Goal: Information Seeking & Learning: Learn about a topic

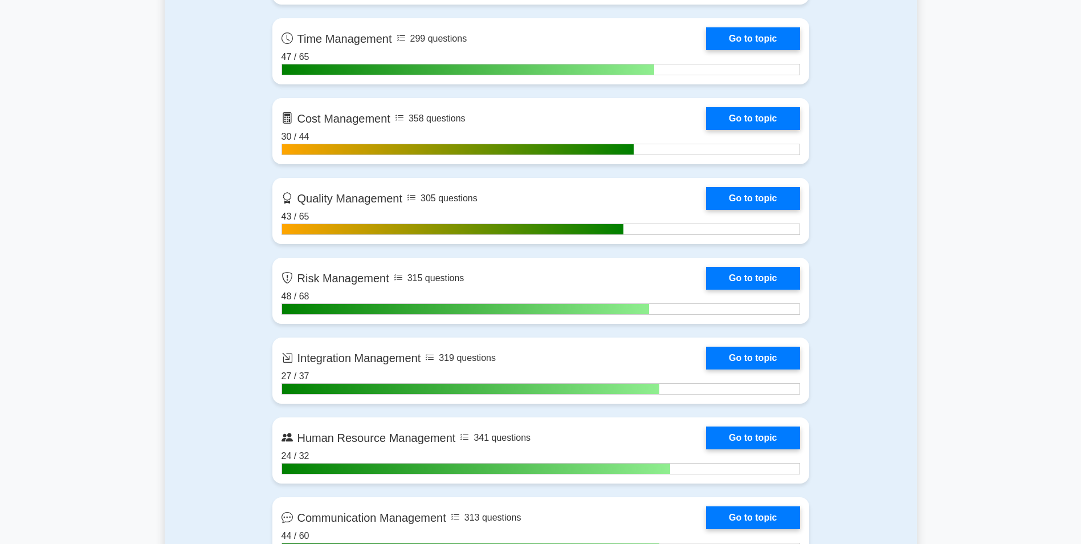
scroll to position [880, 0]
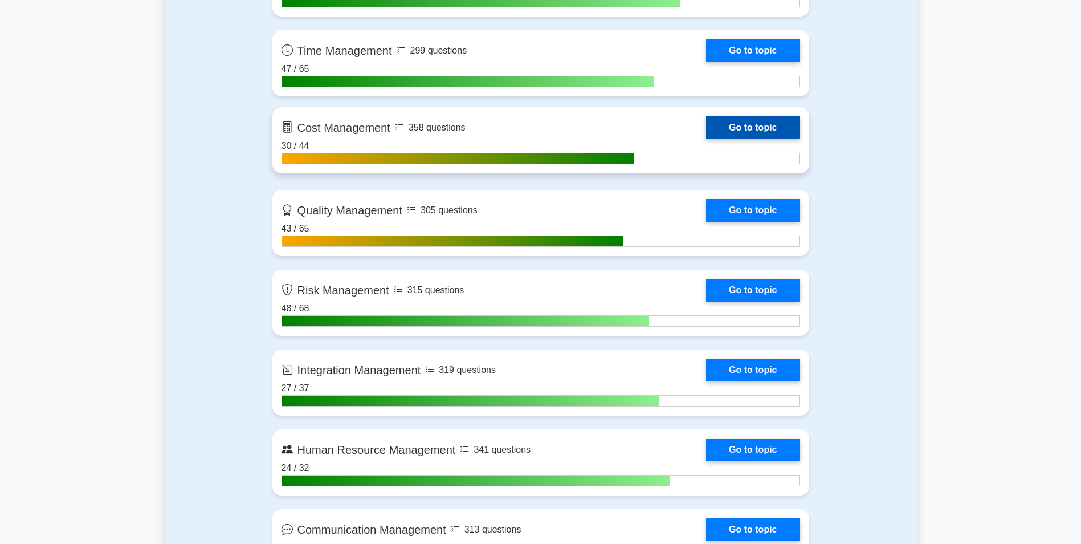
click at [754, 135] on link "Go to topic" at bounding box center [752, 127] width 93 height 23
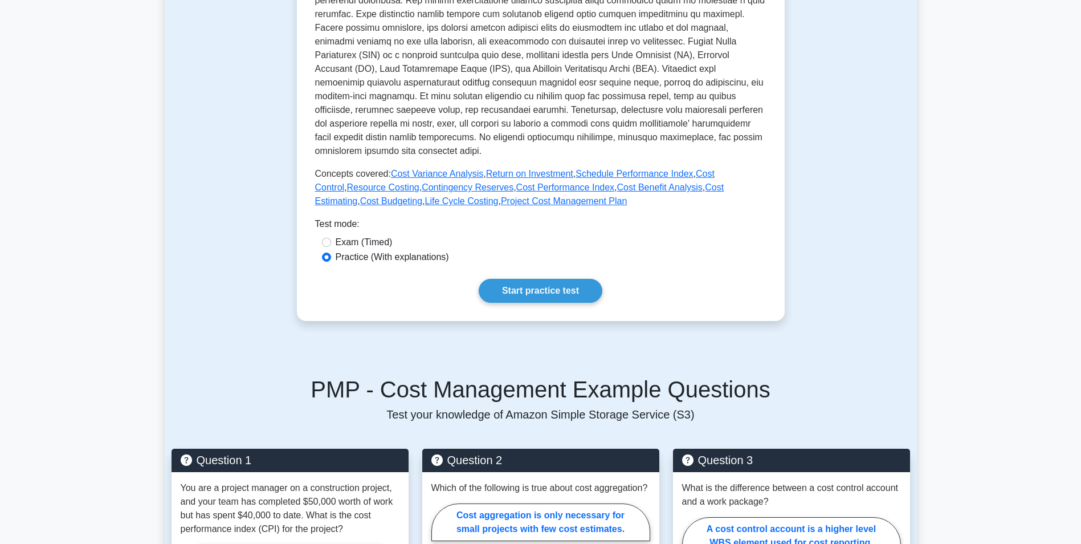
scroll to position [360, 0]
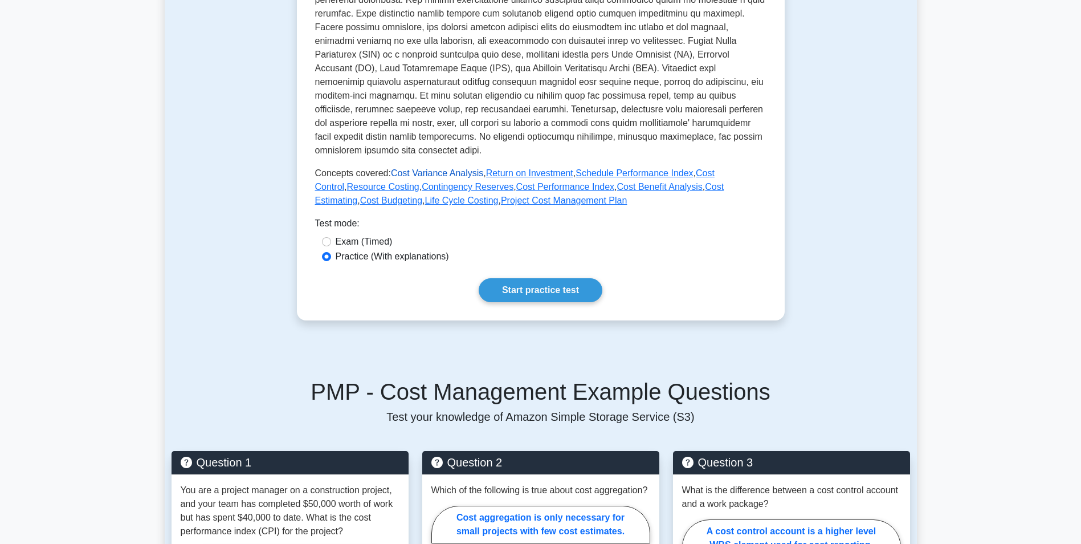
click at [443, 172] on link "Cost Variance Analysis" at bounding box center [437, 173] width 92 height 10
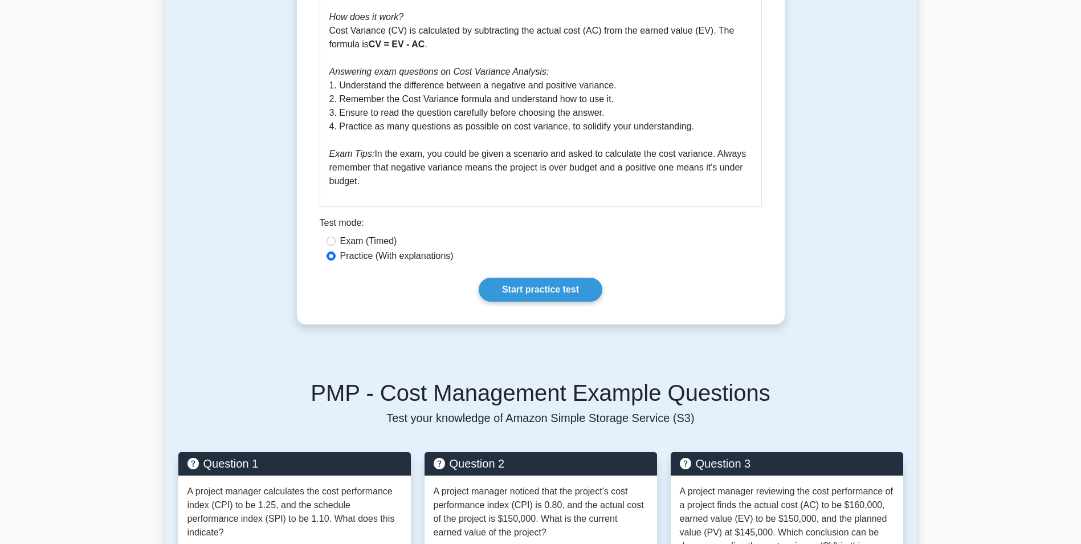
scroll to position [494, 0]
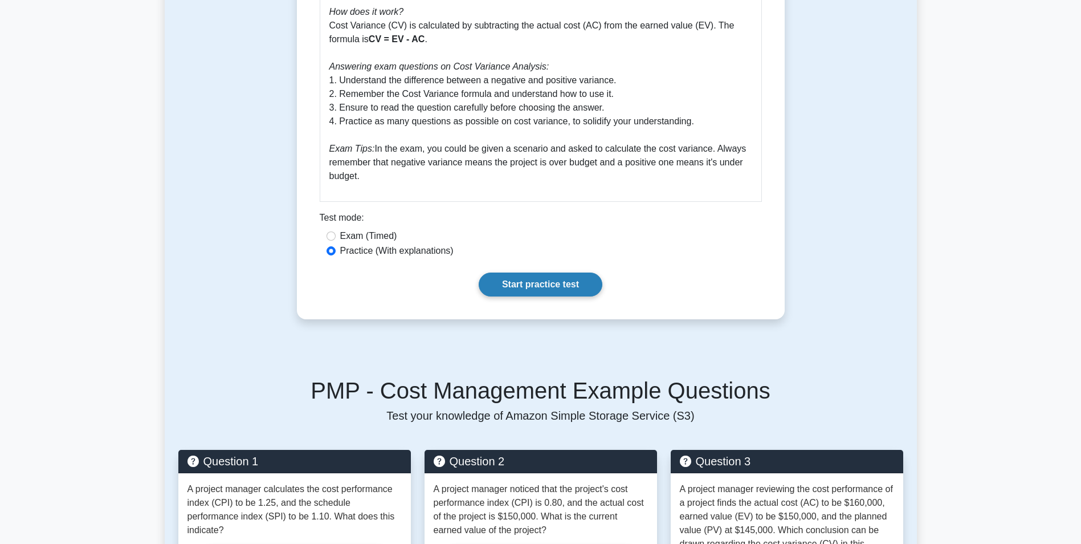
click at [548, 284] on link "Start practice test" at bounding box center [541, 284] width 124 height 24
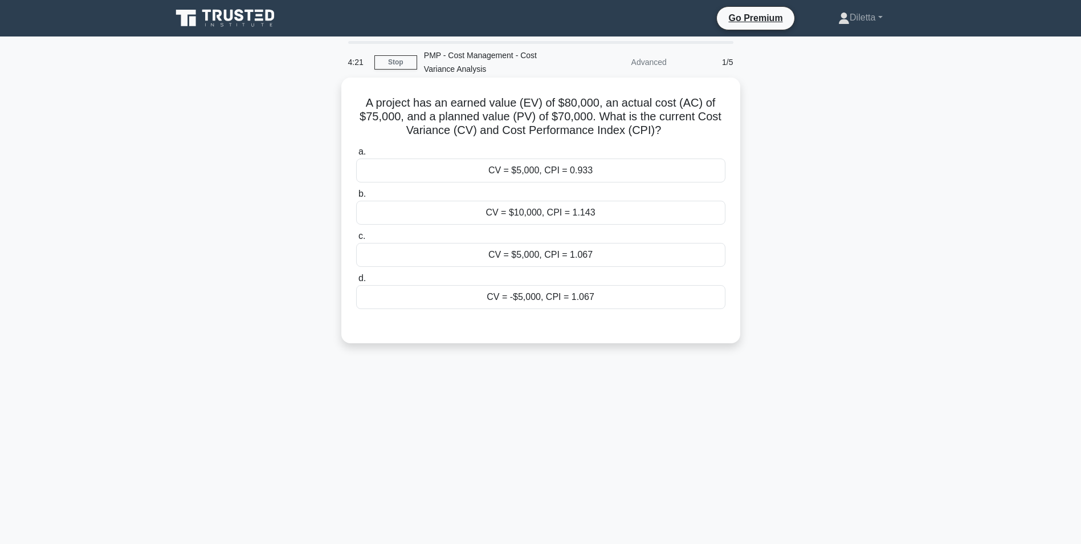
click at [578, 257] on div "CV = $5,000, CPI = 1.067" at bounding box center [540, 255] width 369 height 24
click at [356, 240] on input "c. CV = $5,000, CPI = 1.067" at bounding box center [356, 235] width 0 height 7
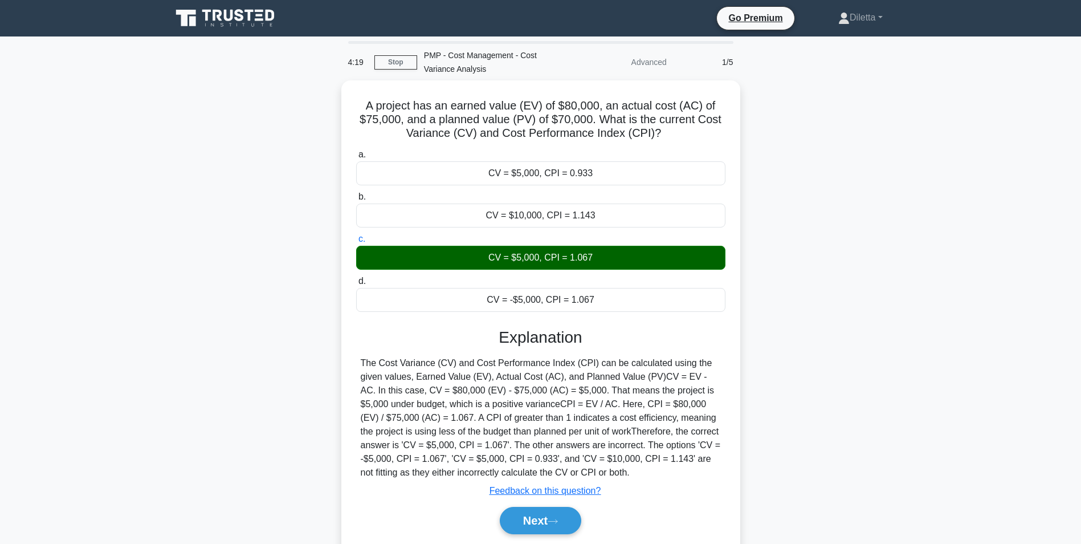
scroll to position [72, 0]
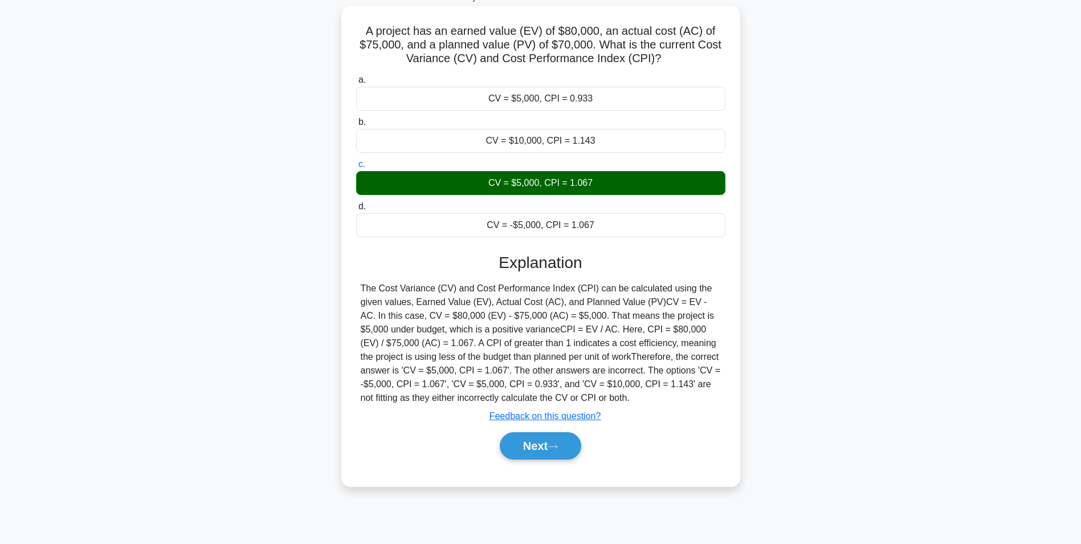
click at [529, 431] on div "Next" at bounding box center [540, 445] width 369 height 36
click at [529, 443] on button "Next" at bounding box center [540, 445] width 81 height 27
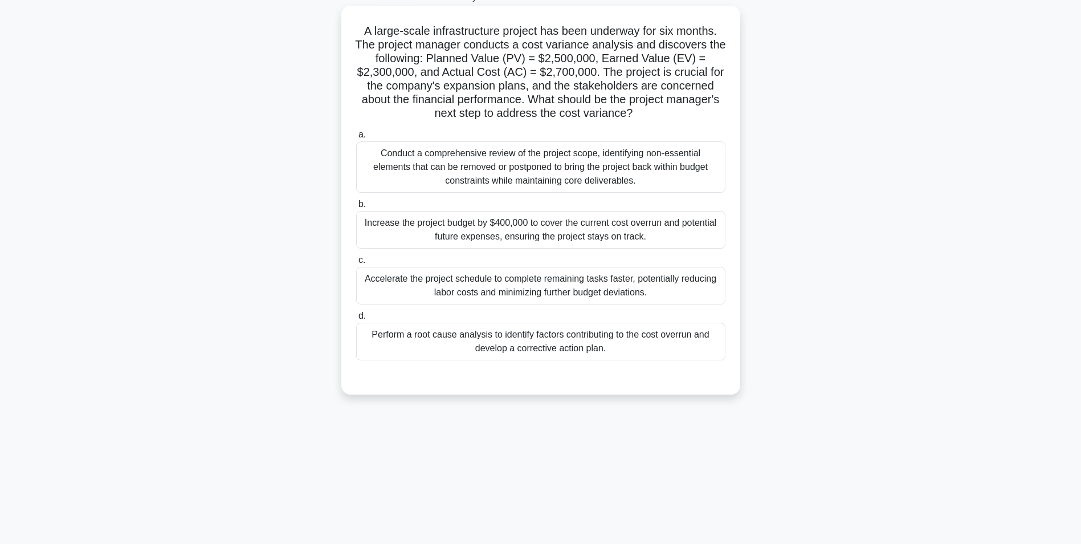
click at [507, 332] on div "Perform a root cause analysis to identify factors contributing to the cost over…" at bounding box center [540, 342] width 369 height 38
click at [356, 320] on input "d. Perform a root cause analysis to identify factors contributing to the cost o…" at bounding box center [356, 315] width 0 height 7
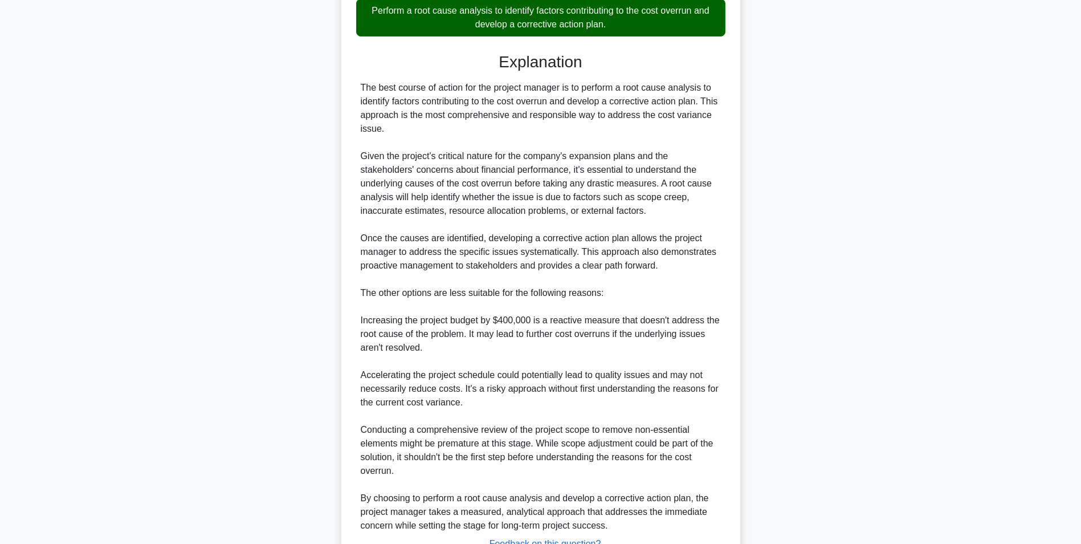
scroll to position [488, 0]
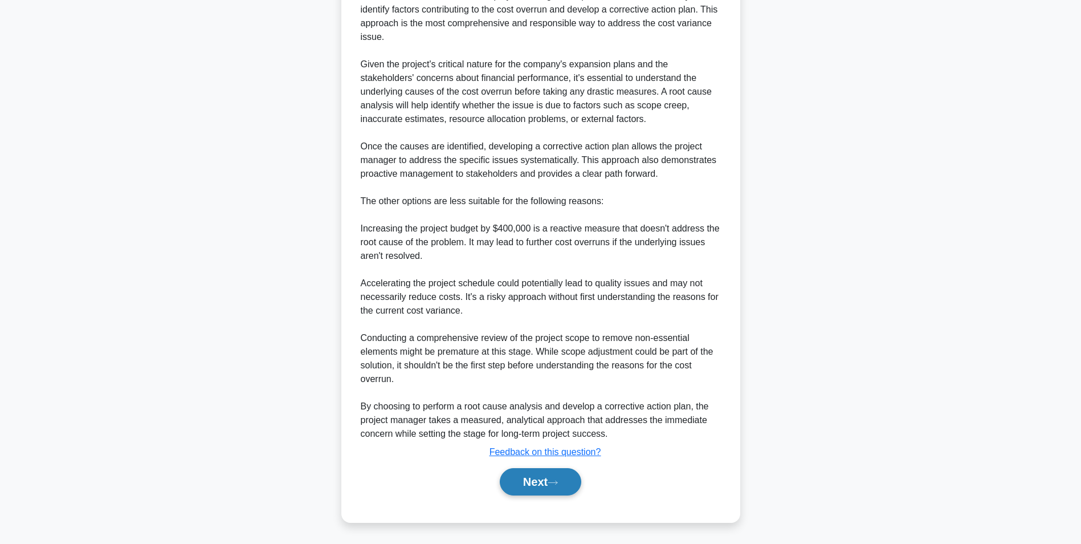
click at [532, 485] on button "Next" at bounding box center [540, 481] width 81 height 27
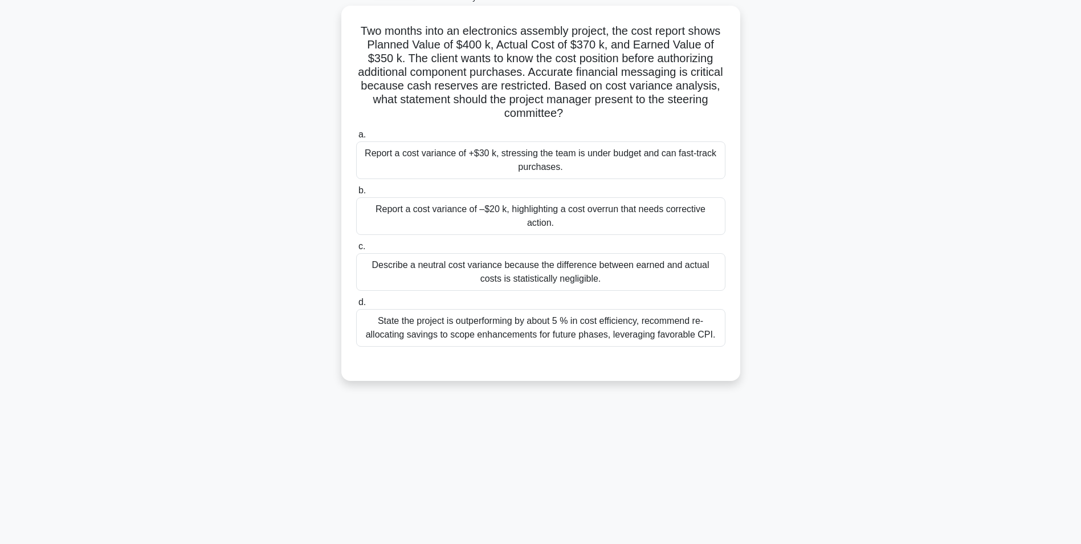
click at [723, 208] on div "Report a cost variance of –$20 k, highlighting a cost overrun that needs correc…" at bounding box center [540, 216] width 369 height 38
click at [356, 194] on input "b. Report a cost variance of –$20 k, highlighting a cost overrun that needs cor…" at bounding box center [356, 190] width 0 height 7
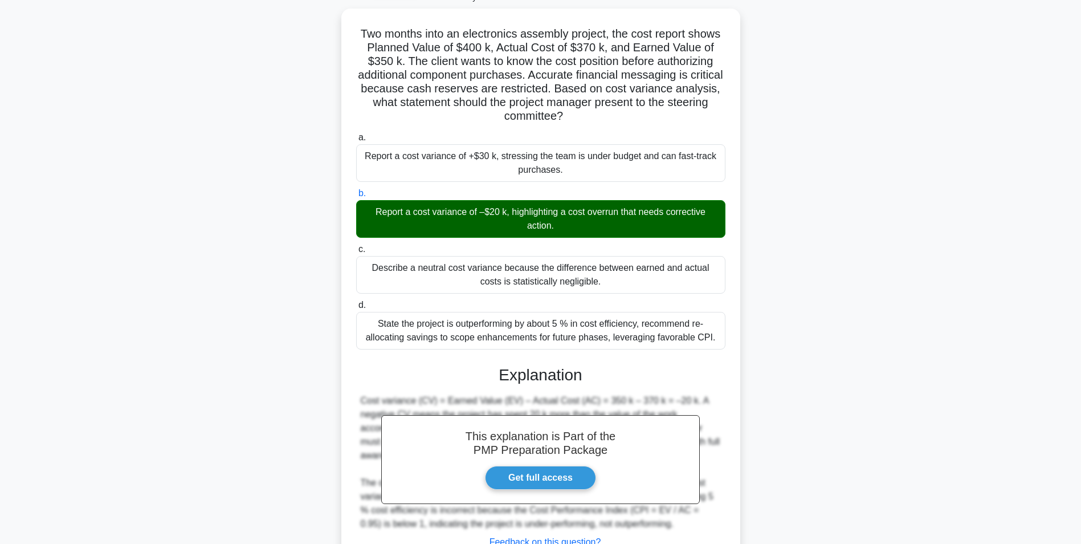
scroll to position [160, 0]
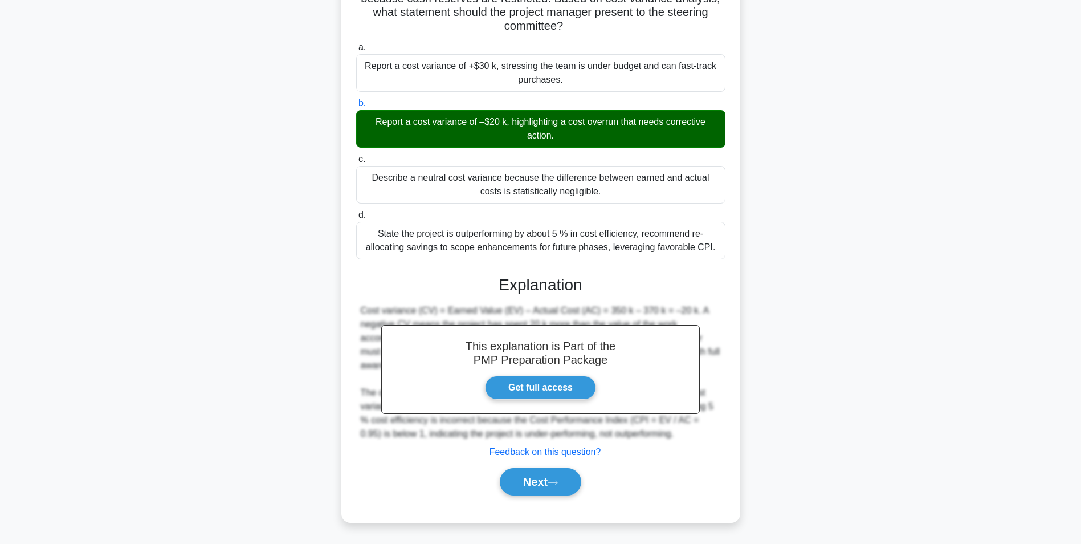
click at [521, 464] on div "Next" at bounding box center [540, 481] width 369 height 36
click at [523, 475] on button "Next" at bounding box center [540, 481] width 81 height 27
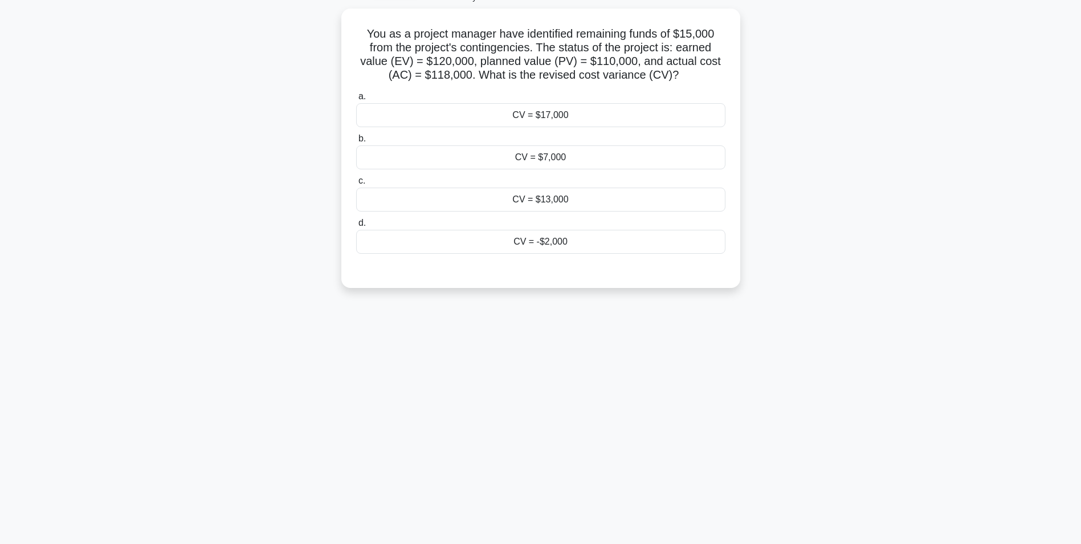
scroll to position [72, 0]
click at [878, 185] on div "You as a project manager have identified remaining funds of $15,000 from the pr…" at bounding box center [541, 155] width 752 height 293
click at [688, 247] on div "CV = -$2,000" at bounding box center [540, 239] width 369 height 24
click at [356, 224] on input "d. CV = -$2,000" at bounding box center [356, 220] width 0 height 7
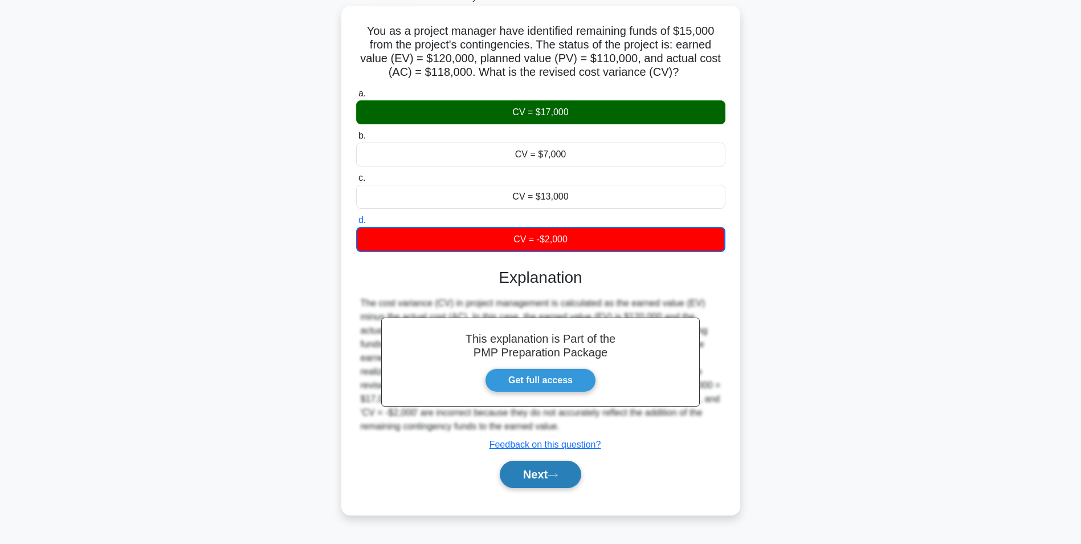
click at [554, 480] on button "Next" at bounding box center [540, 473] width 81 height 27
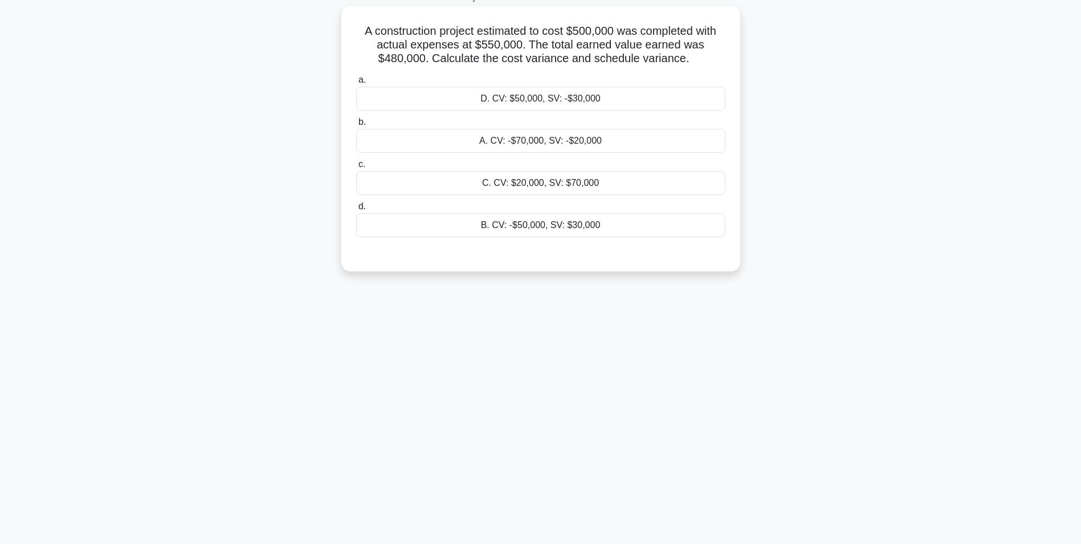
click at [618, 143] on div "A. CV: -$70,000, SV: -$20,000" at bounding box center [540, 141] width 369 height 24
click at [356, 126] on input "b. A. CV: -$70,000, SV: -$20,000" at bounding box center [356, 122] width 0 height 7
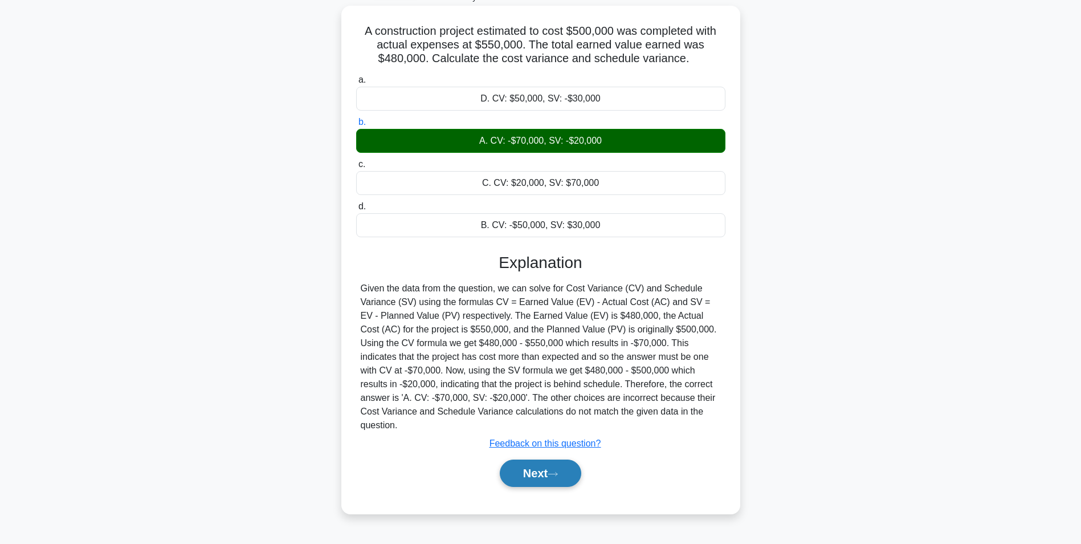
click at [545, 465] on button "Next" at bounding box center [540, 472] width 81 height 27
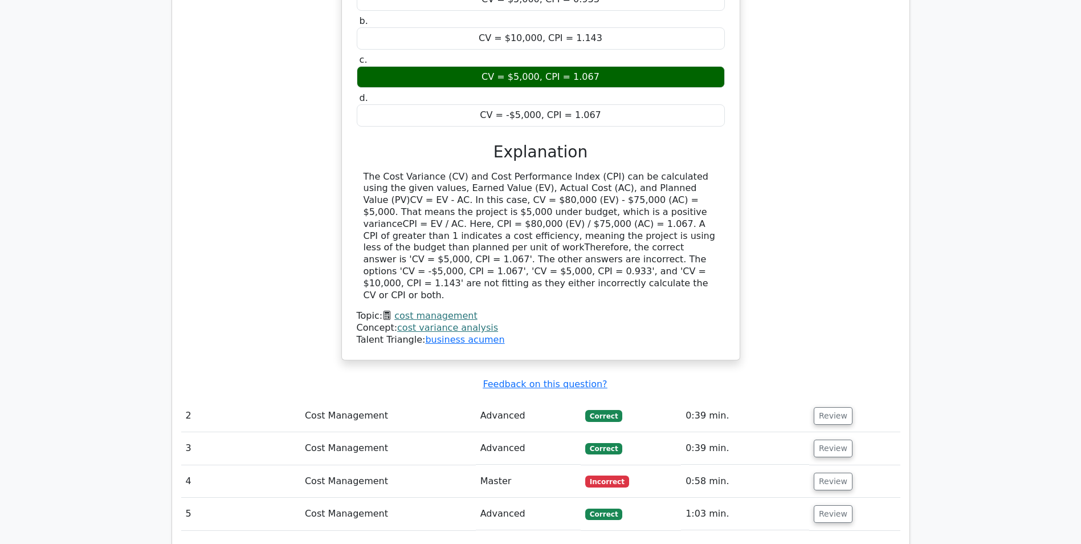
scroll to position [1168, 0]
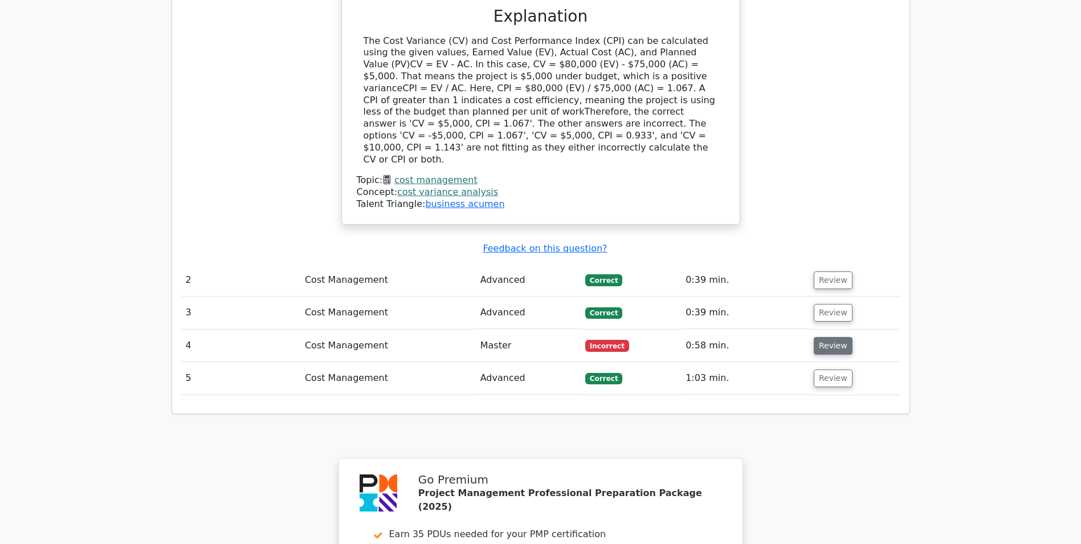
click at [834, 337] on button "Review" at bounding box center [833, 346] width 39 height 18
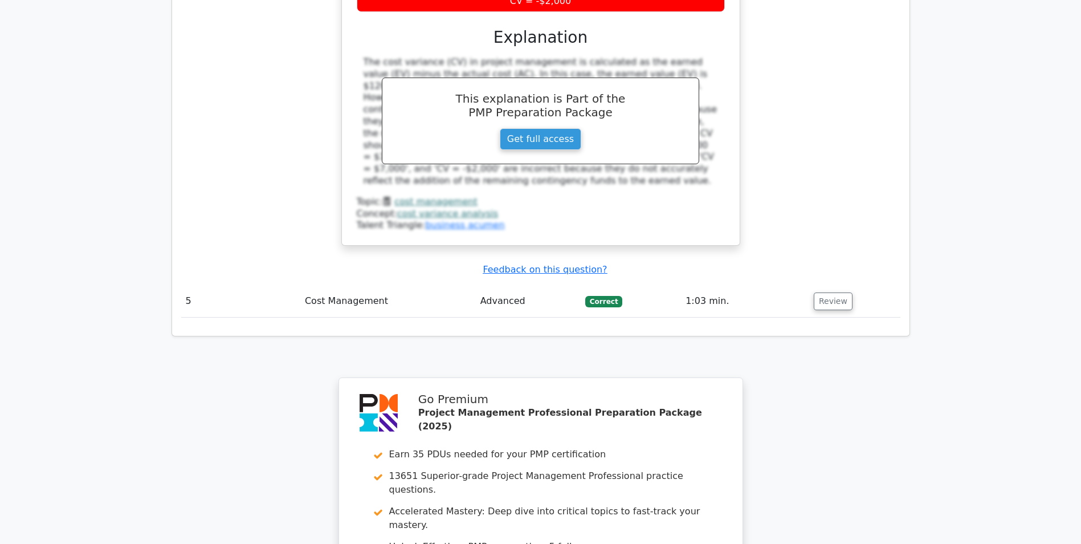
scroll to position [1986, 0]
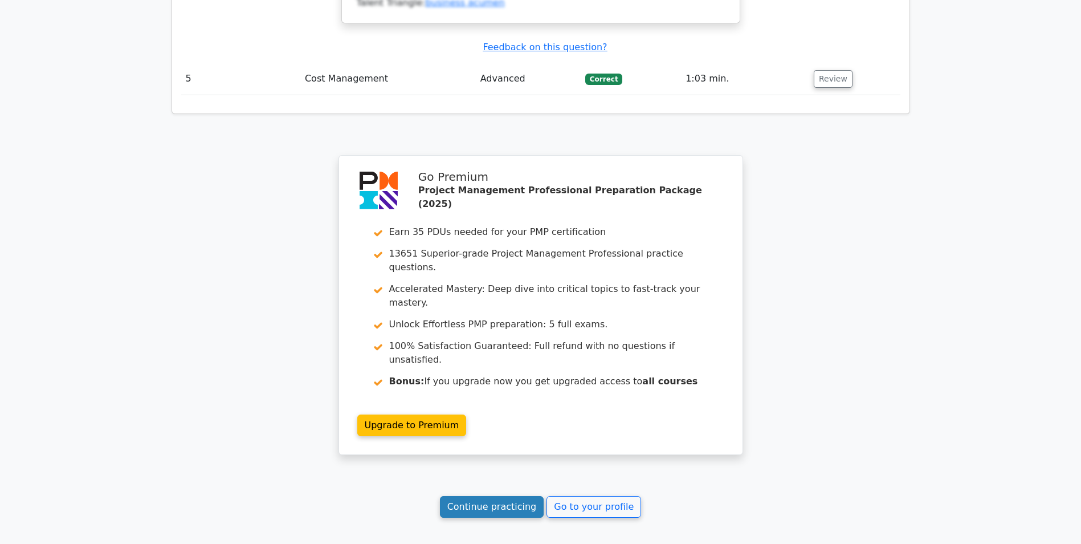
click at [517, 496] on link "Continue practicing" at bounding box center [492, 507] width 104 height 22
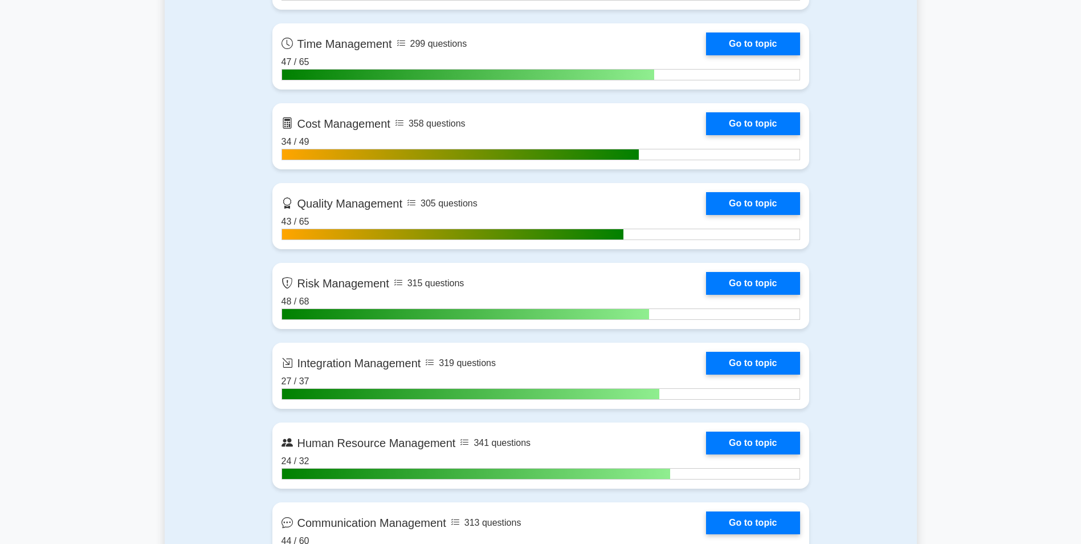
scroll to position [889, 0]
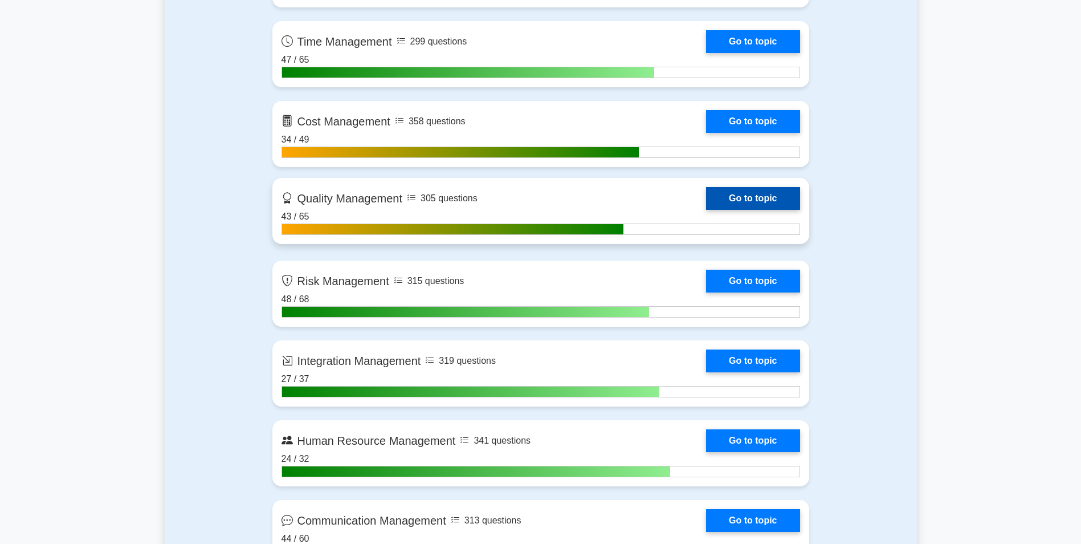
click at [706, 190] on link "Go to topic" at bounding box center [752, 198] width 93 height 23
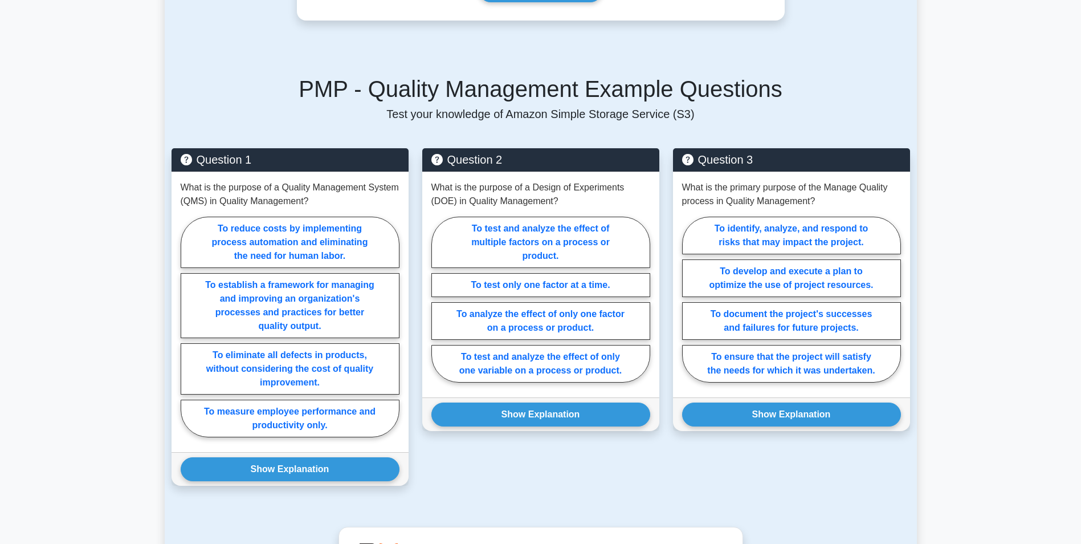
scroll to position [678, 0]
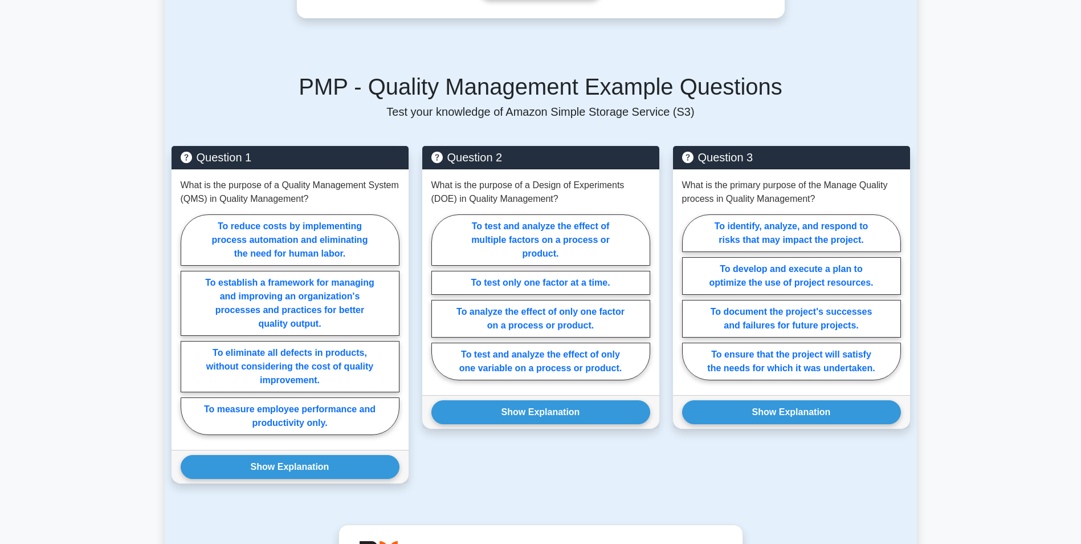
drag, startPoint x: 1078, startPoint y: 323, endPoint x: 1078, endPoint y: 333, distance: 9.7
click at [1078, 333] on main "Back to Project Management Professional (PMP) Test Flashcards Quality Managemen…" at bounding box center [540, 158] width 1081 height 1601
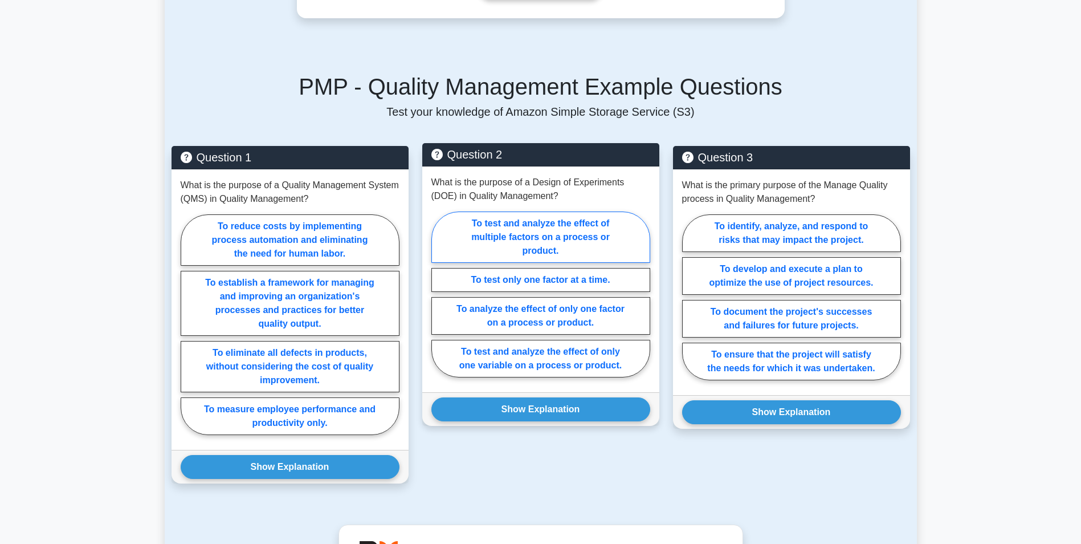
click at [590, 246] on label "To test and analyze the effect of multiple factors on a process or product." at bounding box center [540, 236] width 219 height 51
click at [439, 294] on input "To test and analyze the effect of multiple factors on a process or product." at bounding box center [434, 297] width 7 height 7
radio input "true"
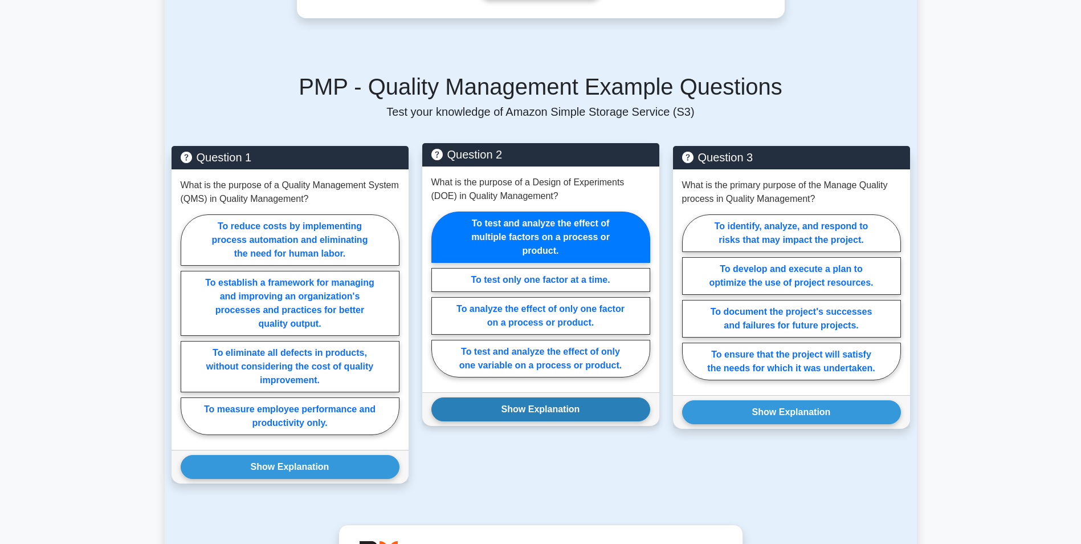
click at [562, 411] on button "Show Explanation" at bounding box center [540, 409] width 219 height 24
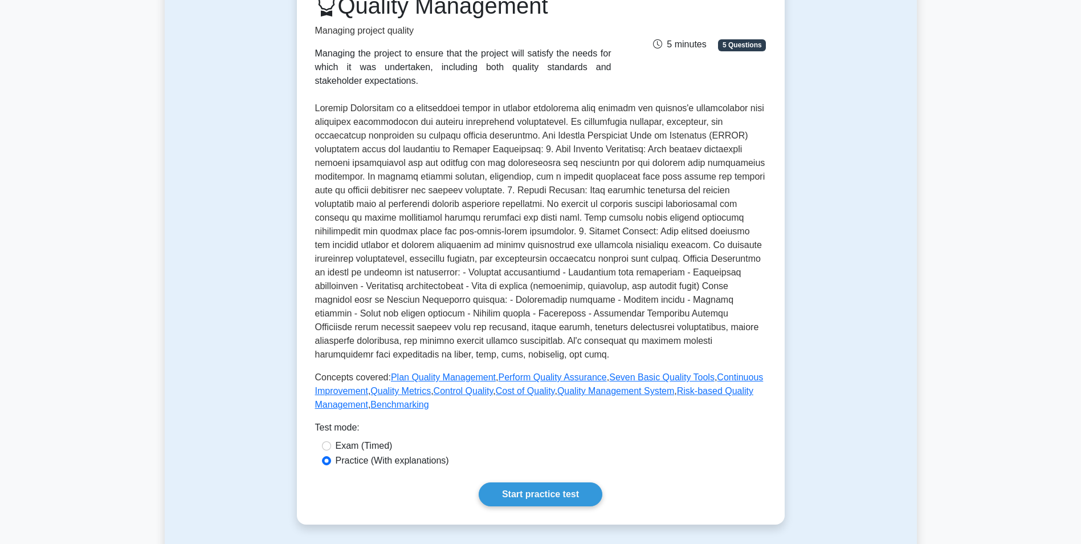
scroll to position [195, 0]
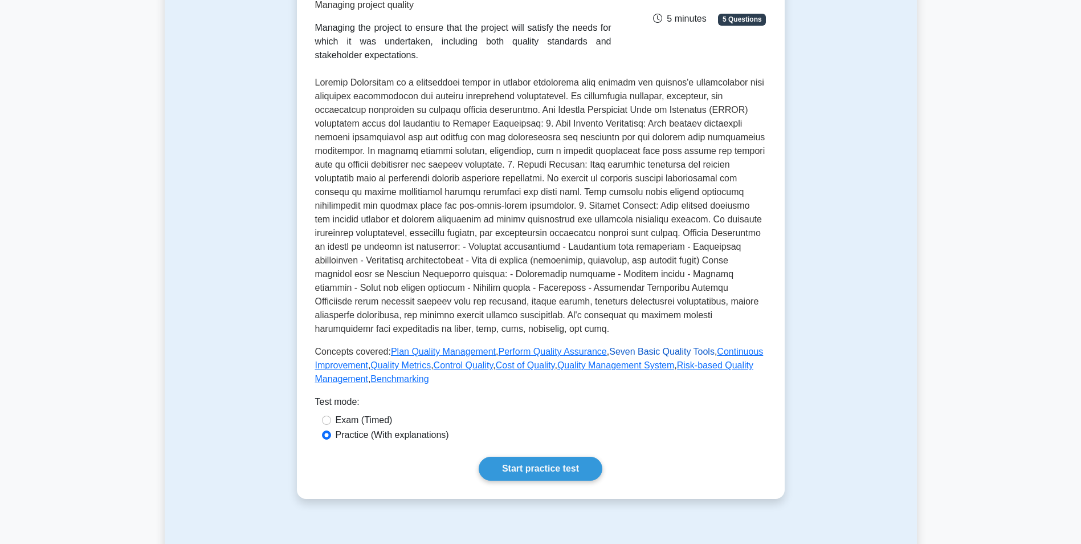
click at [650, 355] on link "Seven Basic Quality Tools" at bounding box center [661, 351] width 105 height 10
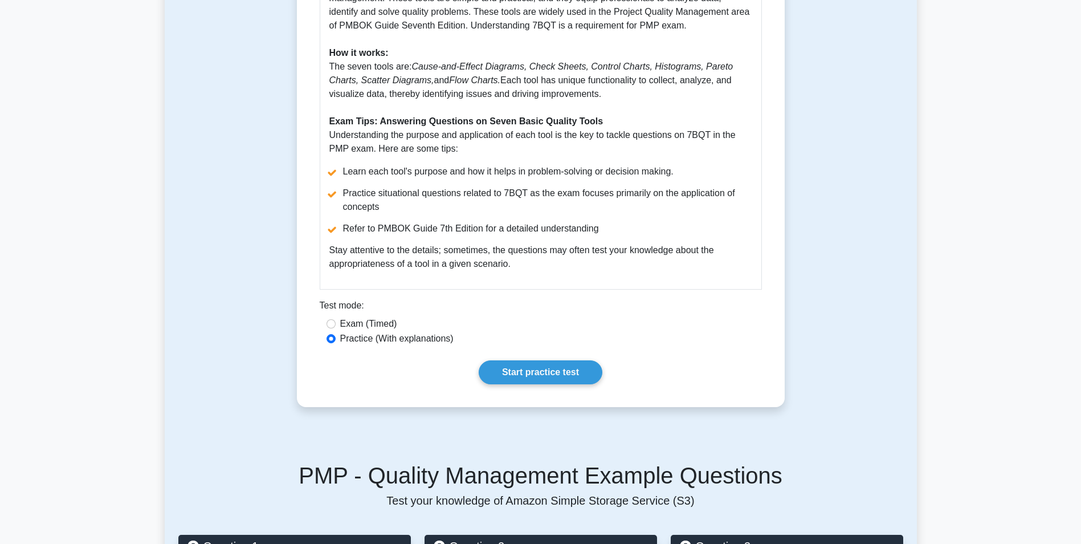
scroll to position [410, 0]
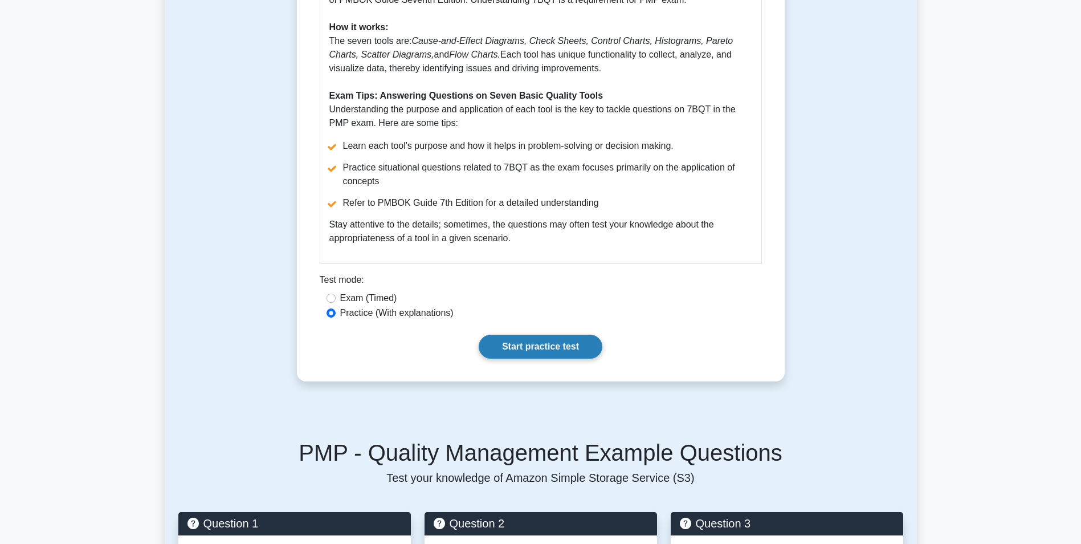
click at [587, 346] on link "Start practice test" at bounding box center [541, 347] width 124 height 24
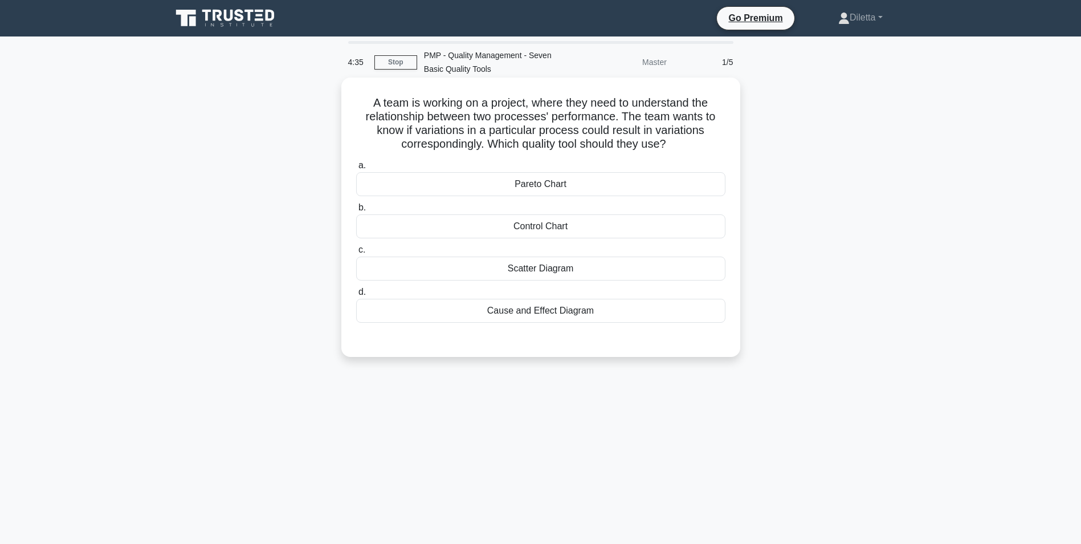
click at [579, 227] on div "Control Chart" at bounding box center [540, 226] width 369 height 24
click at [356, 211] on input "b. Control Chart" at bounding box center [356, 207] width 0 height 7
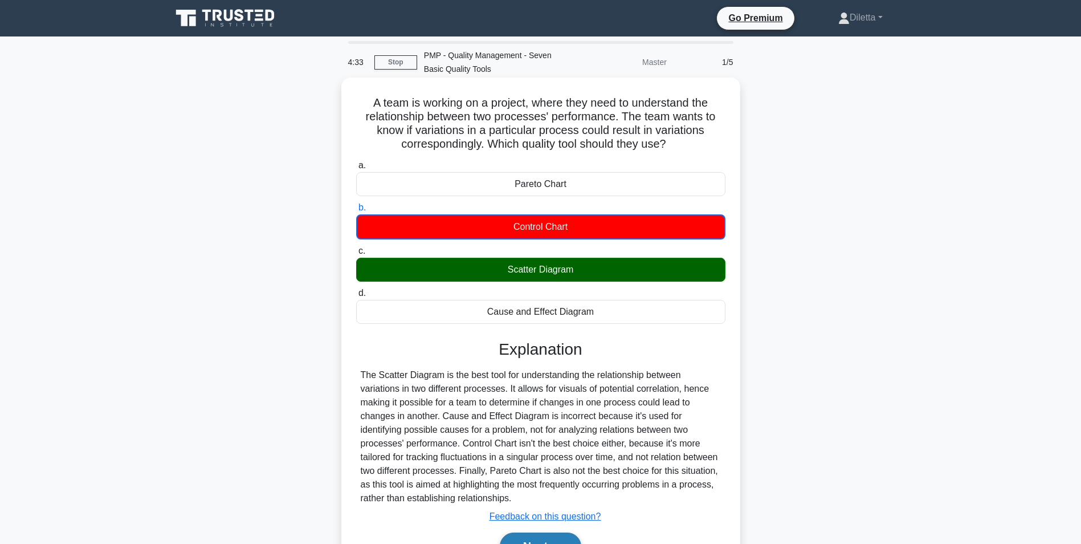
click at [527, 535] on button "Next" at bounding box center [540, 545] width 81 height 27
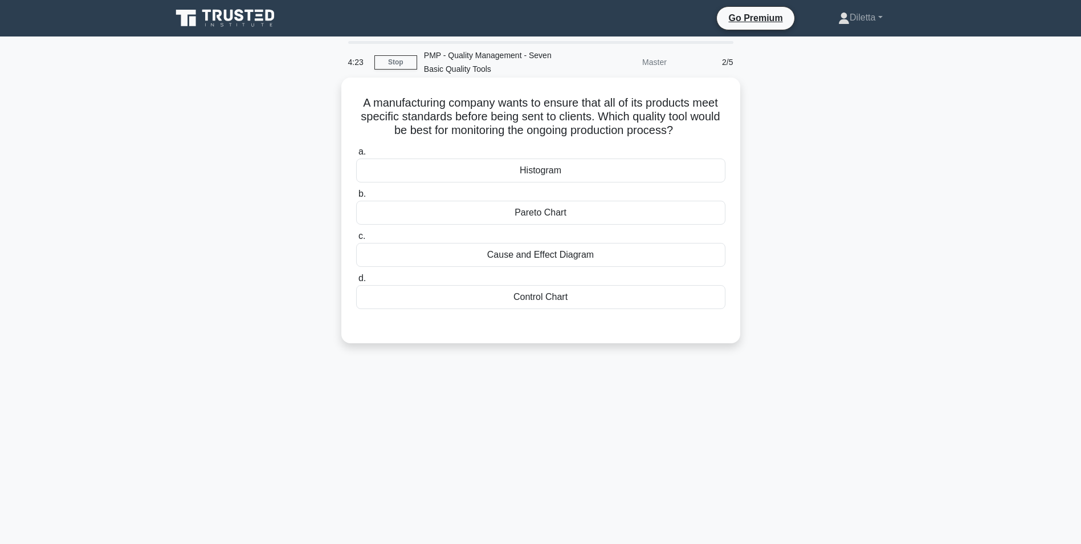
click at [590, 304] on div "Control Chart" at bounding box center [540, 297] width 369 height 24
click at [356, 282] on input "d. Control Chart" at bounding box center [356, 278] width 0 height 7
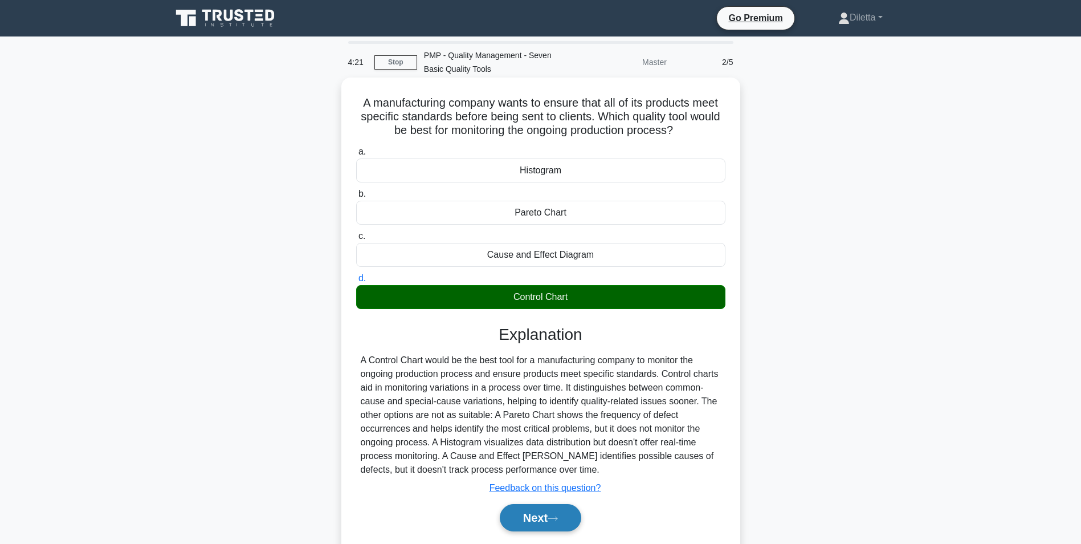
click at [532, 516] on button "Next" at bounding box center [540, 517] width 81 height 27
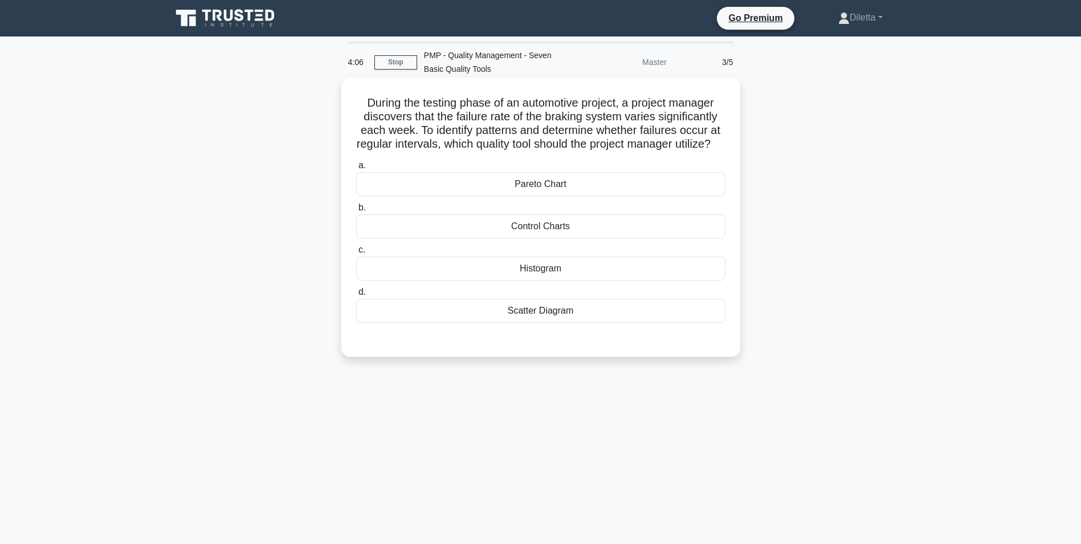
click at [575, 196] on div "Pareto Chart" at bounding box center [540, 184] width 369 height 24
click at [356, 169] on input "a. Pareto Chart" at bounding box center [356, 165] width 0 height 7
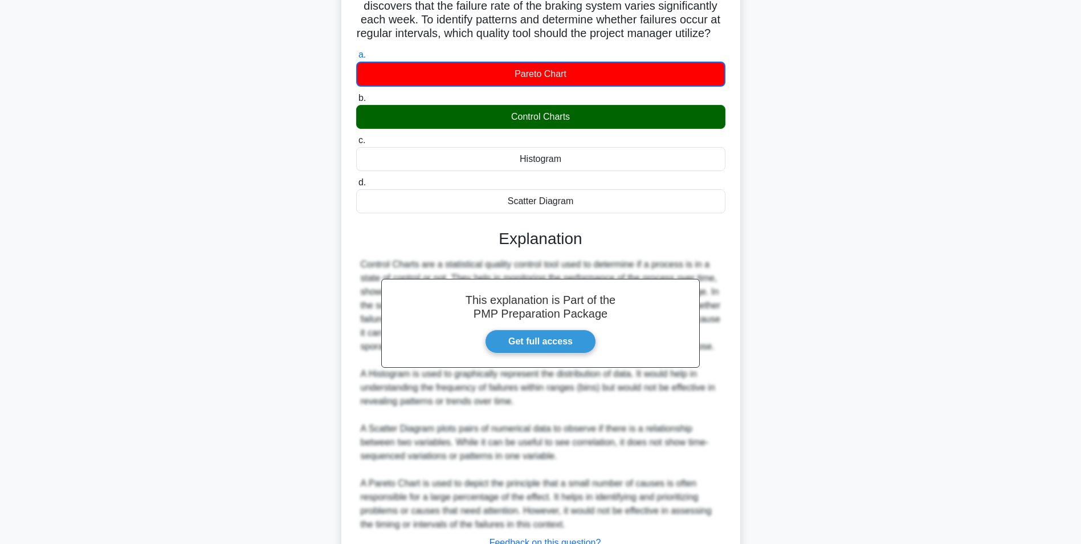
scroll to position [174, 0]
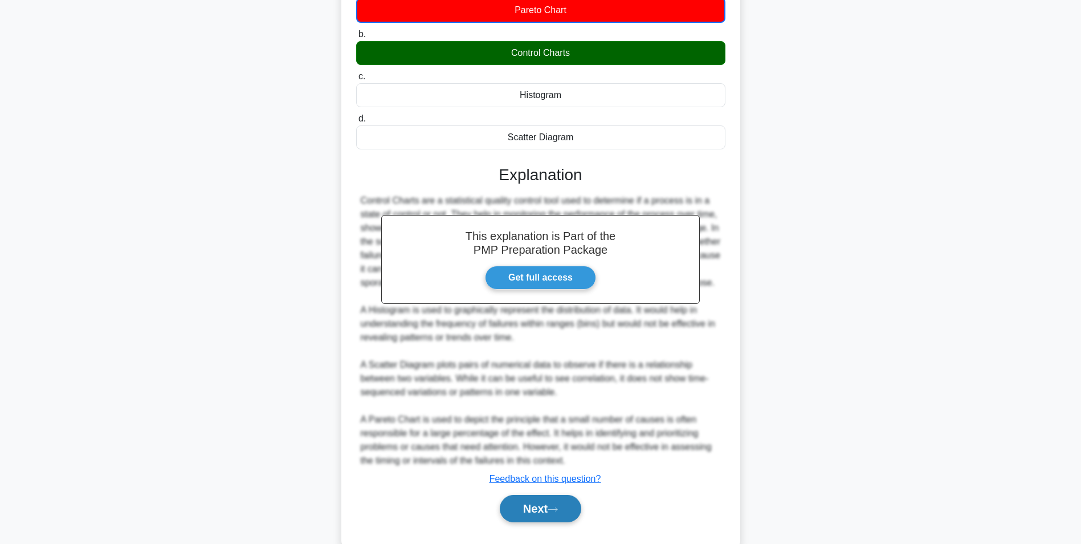
click at [563, 522] on button "Next" at bounding box center [540, 508] width 81 height 27
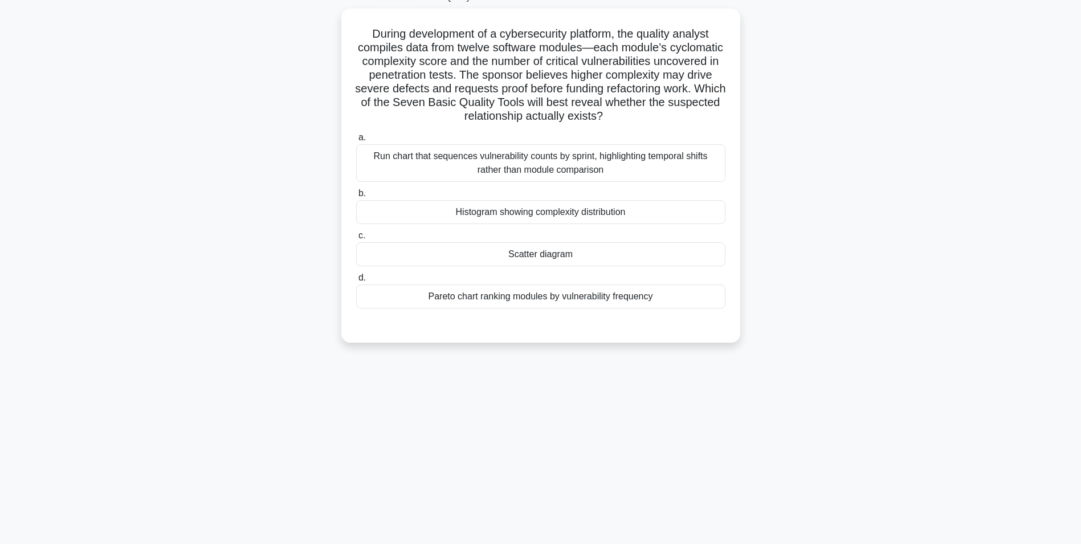
scroll to position [0, 0]
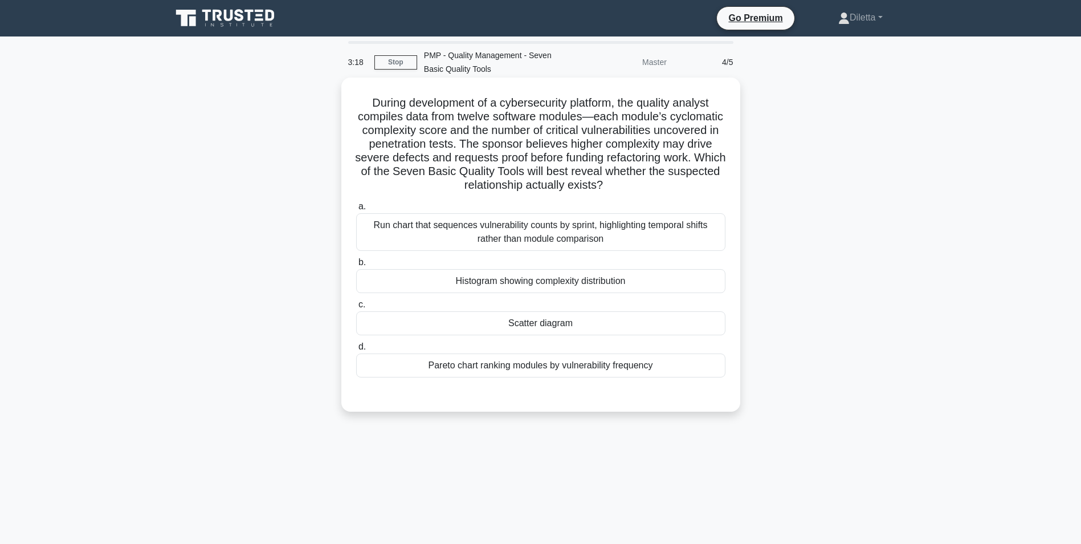
click at [681, 366] on div "Pareto chart ranking modules by vulnerability frequency" at bounding box center [540, 365] width 369 height 24
click at [356, 350] on input "d. Pareto chart ranking modules by vulnerability frequency" at bounding box center [356, 346] width 0 height 7
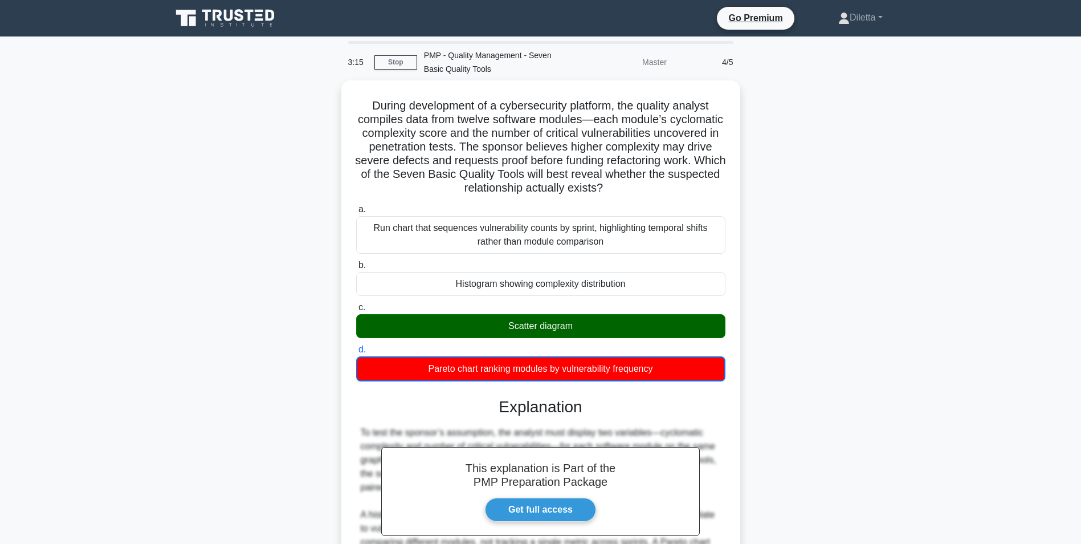
scroll to position [147, 0]
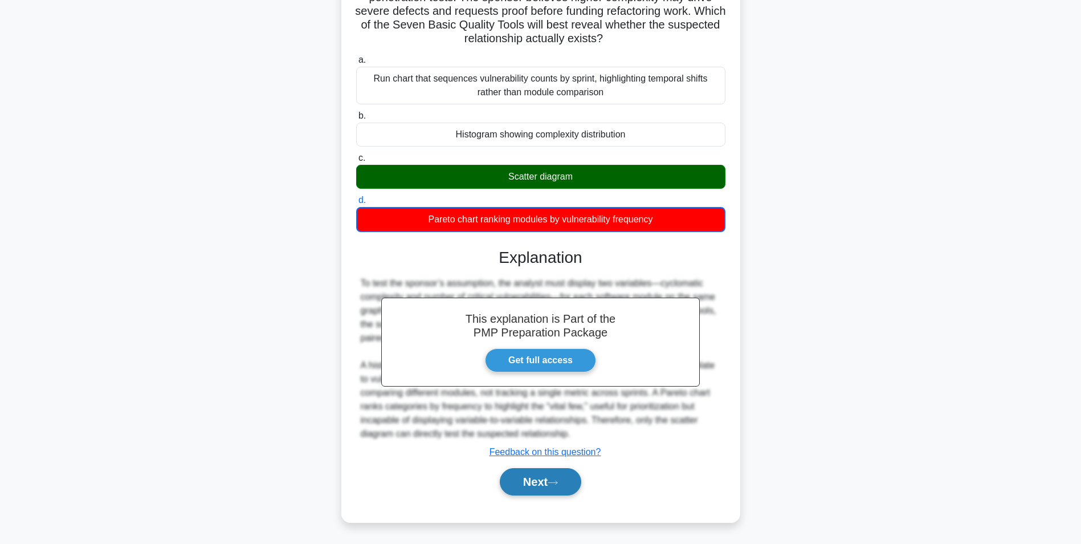
click at [555, 482] on icon at bounding box center [553, 482] width 10 height 6
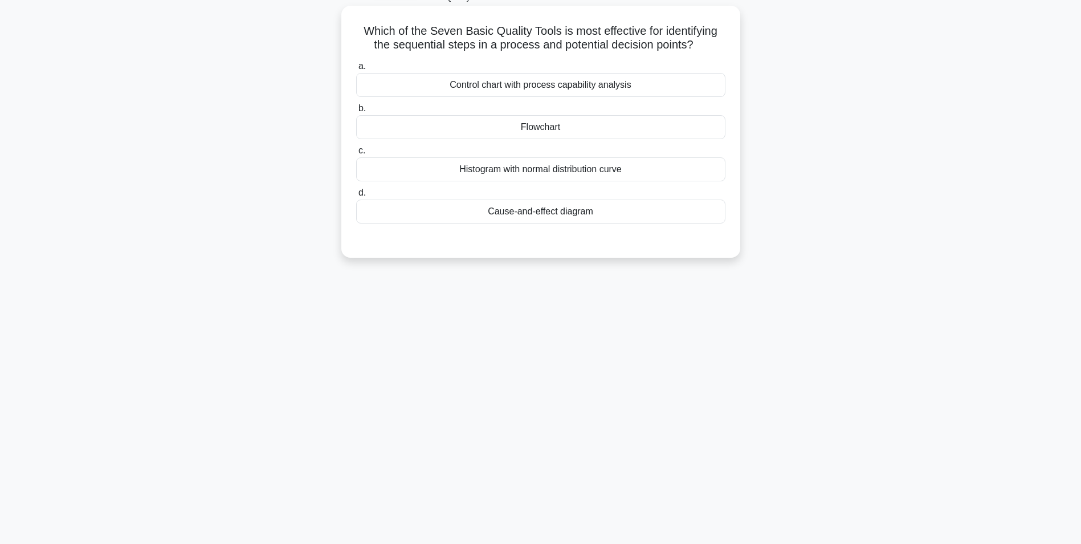
click at [606, 129] on div "Flowchart" at bounding box center [540, 127] width 369 height 24
click at [356, 112] on input "b. Flowchart" at bounding box center [356, 108] width 0 height 7
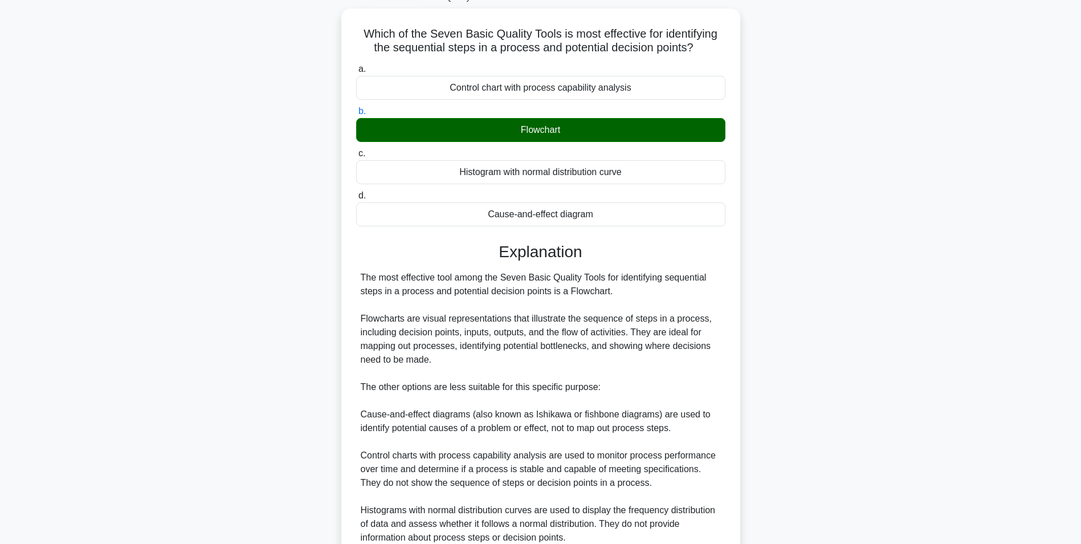
scroll to position [214, 0]
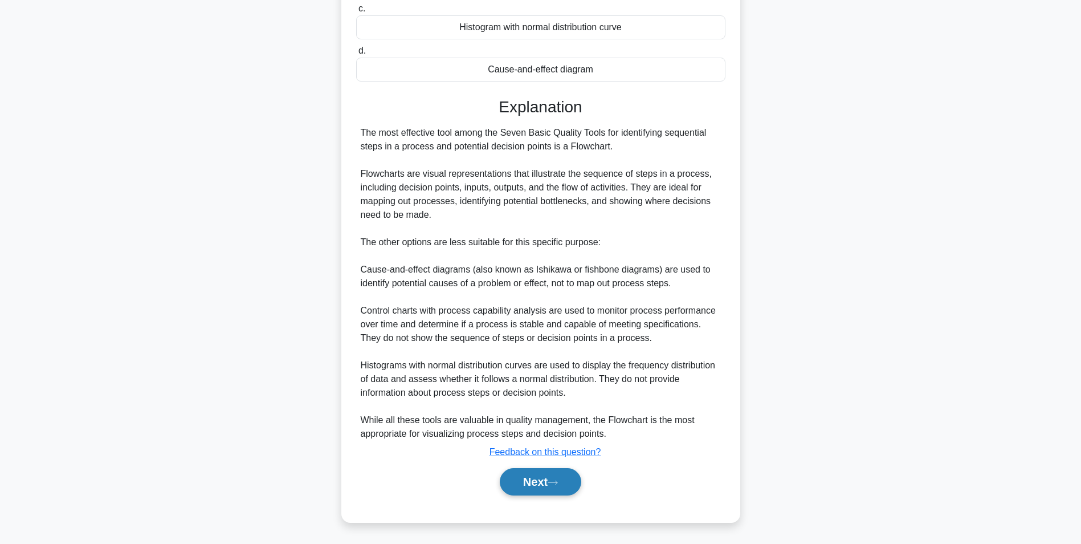
click at [574, 487] on button "Next" at bounding box center [540, 481] width 81 height 27
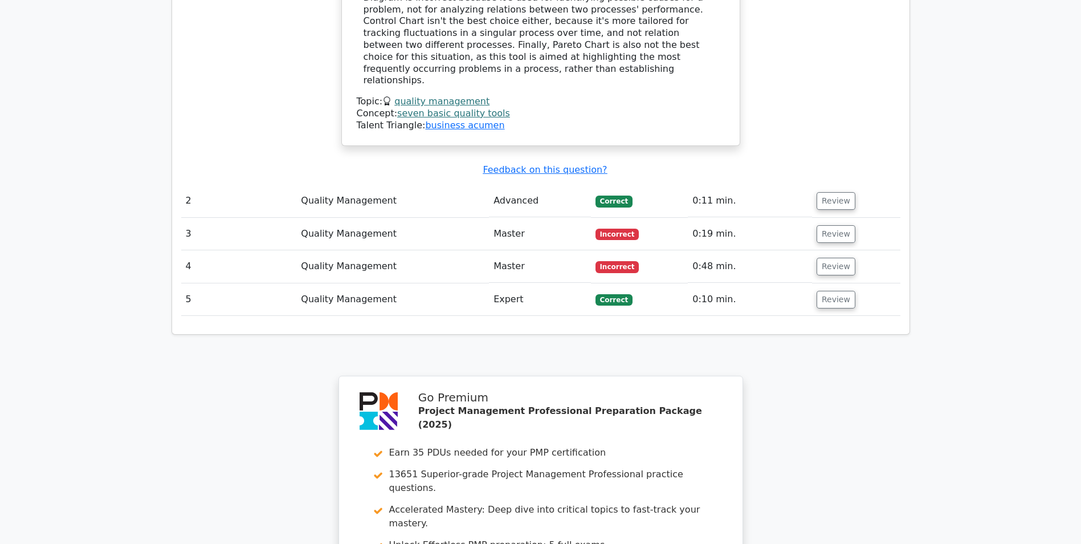
scroll to position [1520, 0]
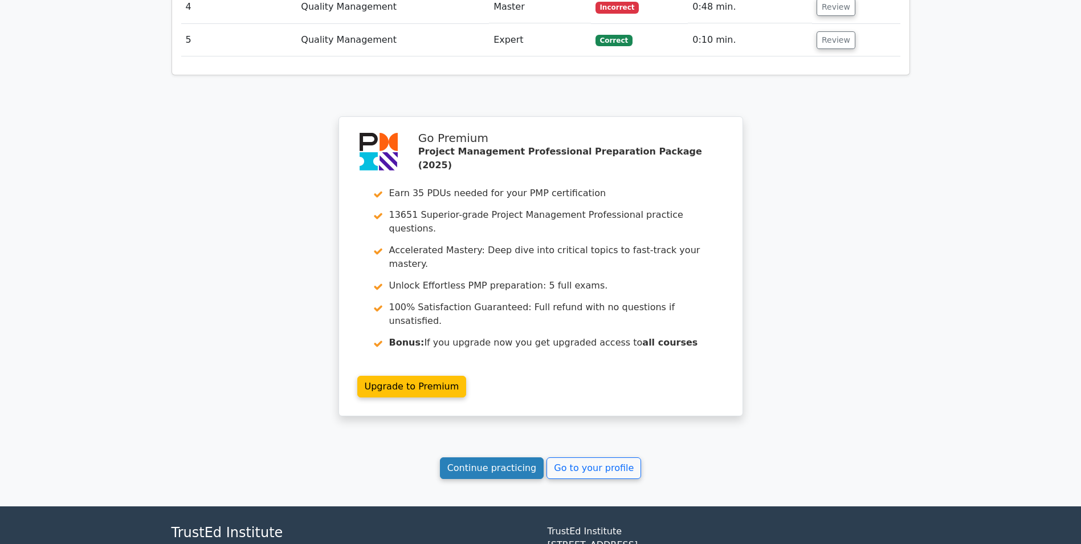
click at [504, 457] on link "Continue practicing" at bounding box center [492, 468] width 104 height 22
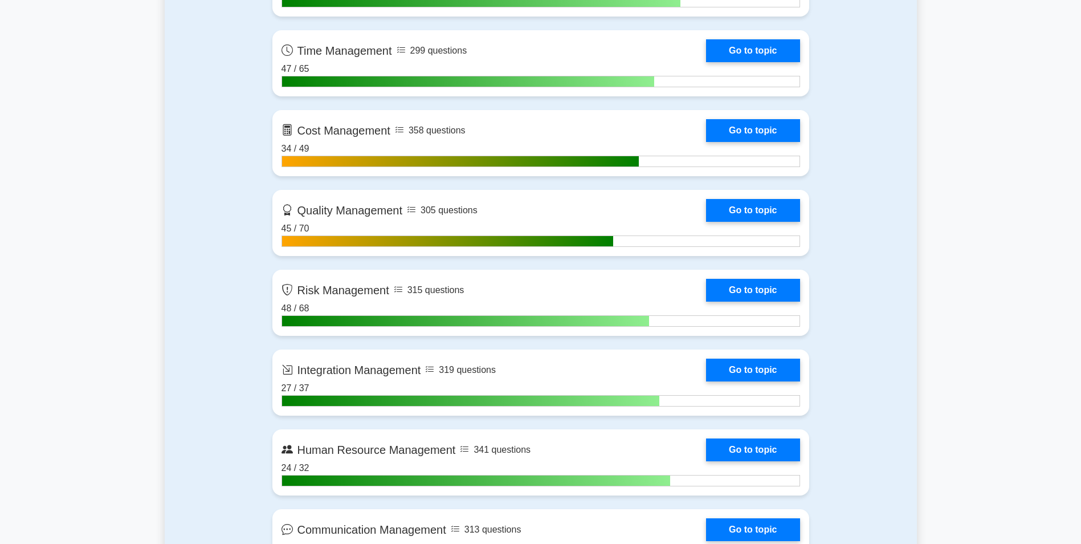
scroll to position [886, 0]
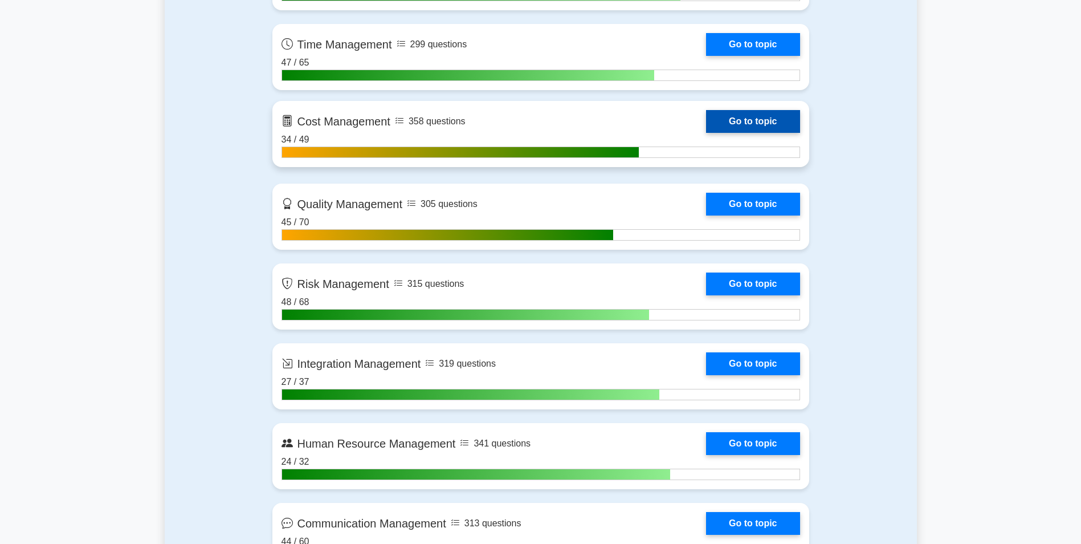
click at [762, 133] on link "Go to topic" at bounding box center [752, 121] width 93 height 23
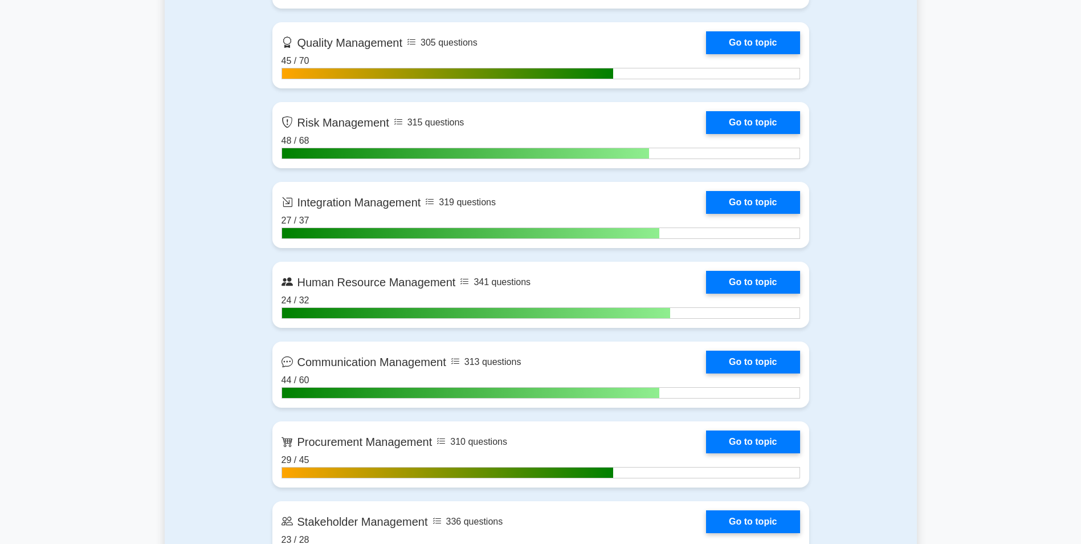
scroll to position [1068, 0]
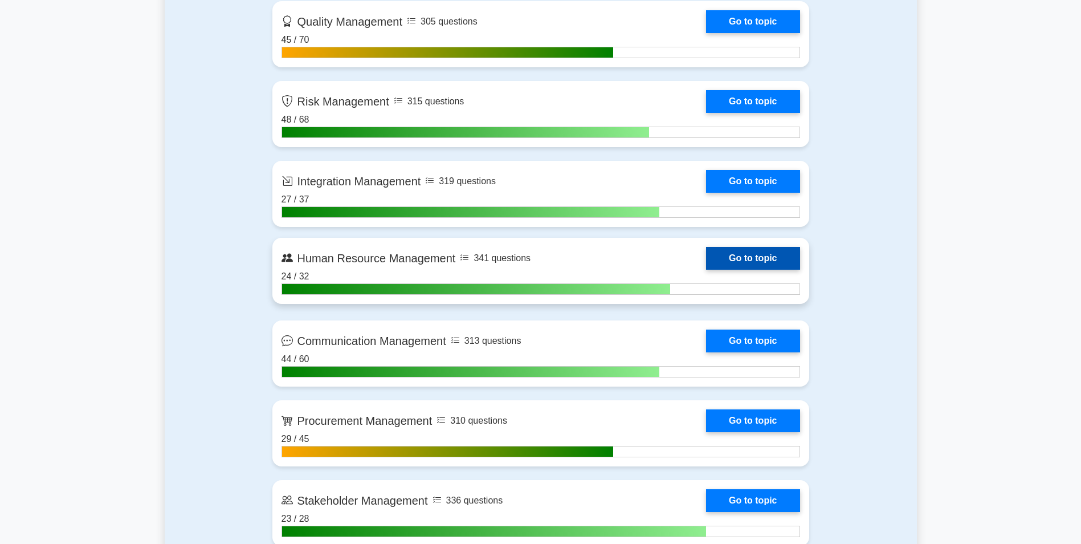
click at [776, 255] on link "Go to topic" at bounding box center [752, 258] width 93 height 23
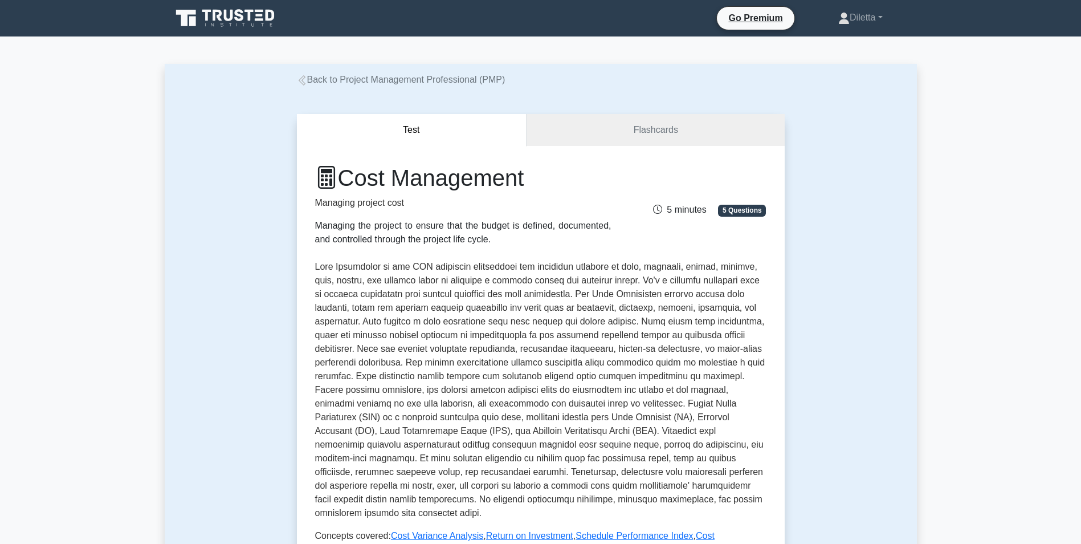
drag, startPoint x: 1078, startPoint y: 89, endPoint x: 1083, endPoint y: 96, distance: 8.9
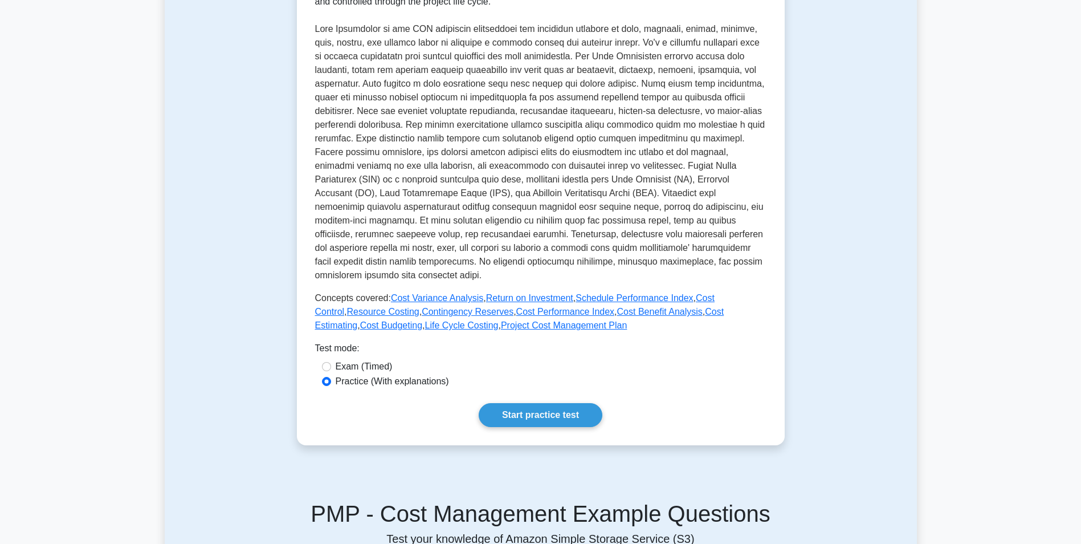
scroll to position [246, 0]
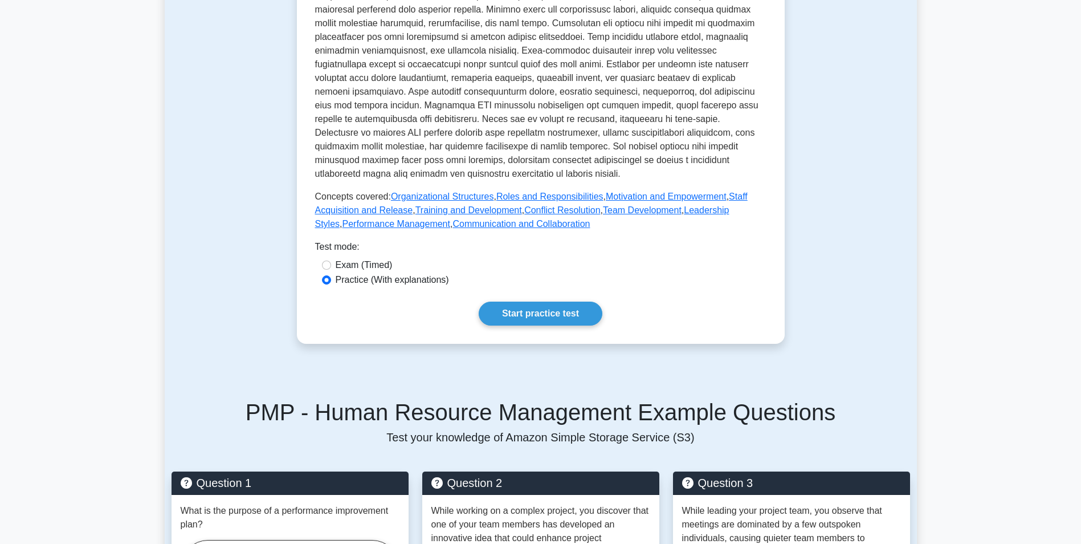
scroll to position [405, 0]
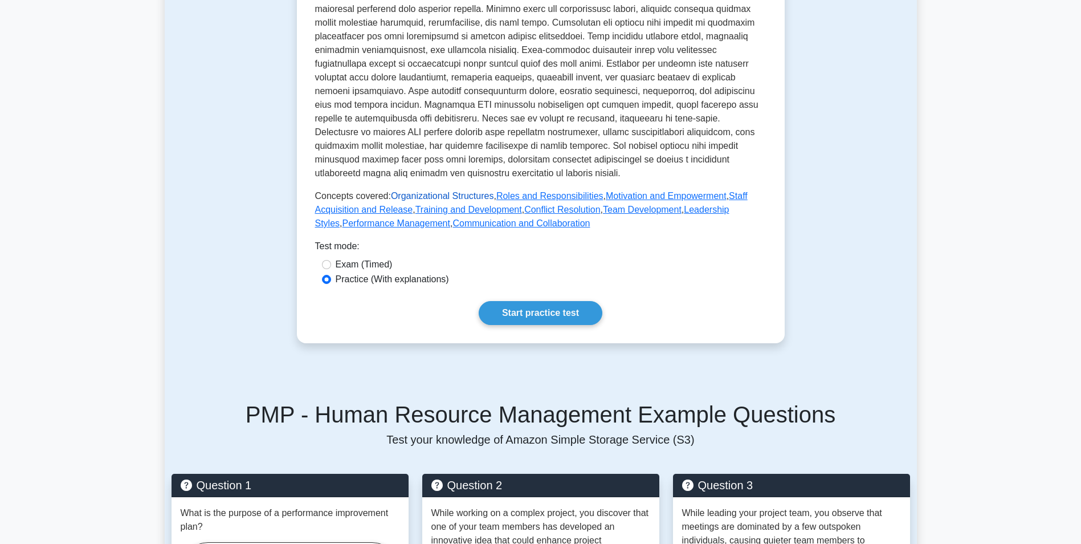
click at [467, 191] on link "Organizational Structures" at bounding box center [442, 196] width 103 height 10
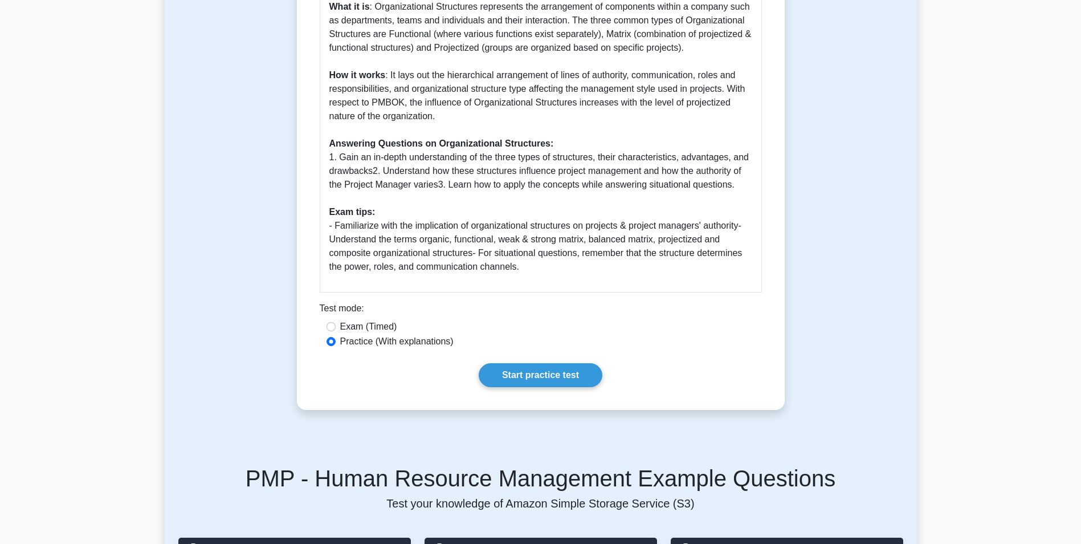
scroll to position [505, 0]
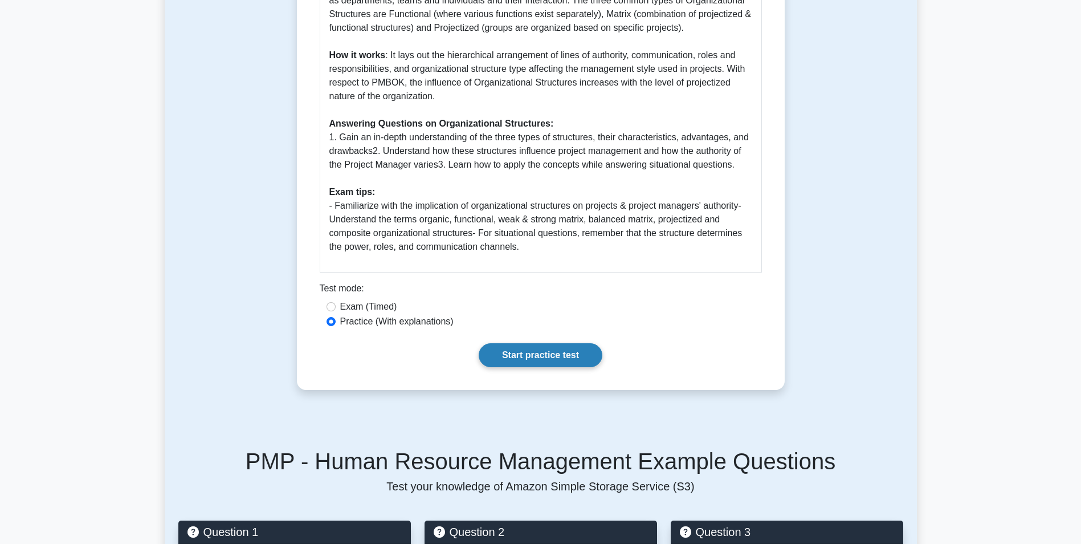
click at [546, 356] on link "Start practice test" at bounding box center [541, 355] width 124 height 24
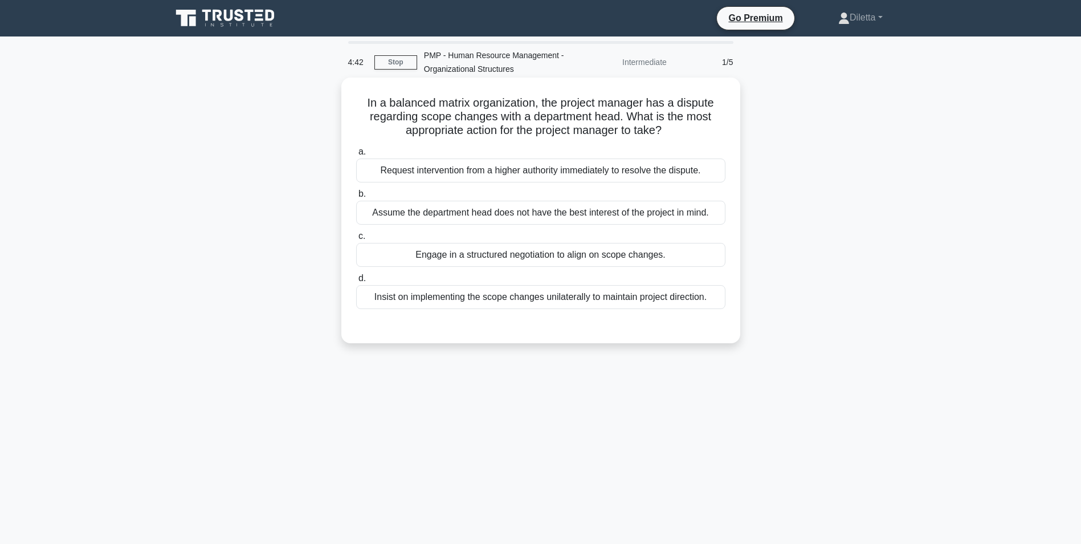
click at [673, 255] on div "Engage in a structured negotiation to align on scope changes." at bounding box center [540, 255] width 369 height 24
click at [356, 240] on input "c. Engage in a structured negotiation to align on scope changes." at bounding box center [356, 235] width 0 height 7
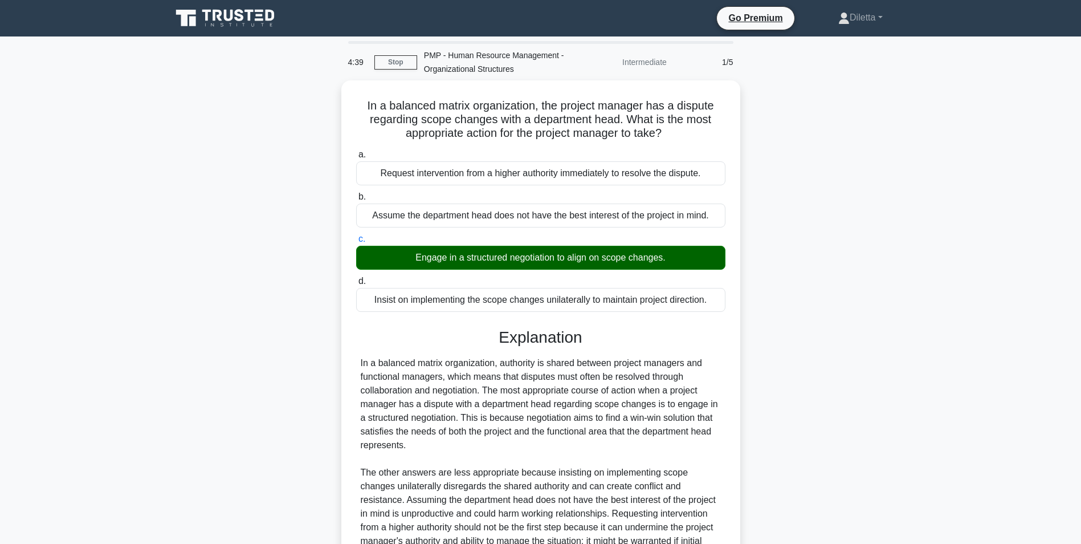
scroll to position [92, 0]
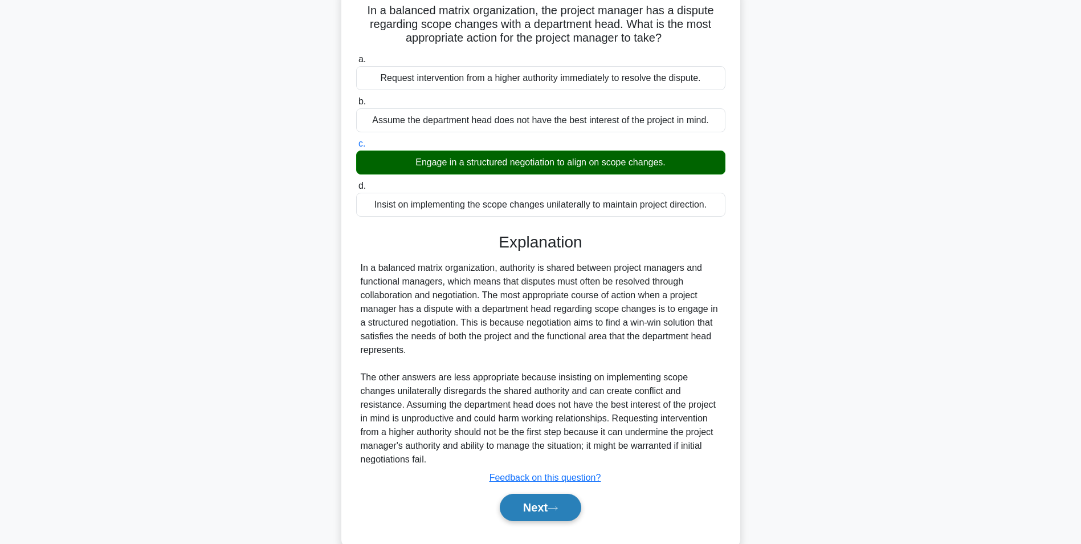
click at [500, 512] on button "Next" at bounding box center [540, 506] width 81 height 27
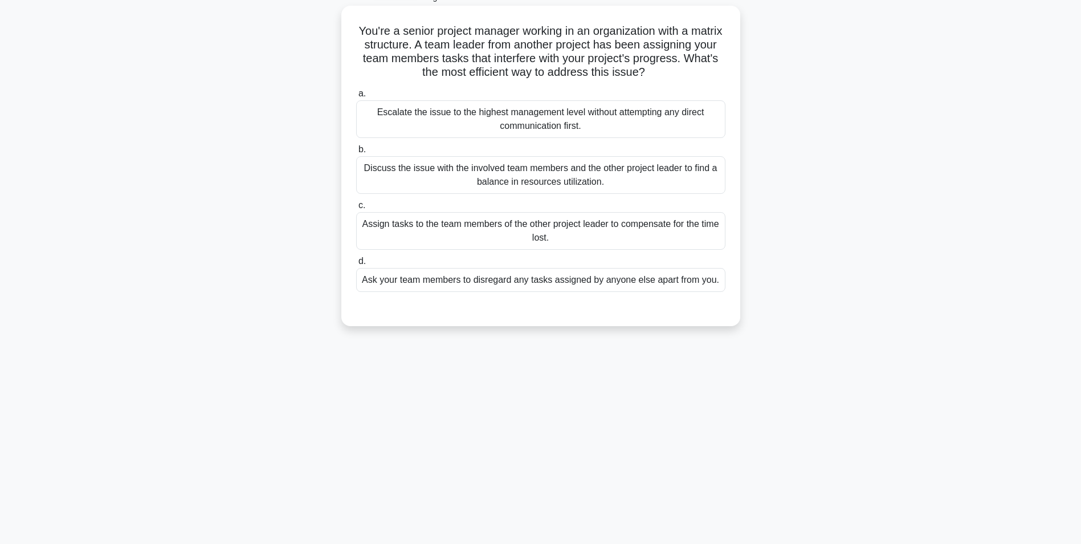
click at [709, 176] on div "Discuss the issue with the involved team members and the other project leader t…" at bounding box center [540, 175] width 369 height 38
click at [356, 153] on input "b. Discuss the issue with the involved team members and the other project leade…" at bounding box center [356, 149] width 0 height 7
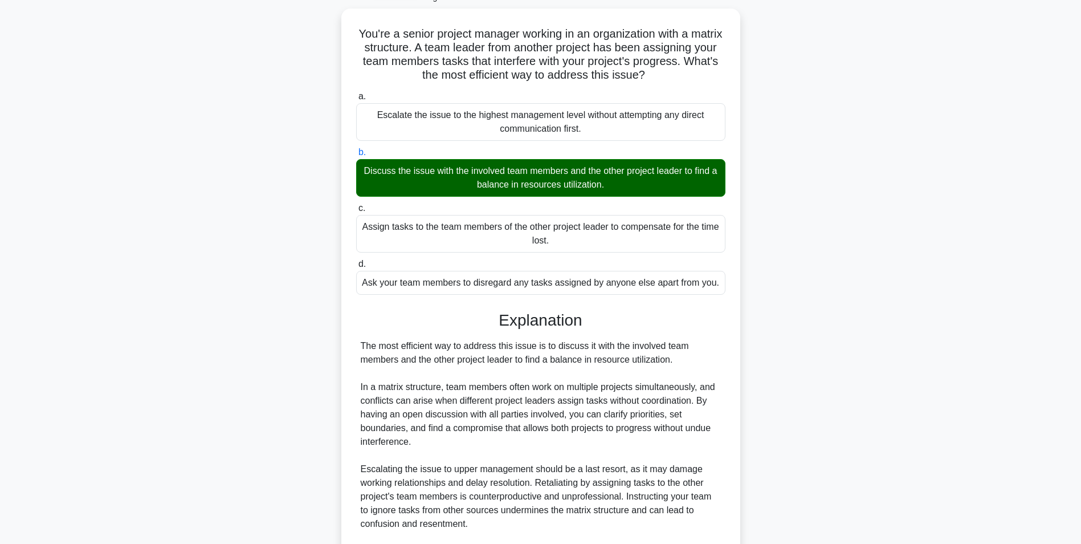
click at [888, 359] on div "You're a senior project manager working in an organization with a matrix struct…" at bounding box center [541, 345] width 752 height 672
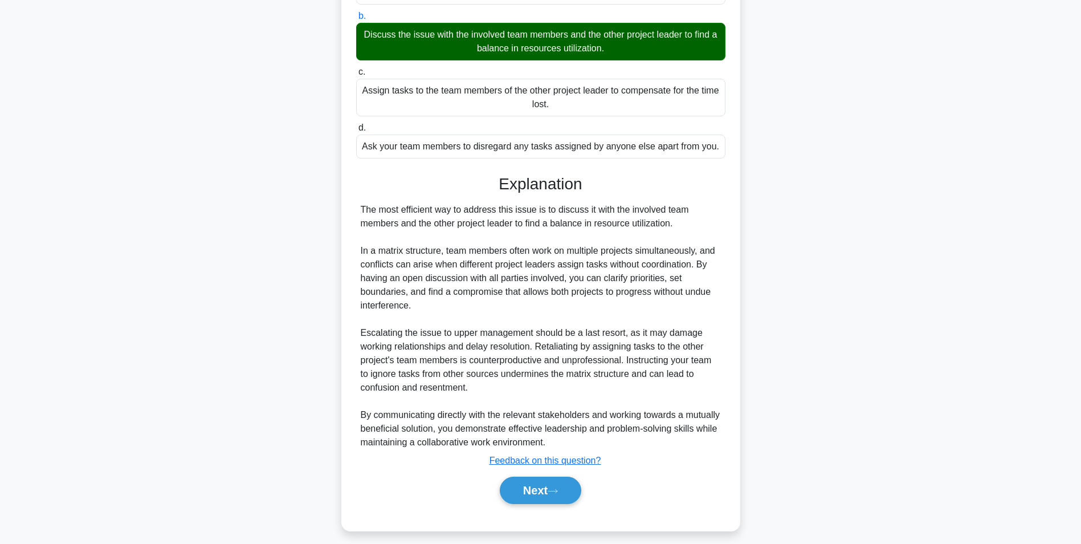
scroll to position [214, 0]
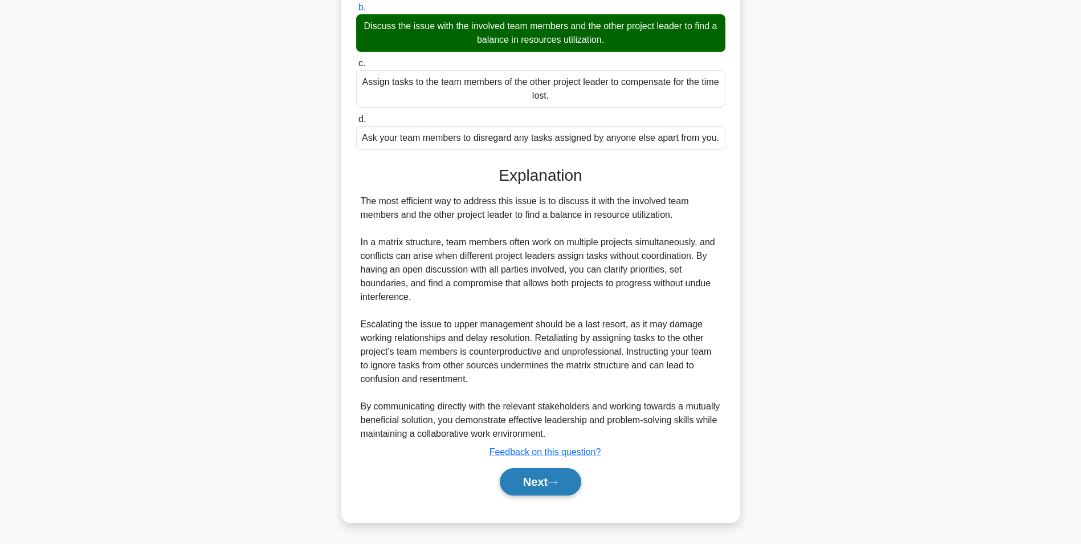
click at [577, 475] on button "Next" at bounding box center [540, 481] width 81 height 27
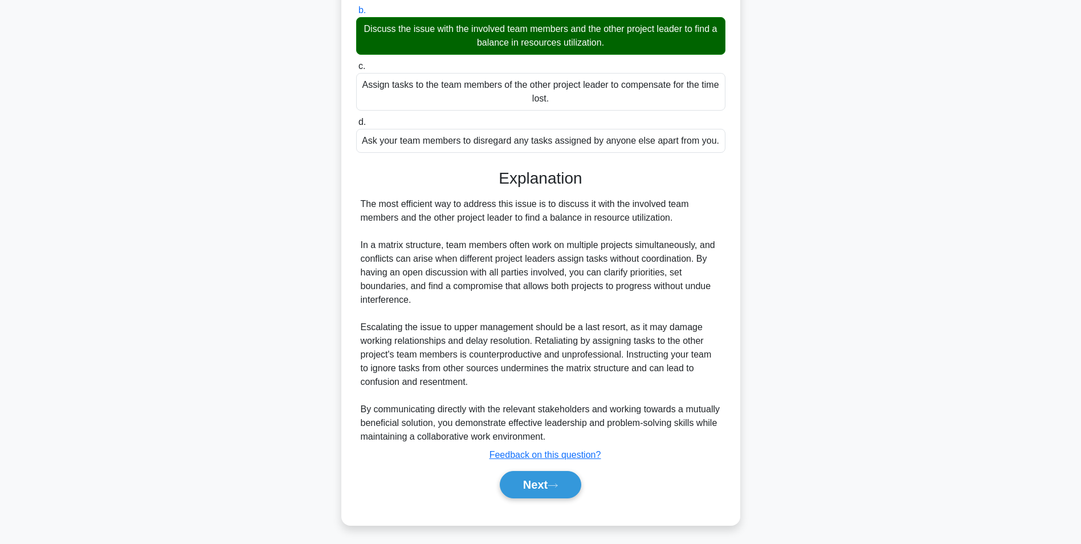
scroll to position [72, 0]
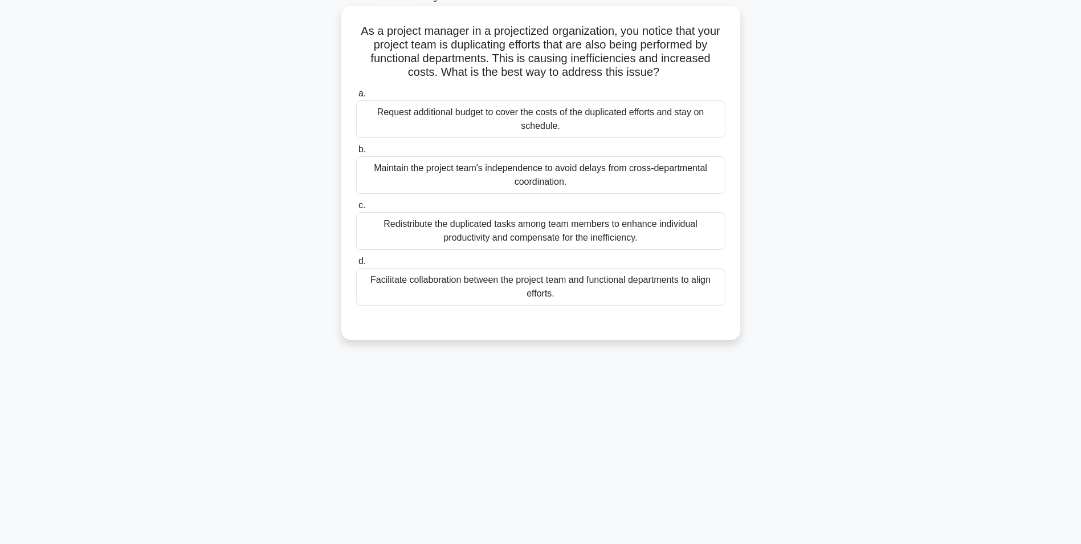
click at [672, 295] on div "Facilitate collaboration between the project team and functional departments to…" at bounding box center [540, 287] width 369 height 38
click at [356, 265] on input "d. Facilitate collaboration between the project team and functional departments…" at bounding box center [356, 261] width 0 height 7
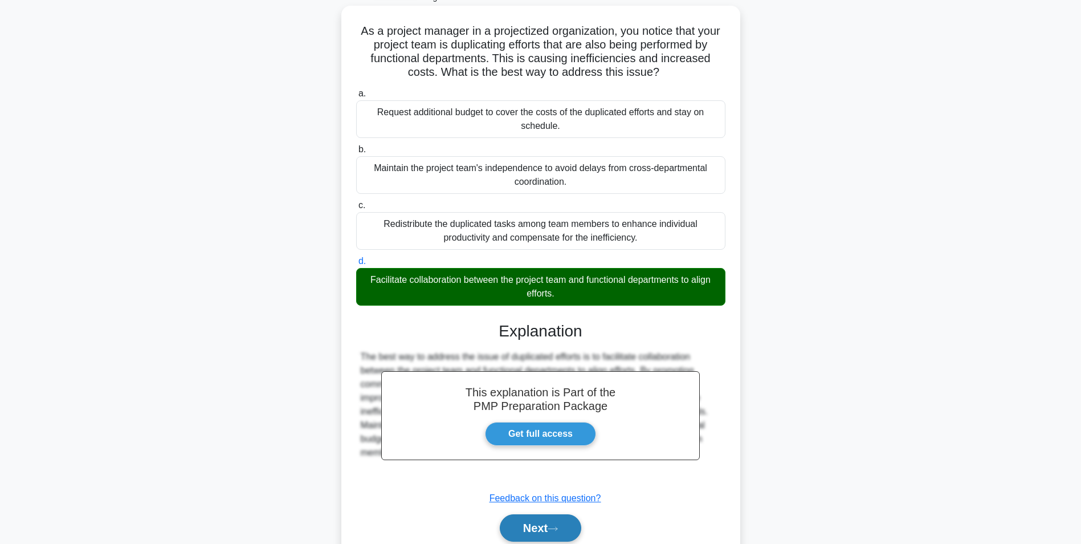
click at [536, 526] on button "Next" at bounding box center [540, 527] width 81 height 27
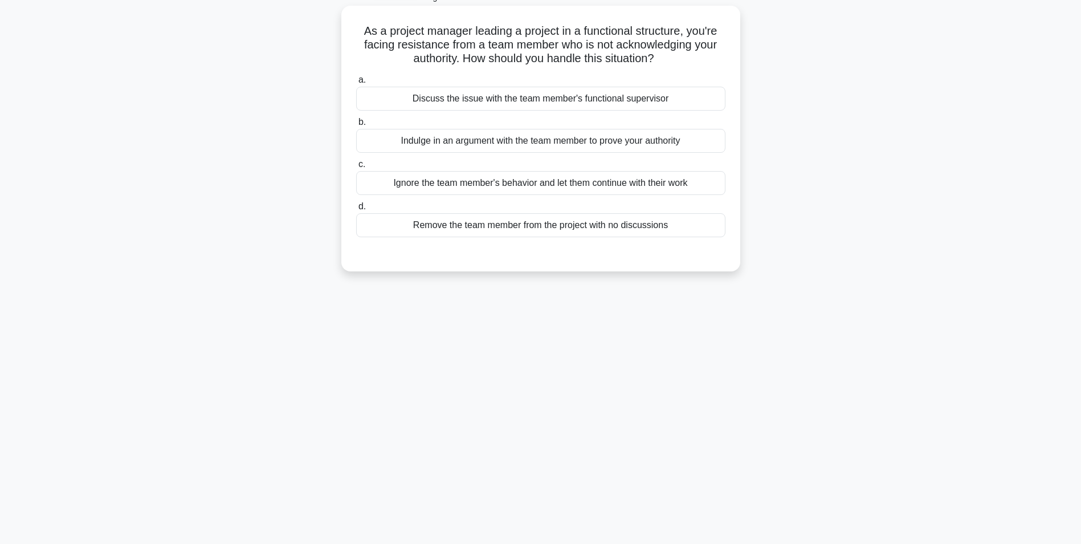
click at [695, 136] on div "Indulge in an argument with the team member to prove your authority" at bounding box center [540, 141] width 369 height 24
click at [356, 126] on input "b. Indulge in an argument with the team member to prove your authority" at bounding box center [356, 122] width 0 height 7
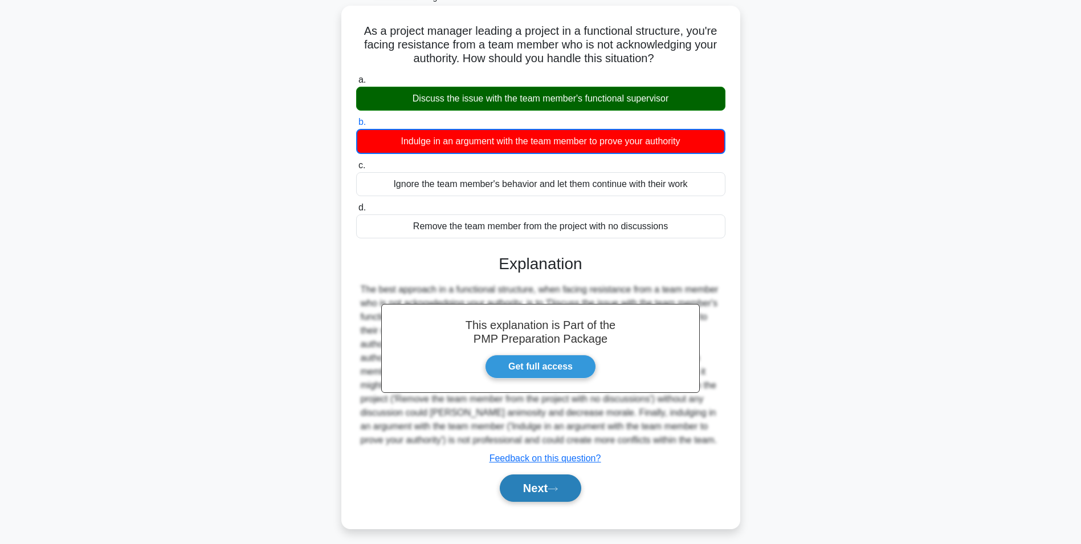
click at [539, 495] on button "Next" at bounding box center [540, 487] width 81 height 27
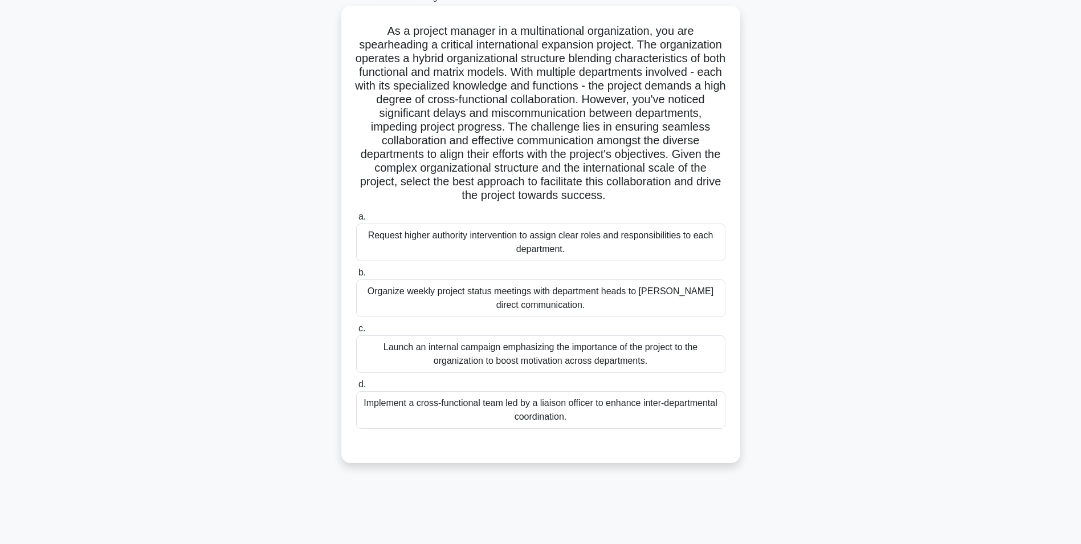
click at [631, 424] on div "Implement a cross-functional team led by a liaison officer to enhance inter-dep…" at bounding box center [540, 410] width 369 height 38
click at [356, 388] on input "d. Implement a cross-functional team led by a liaison officer to enhance inter-…" at bounding box center [356, 384] width 0 height 7
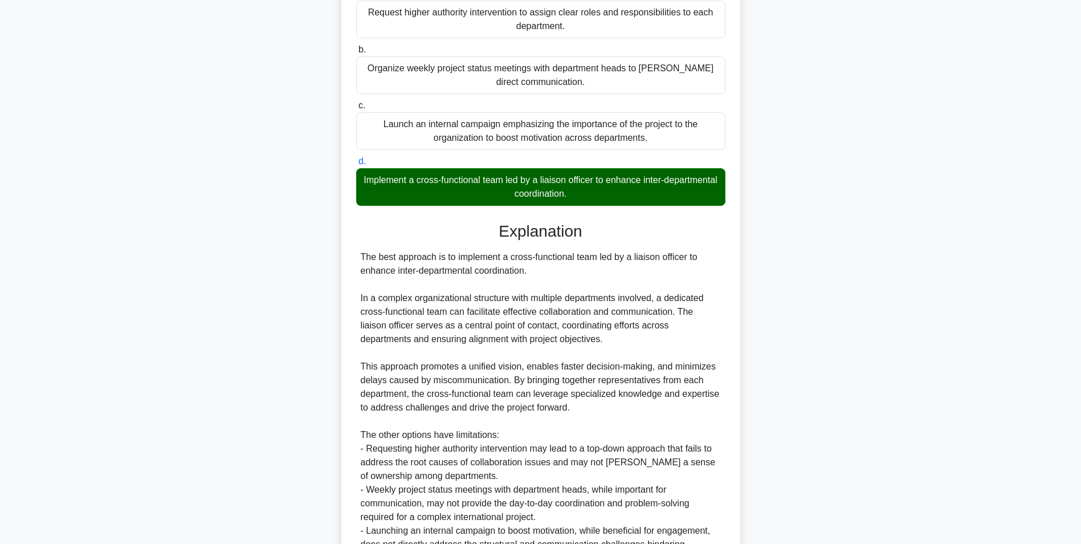
scroll to position [372, 0]
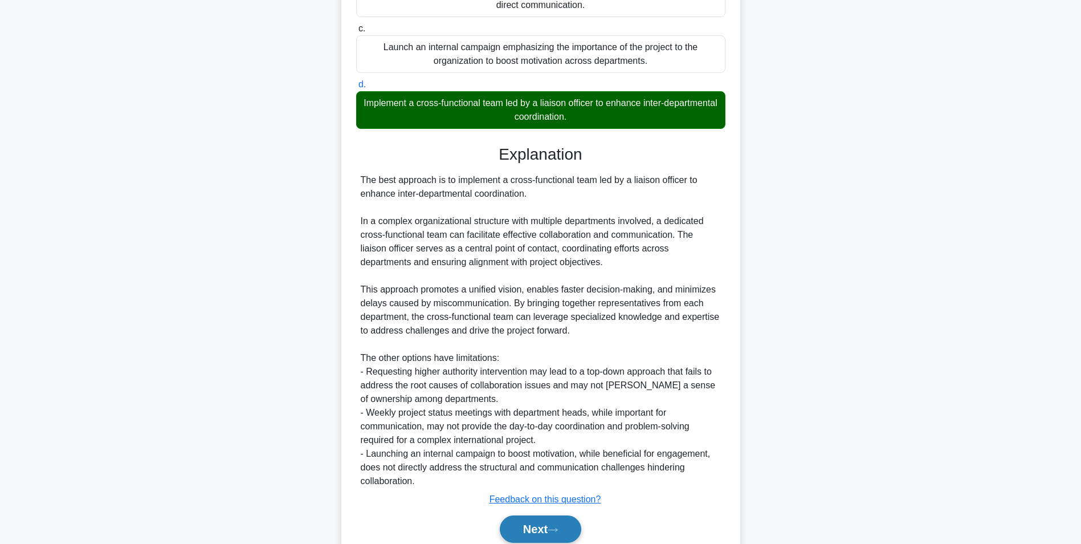
click at [540, 539] on button "Next" at bounding box center [540, 528] width 81 height 27
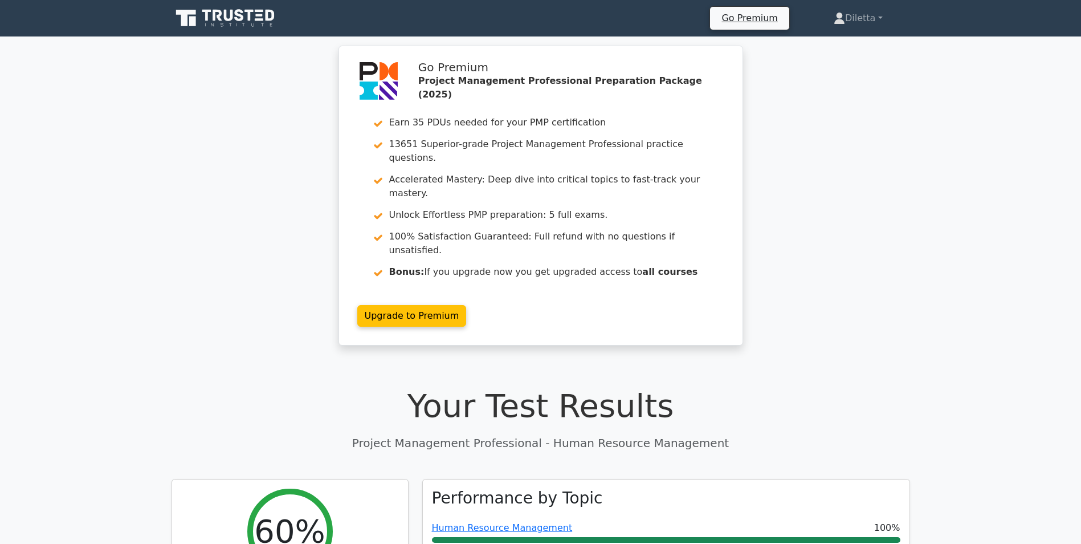
click at [783, 235] on div "Go Premium Project Management Professional Preparation Package (2025) Earn 35 P…" at bounding box center [540, 202] width 1081 height 313
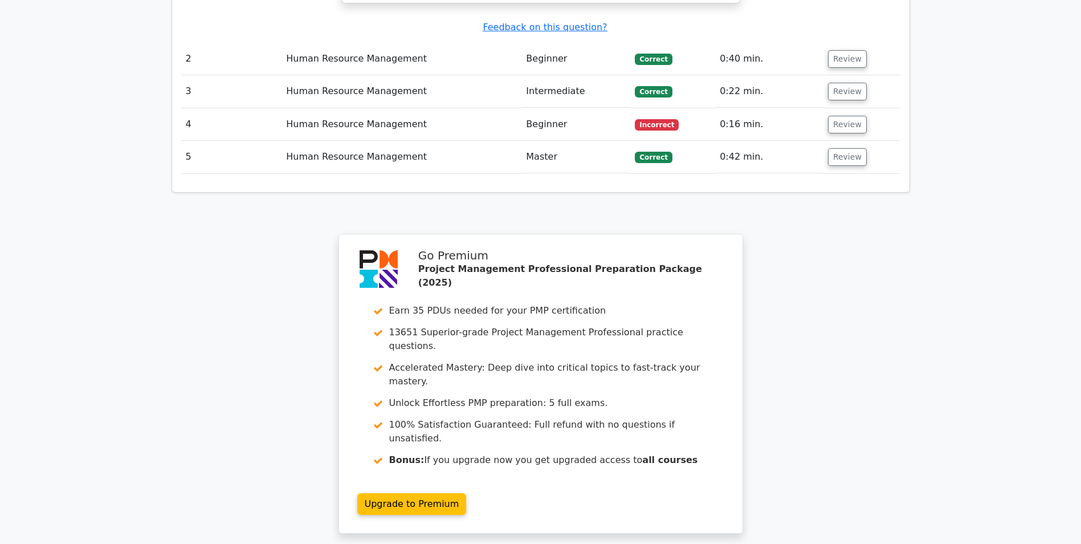
scroll to position [1566, 0]
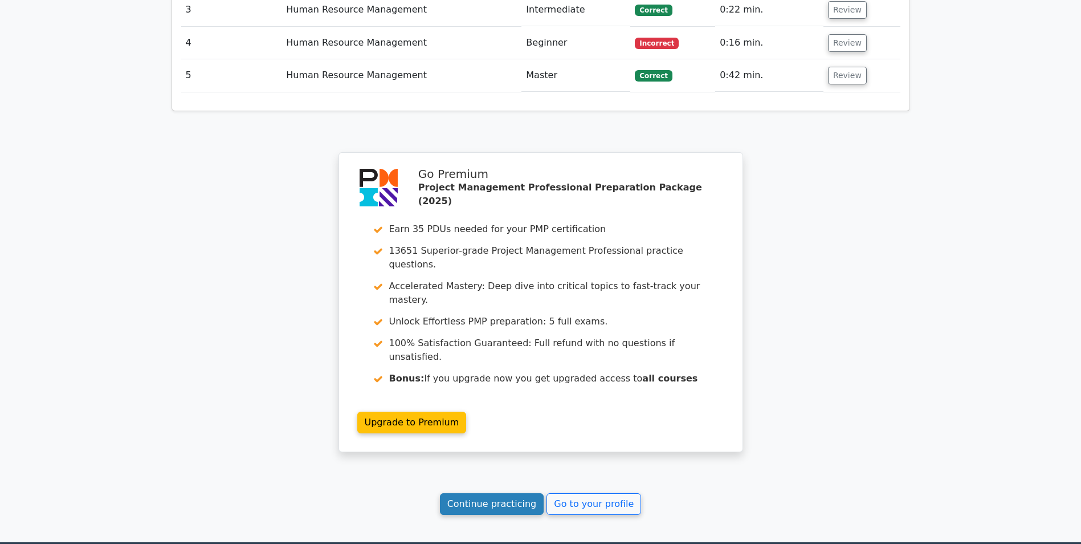
click at [495, 493] on link "Continue practicing" at bounding box center [492, 504] width 104 height 22
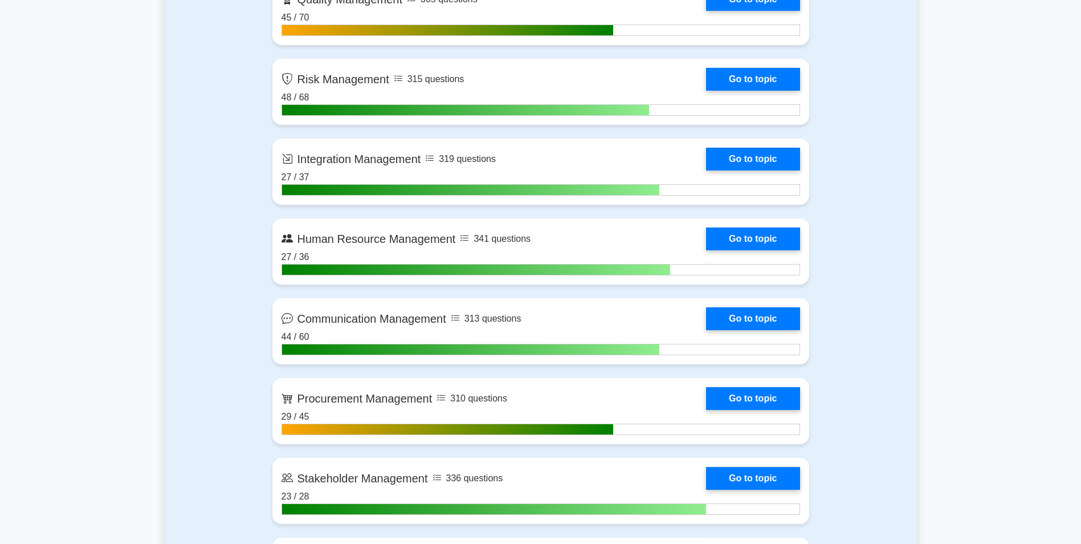
scroll to position [1121, 0]
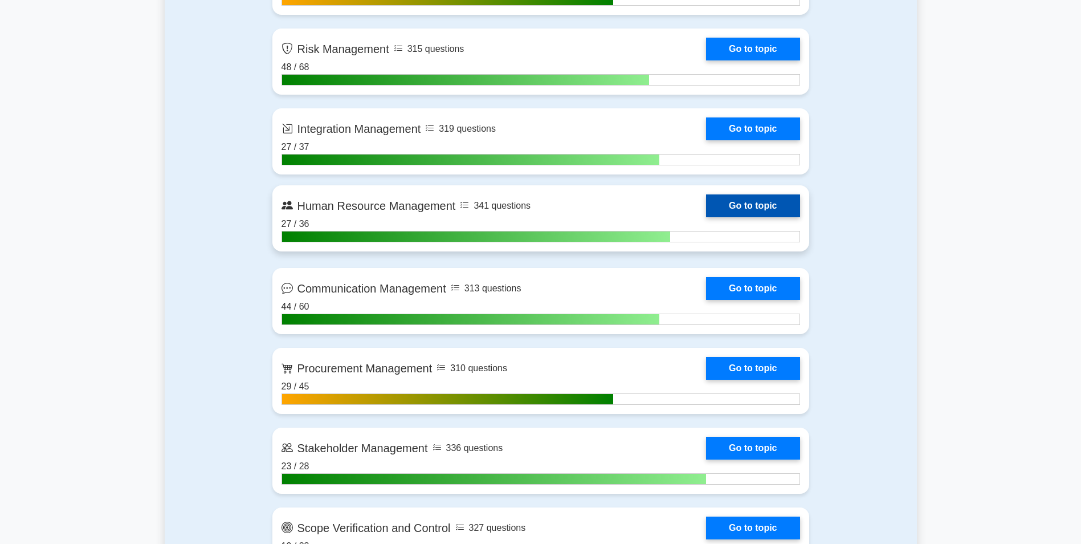
click at [761, 207] on link "Go to topic" at bounding box center [752, 205] width 93 height 23
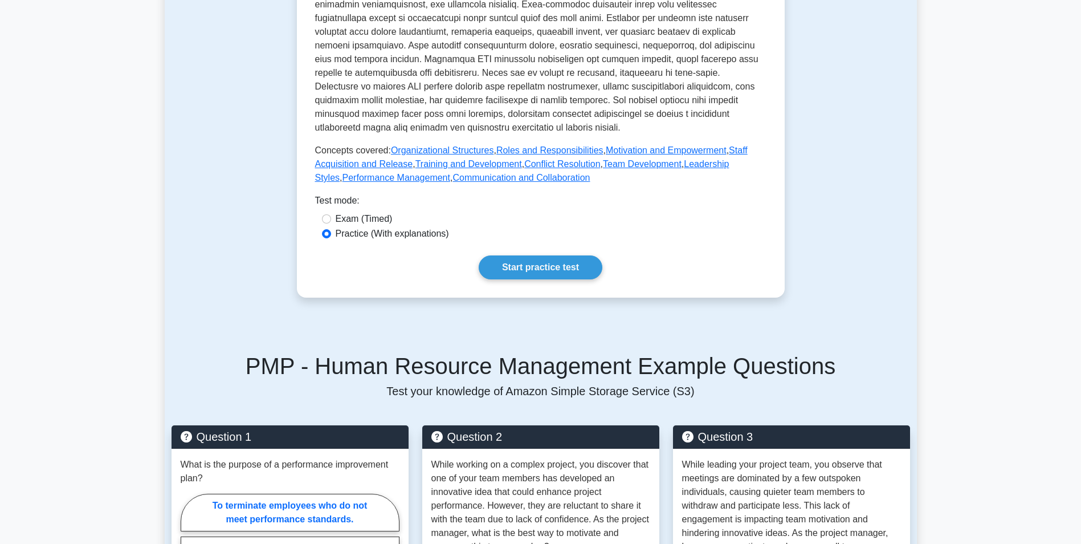
scroll to position [460, 0]
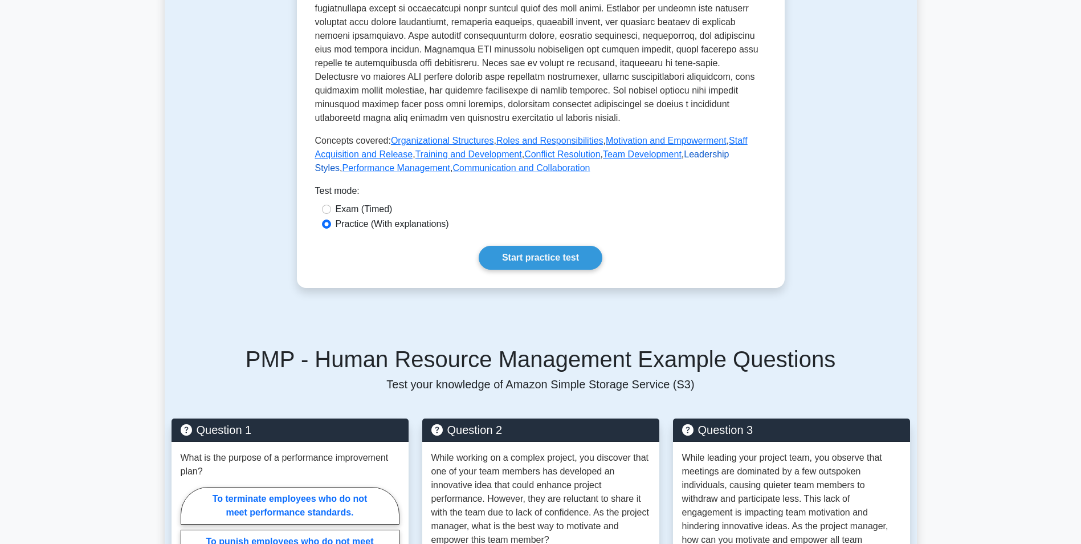
click at [697, 149] on link "Leadership Styles" at bounding box center [522, 160] width 414 height 23
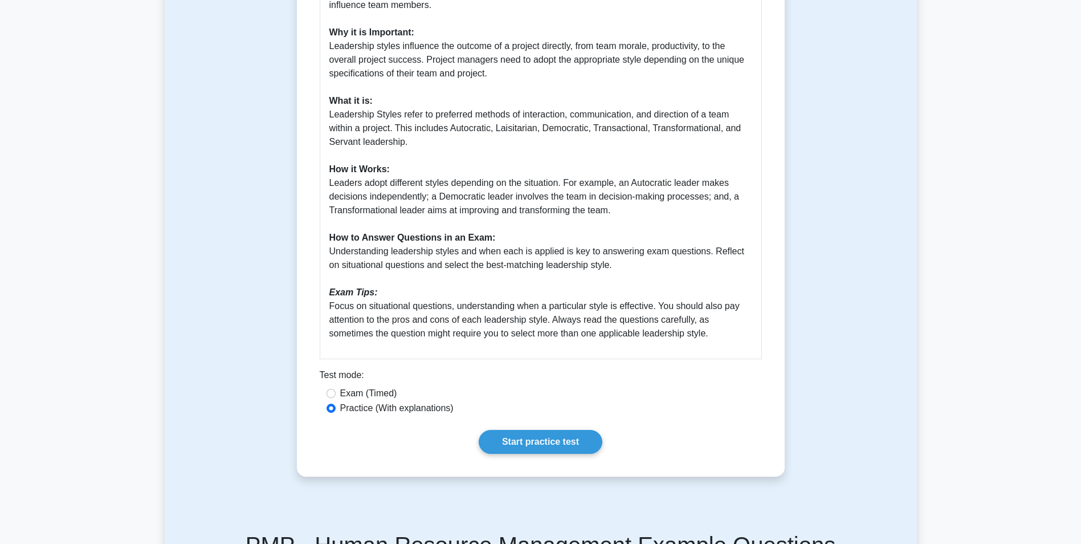
scroll to position [361, 0]
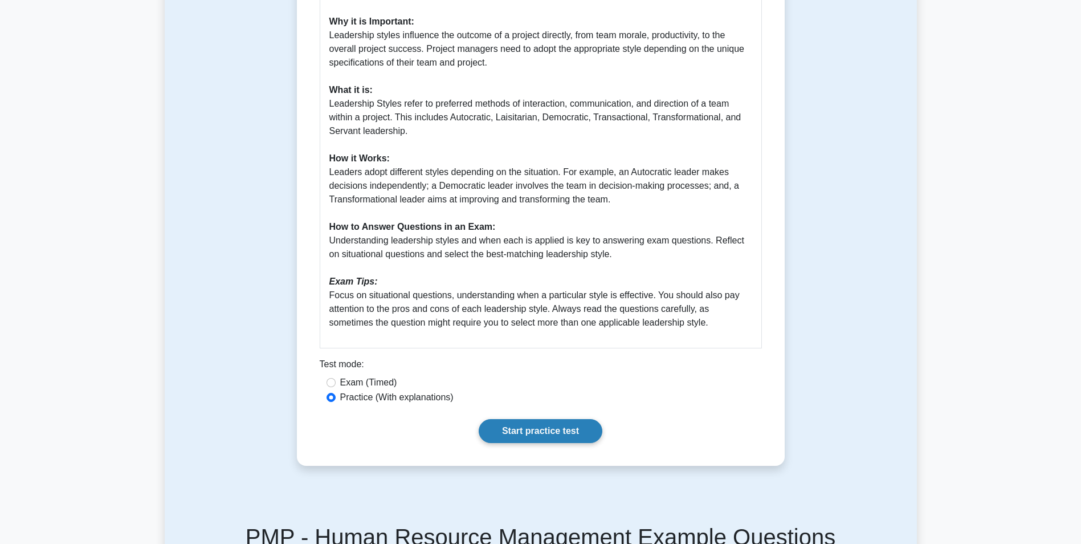
click at [545, 435] on link "Start practice test" at bounding box center [541, 431] width 124 height 24
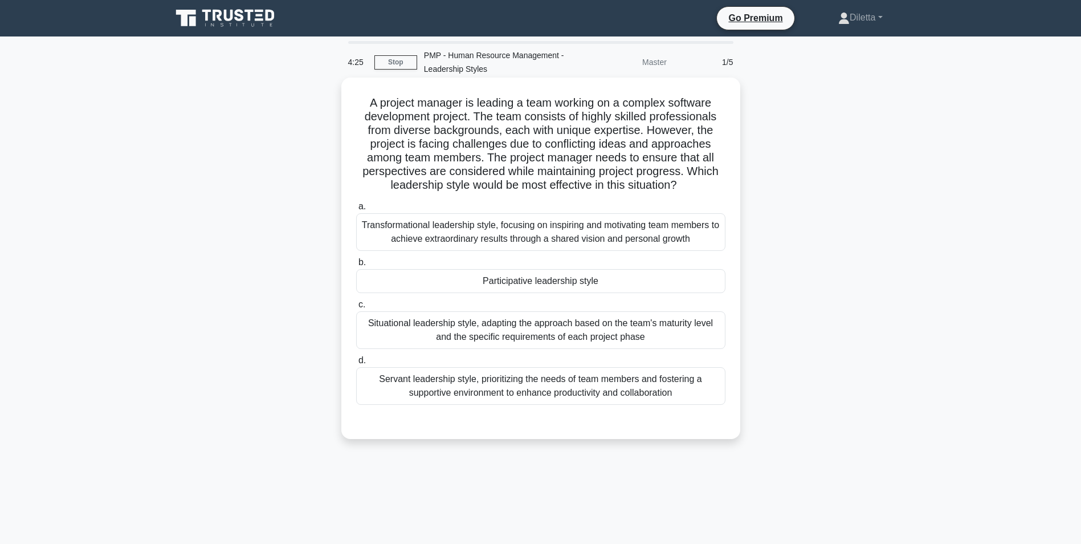
click at [668, 279] on div "Participative leadership style" at bounding box center [540, 281] width 369 height 24
click at [356, 266] on input "b. Participative leadership style" at bounding box center [356, 262] width 0 height 7
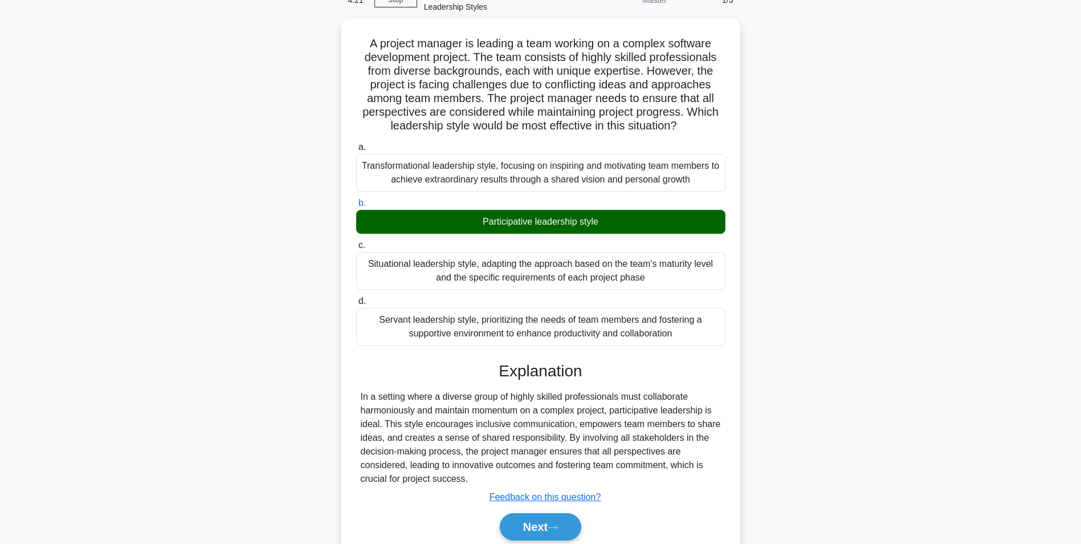
scroll to position [105, 0]
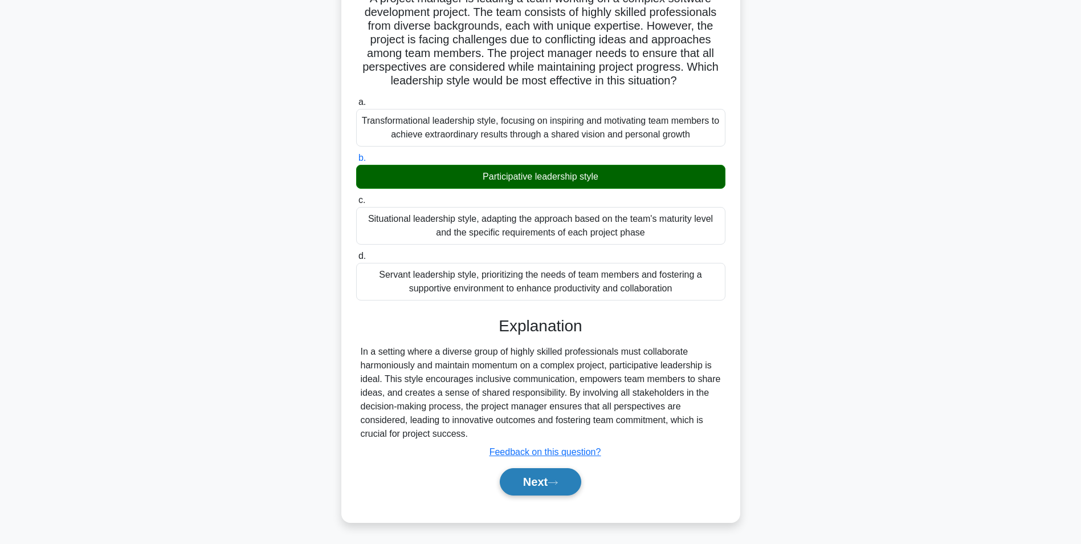
click at [540, 480] on button "Next" at bounding box center [540, 481] width 81 height 27
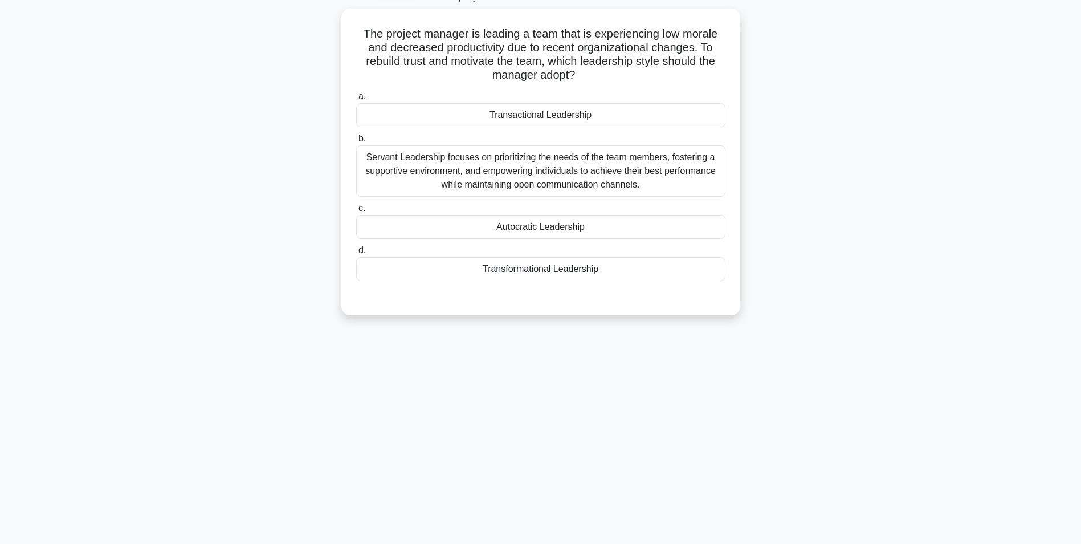
scroll to position [72, 0]
click at [692, 116] on div "Transactional Leadership" at bounding box center [540, 112] width 369 height 24
click at [356, 97] on input "a. Transactional Leadership" at bounding box center [356, 93] width 0 height 7
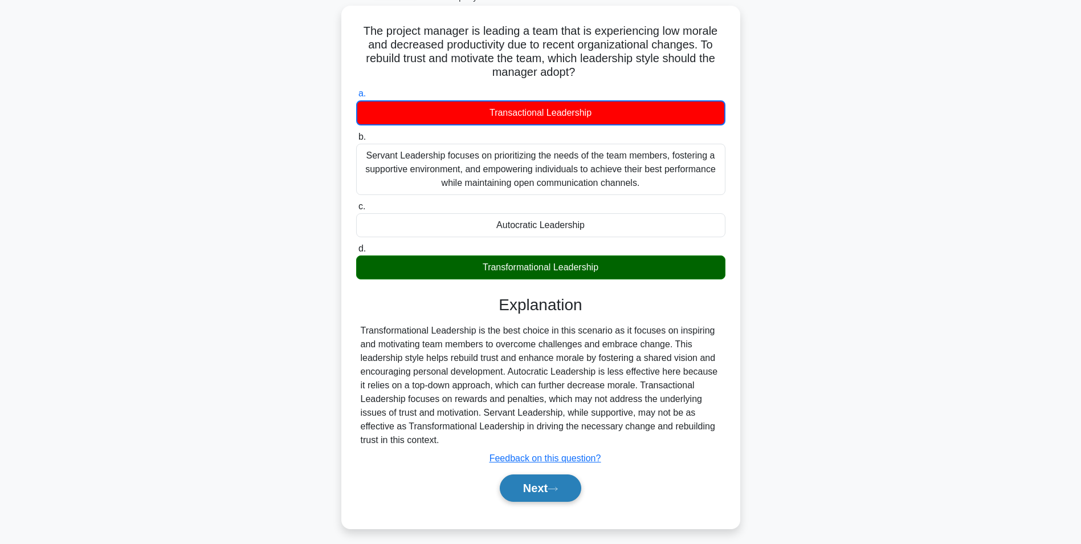
click at [557, 490] on icon at bounding box center [552, 488] width 9 height 3
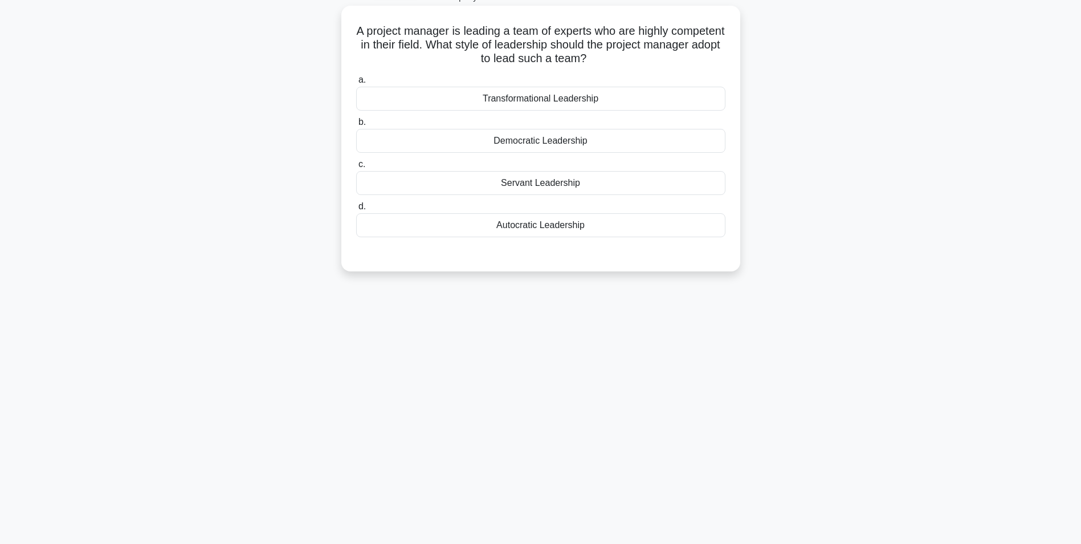
click at [645, 100] on div "Transformational Leadership" at bounding box center [540, 99] width 369 height 24
click at [356, 84] on input "a. Transformational Leadership" at bounding box center [356, 79] width 0 height 7
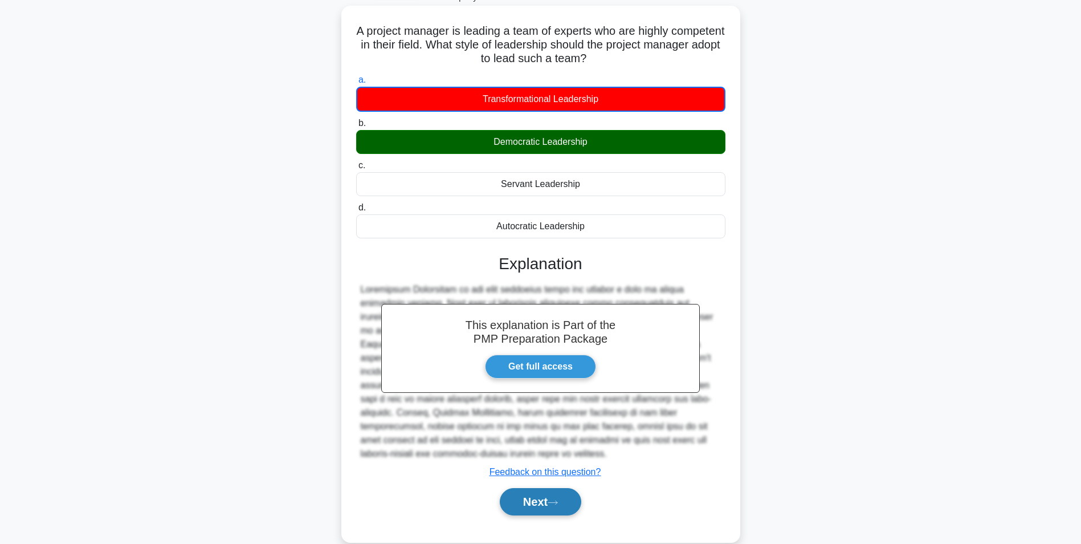
click at [539, 509] on button "Next" at bounding box center [540, 501] width 81 height 27
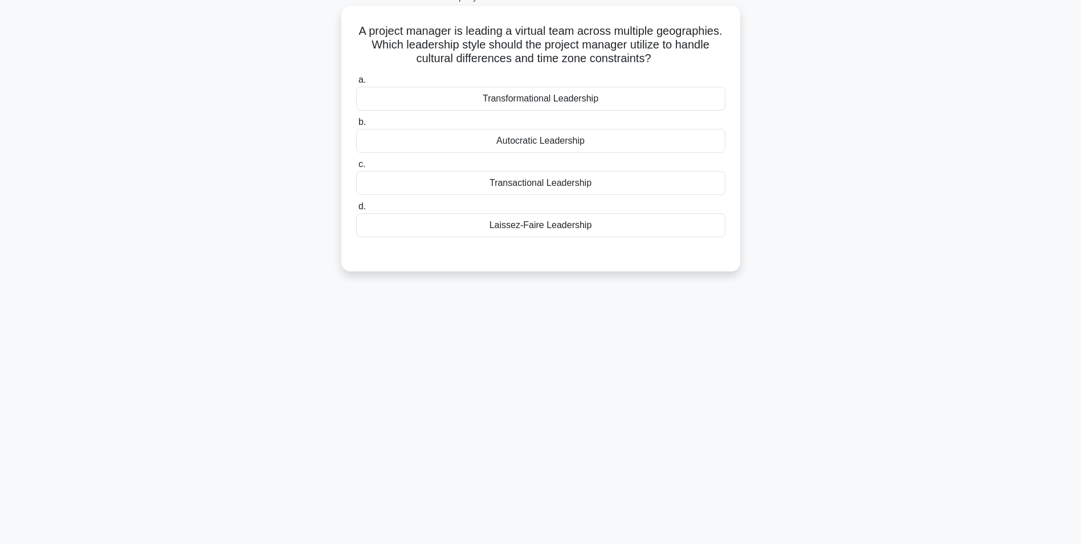
click at [673, 225] on div "Laissez-Faire Leadership" at bounding box center [540, 225] width 369 height 24
click at [356, 210] on input "d. Laissez-Faire Leadership" at bounding box center [356, 206] width 0 height 7
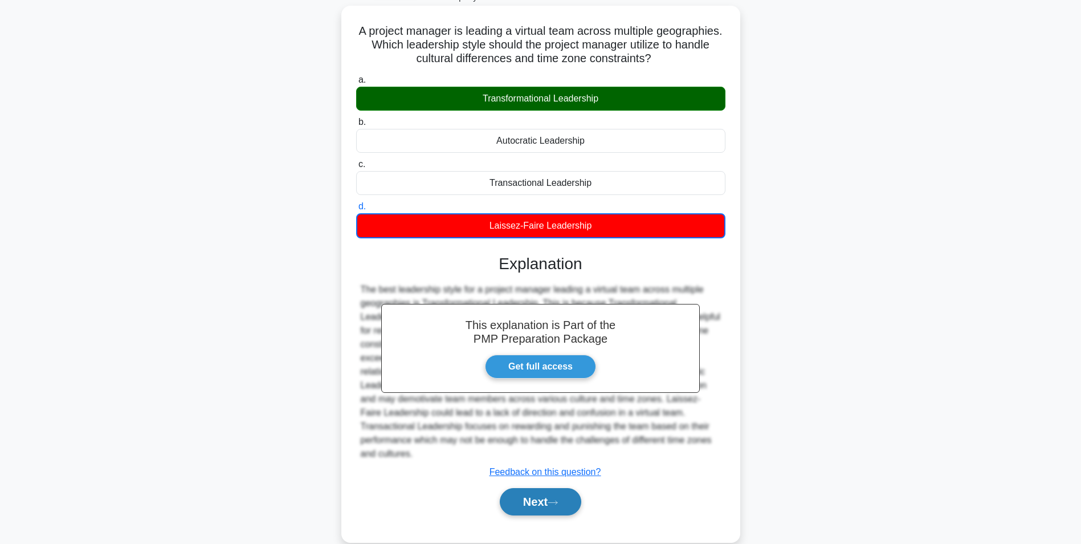
click at [542, 493] on button "Next" at bounding box center [540, 501] width 81 height 27
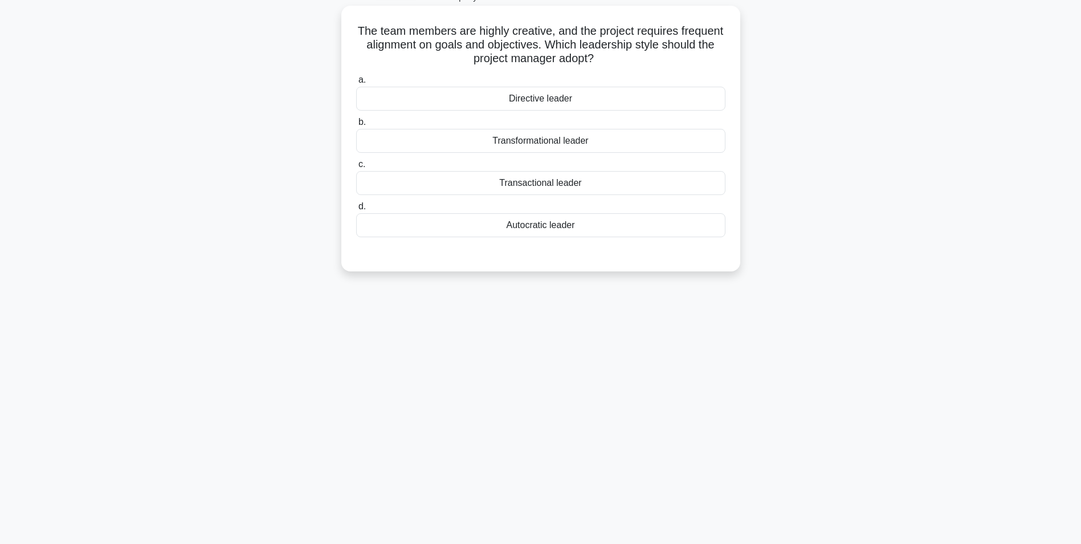
click at [610, 88] on div "Directive leader" at bounding box center [540, 99] width 369 height 24
click at [356, 84] on input "a. Directive leader" at bounding box center [356, 79] width 0 height 7
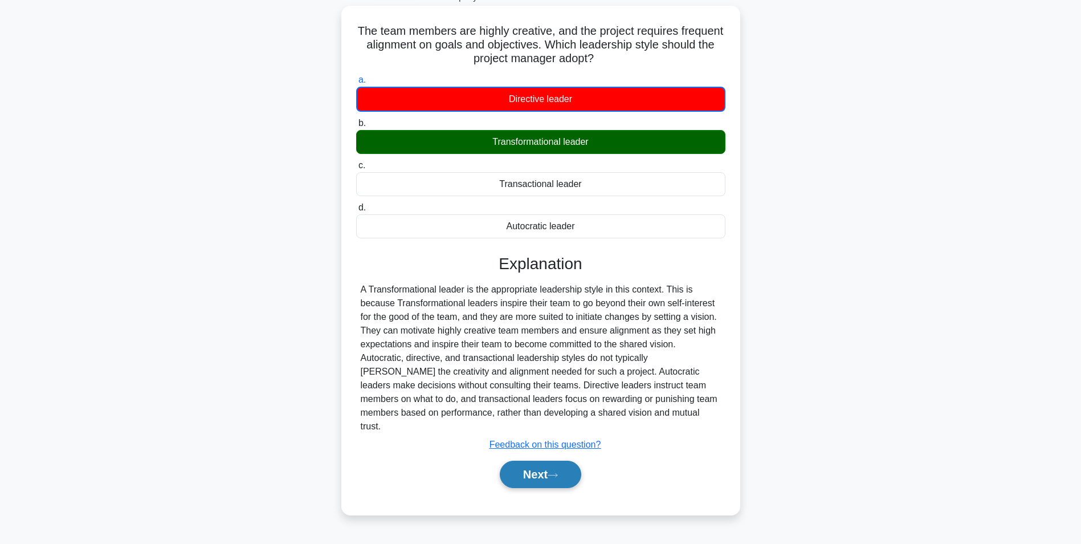
click at [549, 460] on button "Next" at bounding box center [540, 473] width 81 height 27
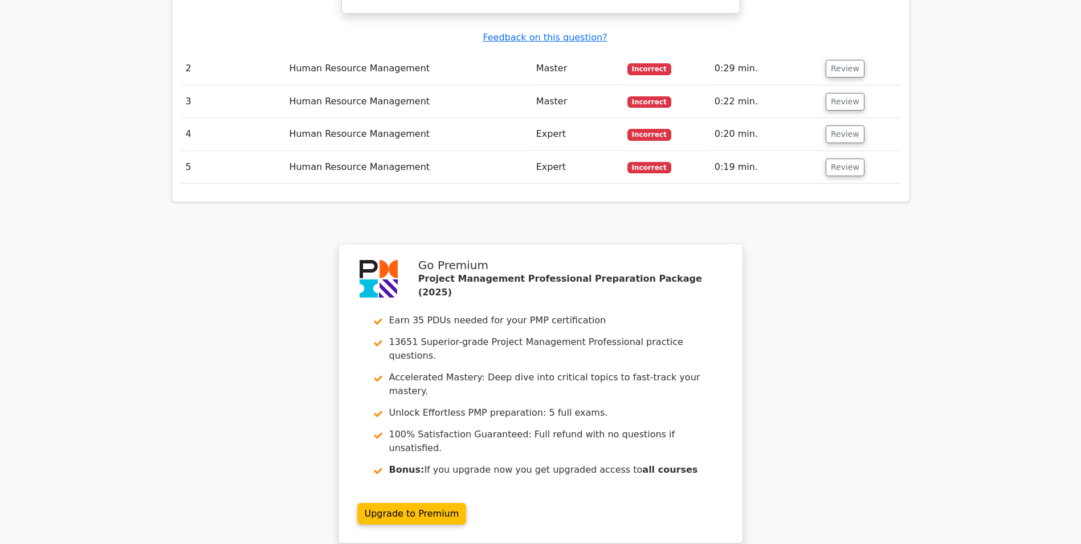
scroll to position [1446, 0]
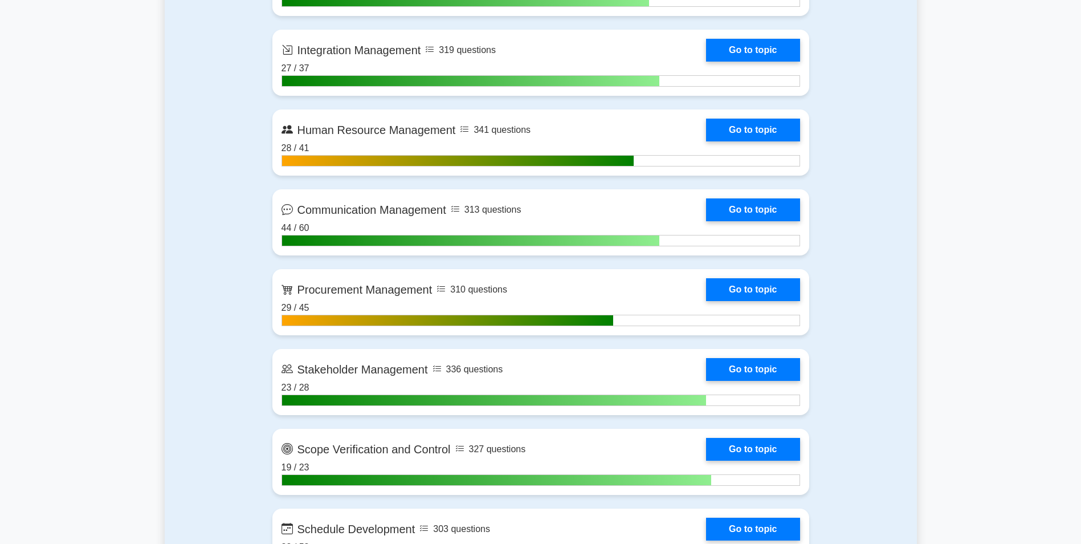
scroll to position [1175, 0]
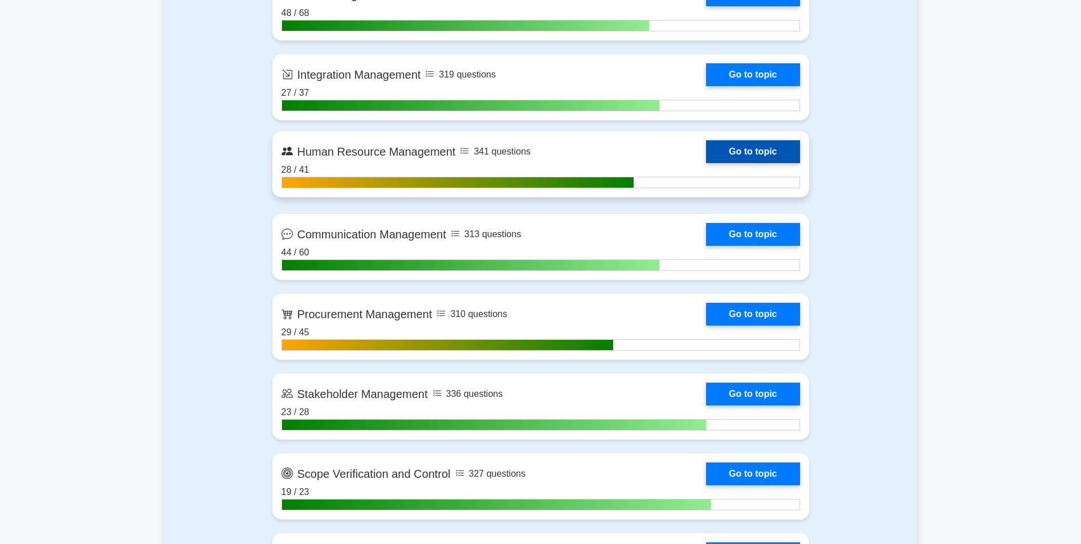
click at [759, 154] on link "Go to topic" at bounding box center [752, 151] width 93 height 23
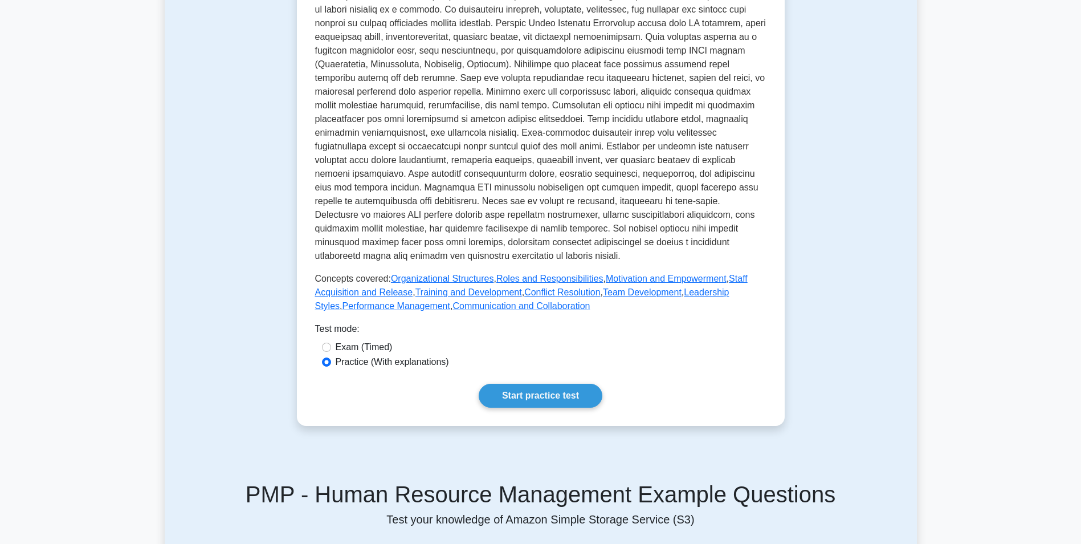
scroll to position [350, 0]
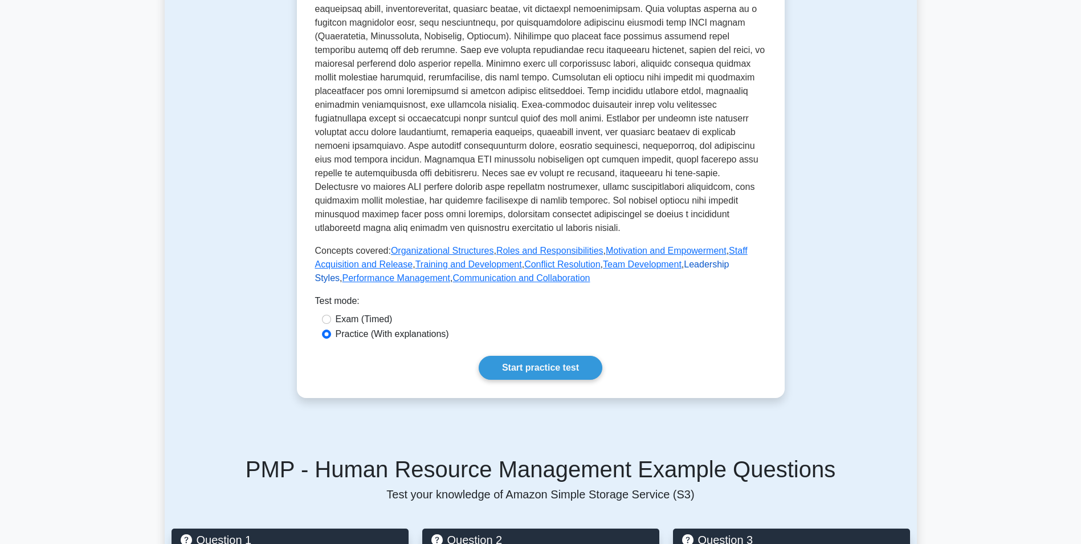
click at [688, 259] on link "Leadership Styles" at bounding box center [522, 270] width 414 height 23
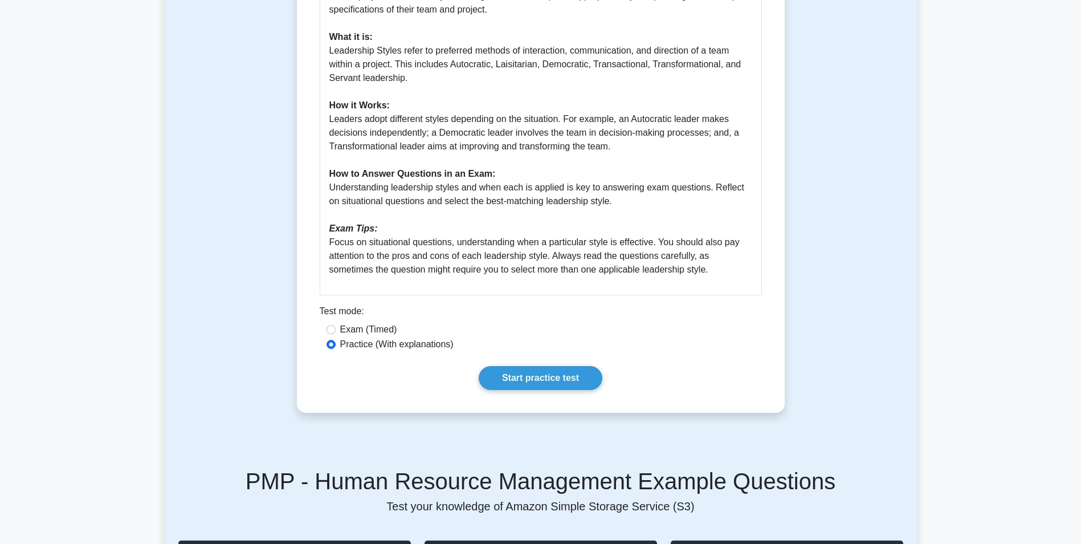
scroll to position [433, 0]
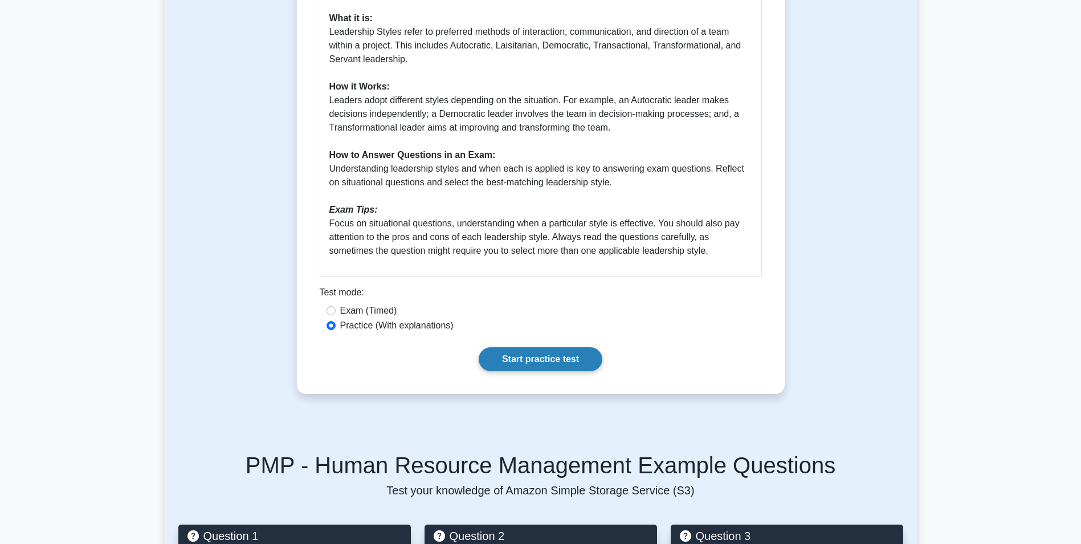
click at [544, 362] on link "Start practice test" at bounding box center [541, 359] width 124 height 24
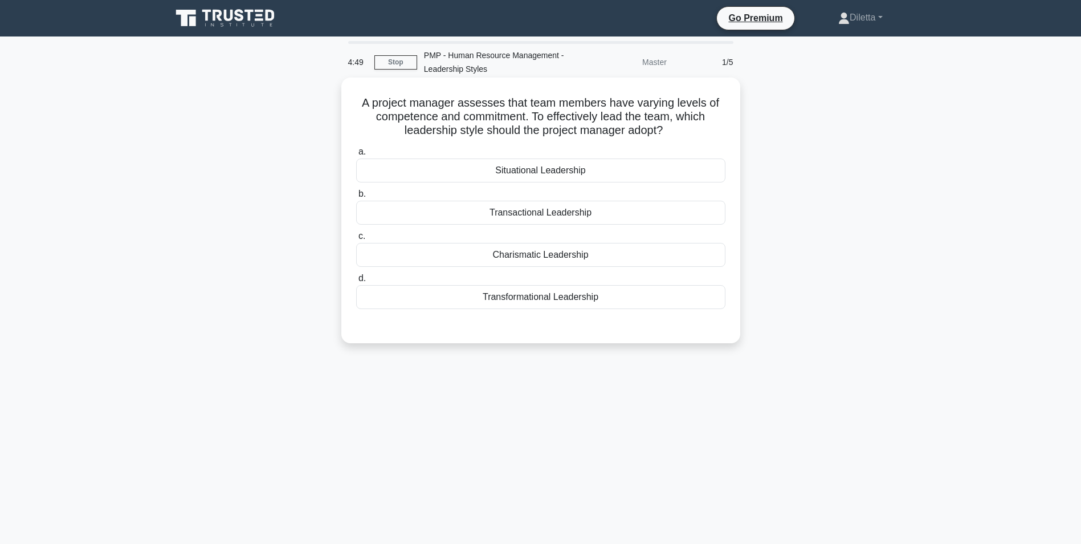
click at [595, 291] on div "Transformational Leadership" at bounding box center [540, 297] width 369 height 24
click at [356, 282] on input "d. Transformational Leadership" at bounding box center [356, 278] width 0 height 7
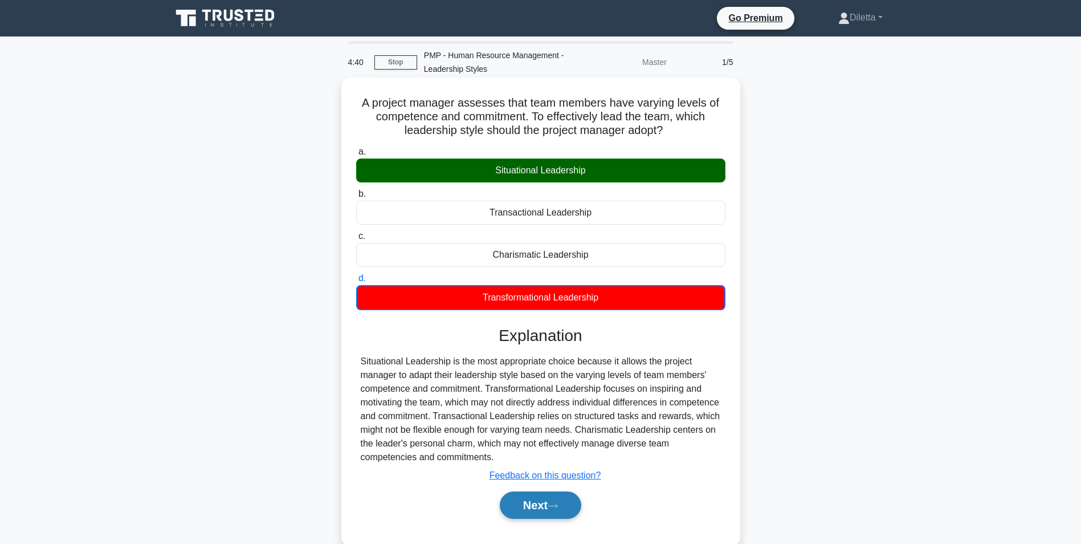
click at [544, 505] on button "Next" at bounding box center [540, 504] width 81 height 27
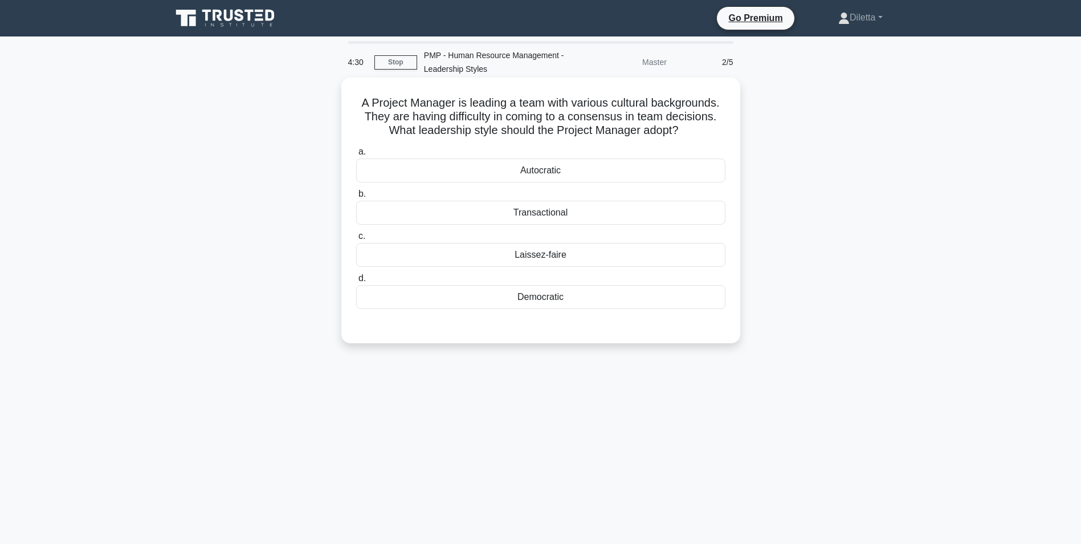
click at [626, 299] on div "Democratic" at bounding box center [540, 297] width 369 height 24
click at [356, 282] on input "d. Democratic" at bounding box center [356, 278] width 0 height 7
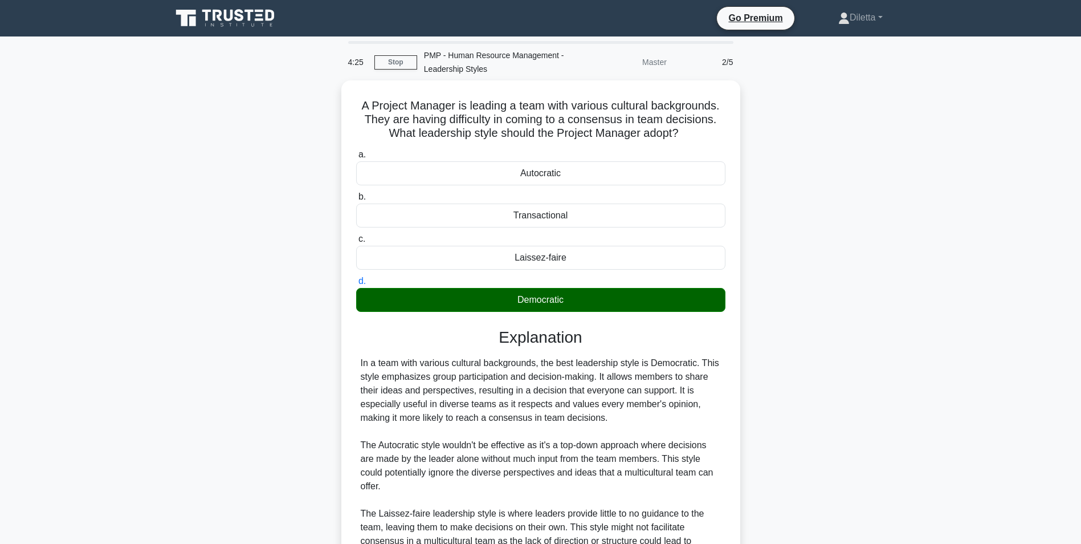
scroll to position [187, 0]
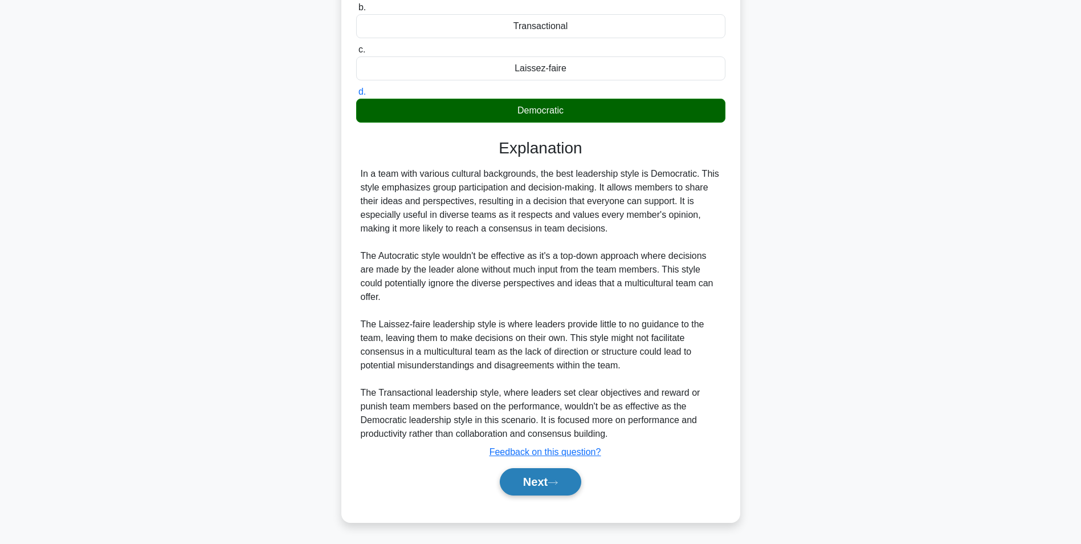
click at [539, 487] on button "Next" at bounding box center [540, 481] width 81 height 27
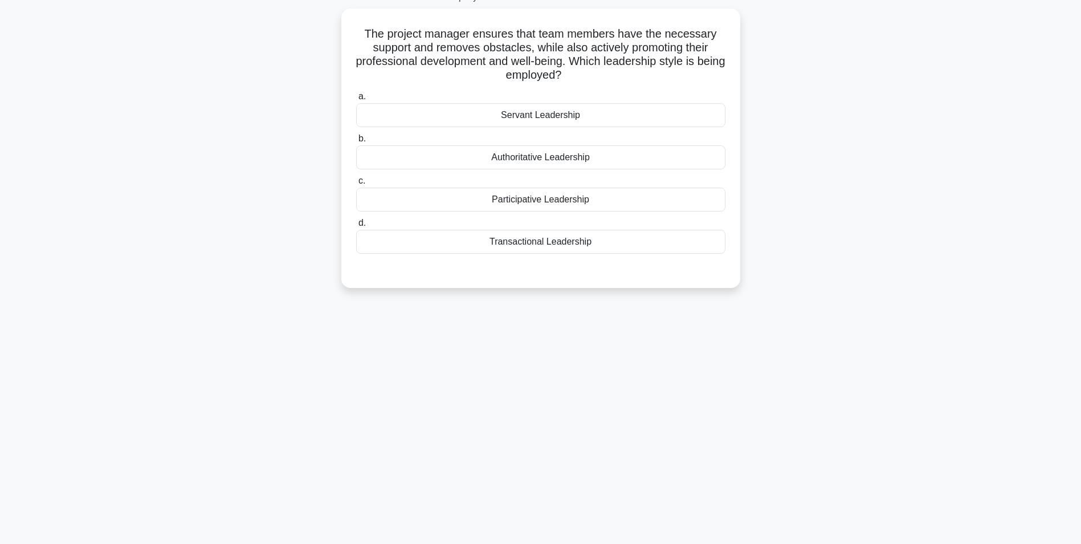
scroll to position [72, 0]
click at [696, 116] on div "Servant Leadership" at bounding box center [540, 112] width 369 height 24
click at [356, 97] on input "a. Servant Leadership" at bounding box center [356, 93] width 0 height 7
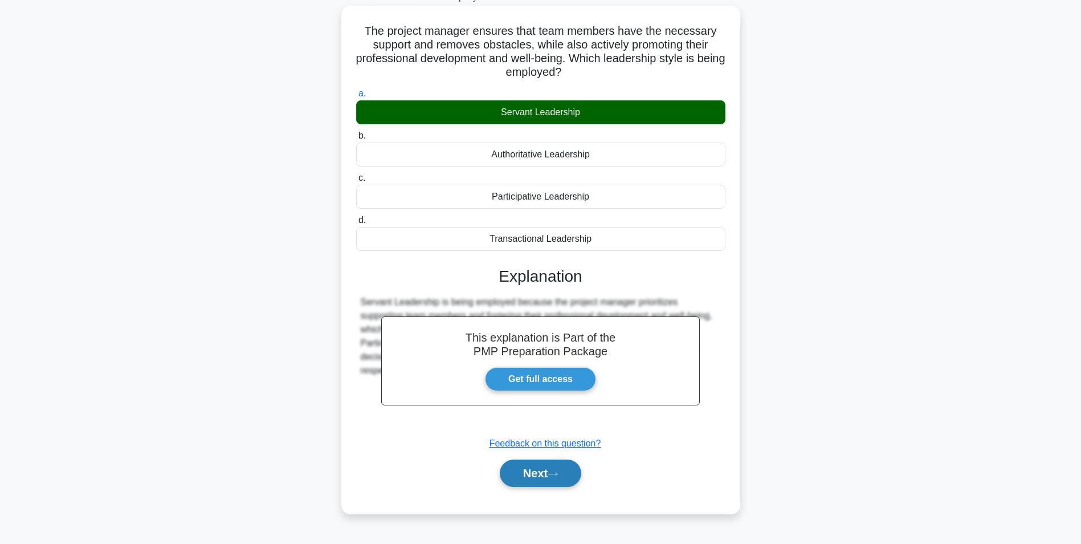
click at [538, 466] on button "Next" at bounding box center [540, 472] width 81 height 27
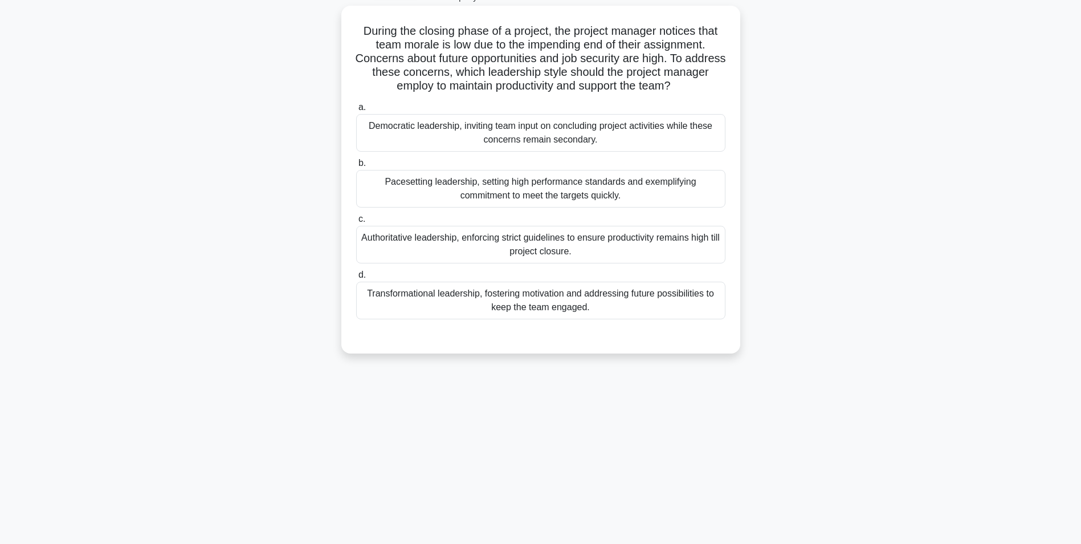
click at [699, 301] on div "Transformational leadership, fostering motivation and addressing future possibi…" at bounding box center [540, 301] width 369 height 38
click at [356, 279] on input "d. Transformational leadership, fostering motivation and addressing future poss…" at bounding box center [356, 274] width 0 height 7
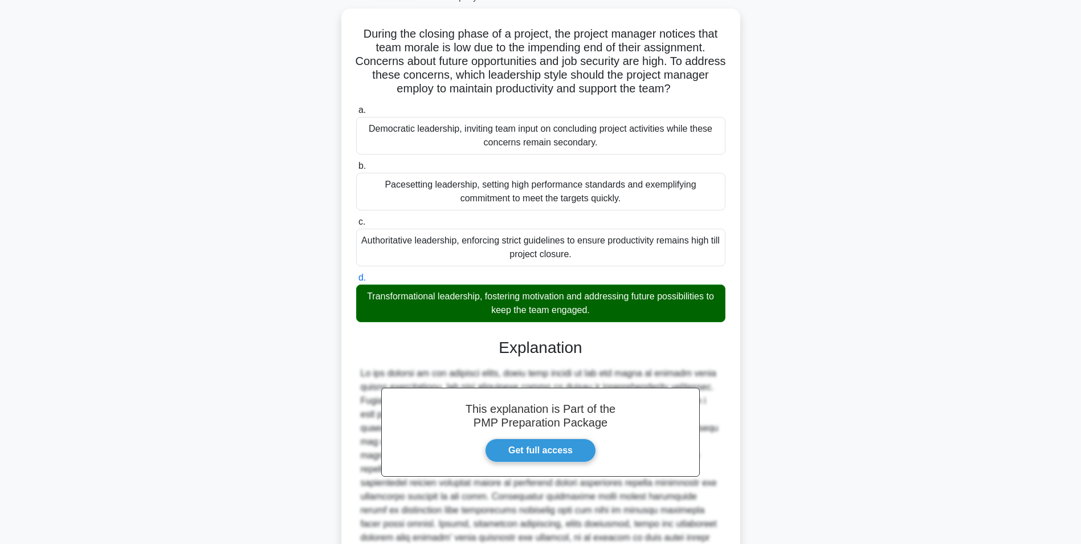
click at [981, 215] on main "3:47 Stop PMP - Human Resource Management - Leadership Styles Master 4/5 During…" at bounding box center [540, 311] width 1081 height 693
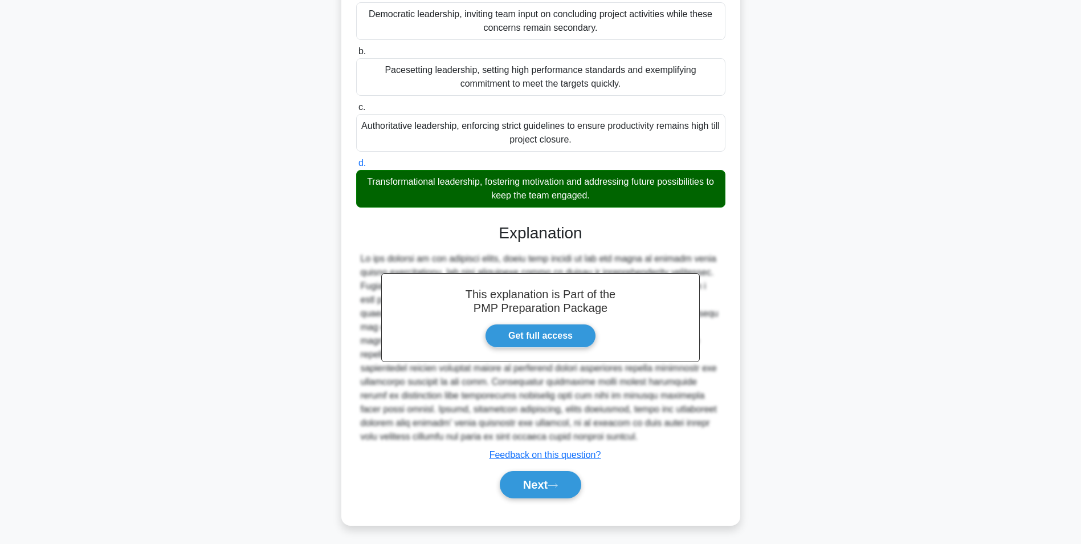
scroll to position [187, 0]
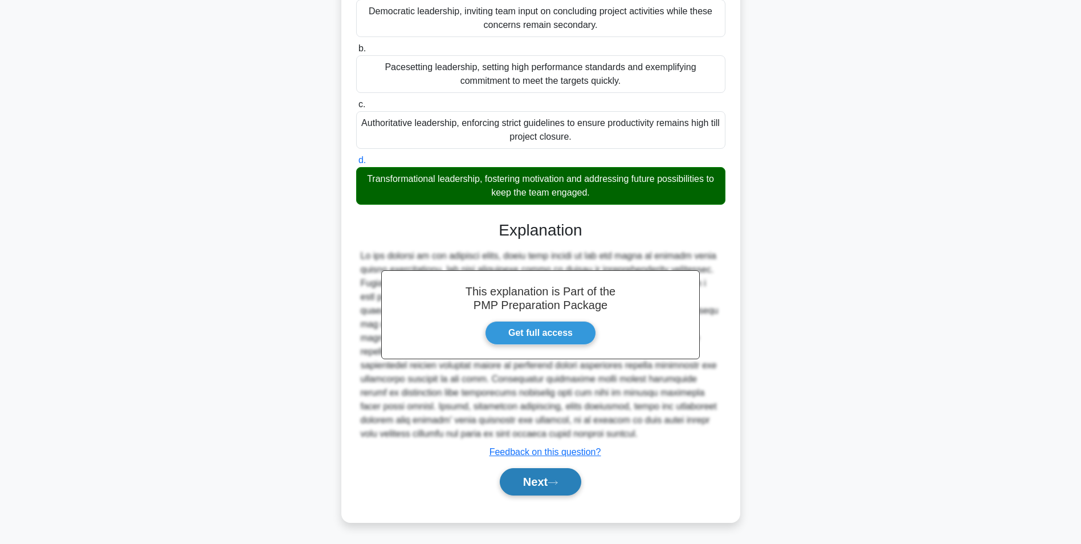
click at [564, 477] on button "Next" at bounding box center [540, 481] width 81 height 27
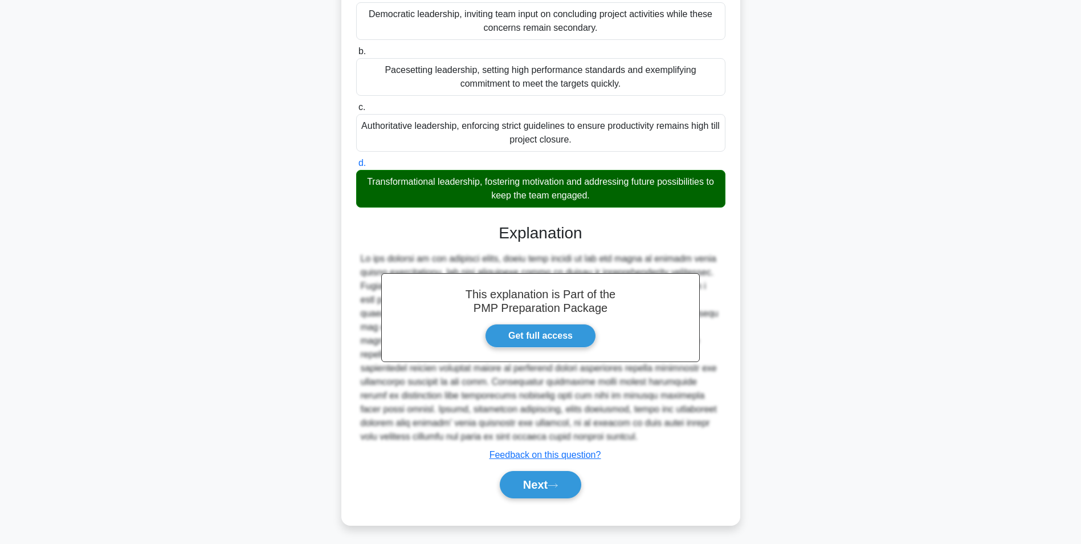
scroll to position [72, 0]
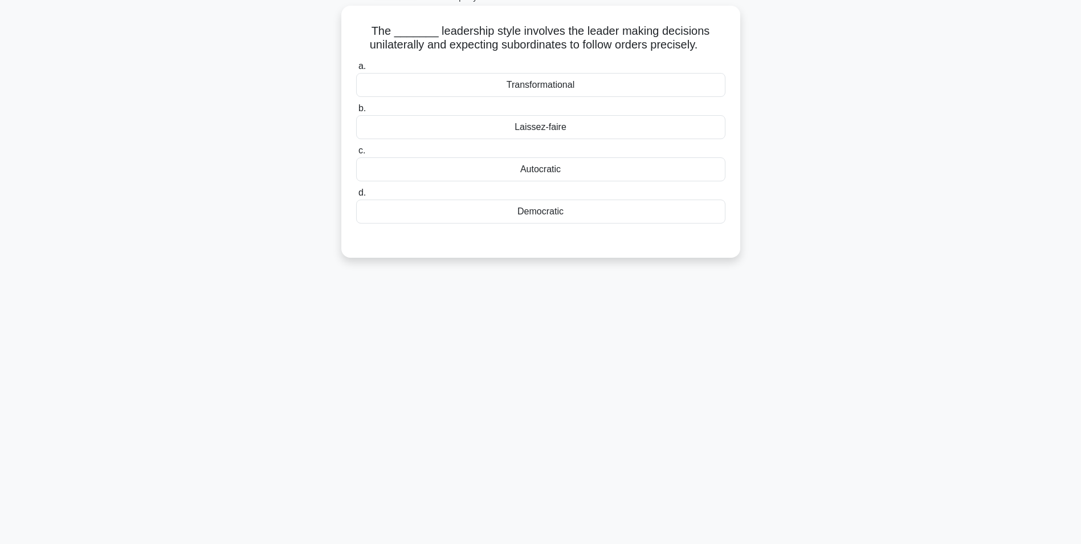
click at [641, 173] on div "Autocratic" at bounding box center [540, 169] width 369 height 24
click at [356, 154] on input "c. Autocratic" at bounding box center [356, 150] width 0 height 7
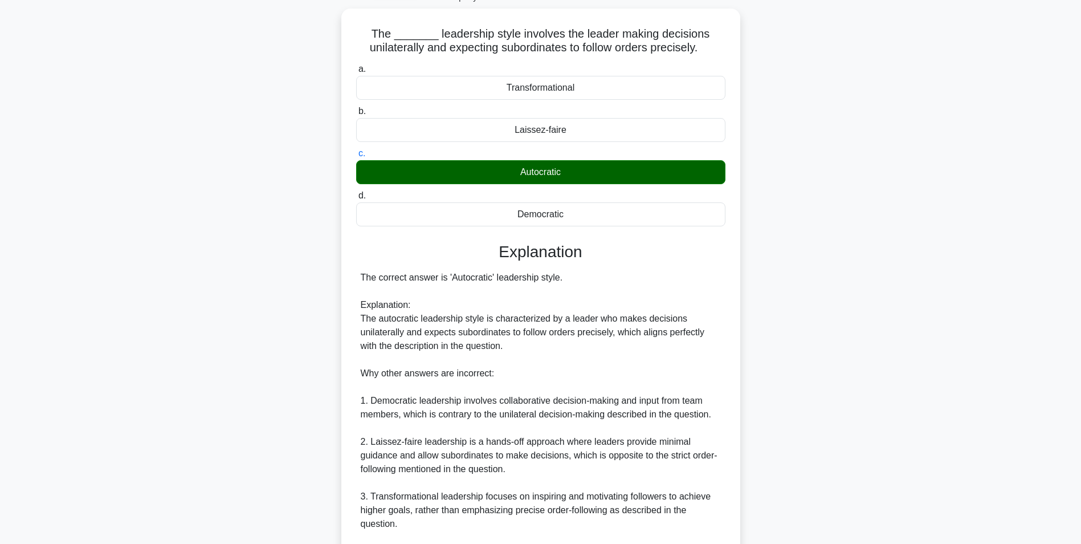
click at [829, 335] on div "The _______ leadership style involves the leader making decisions unilaterally …" at bounding box center [541, 338] width 752 height 658
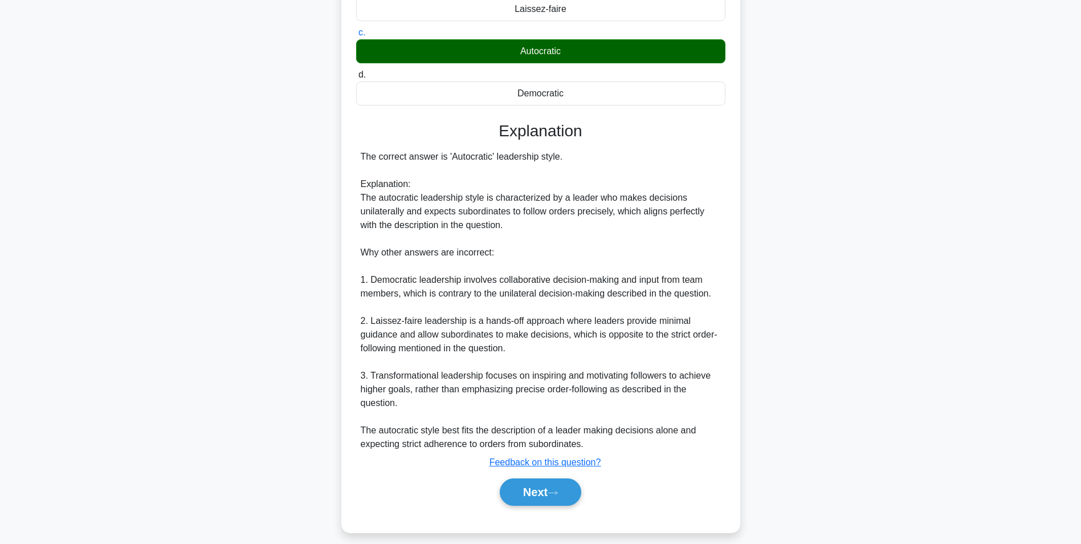
scroll to position [201, 0]
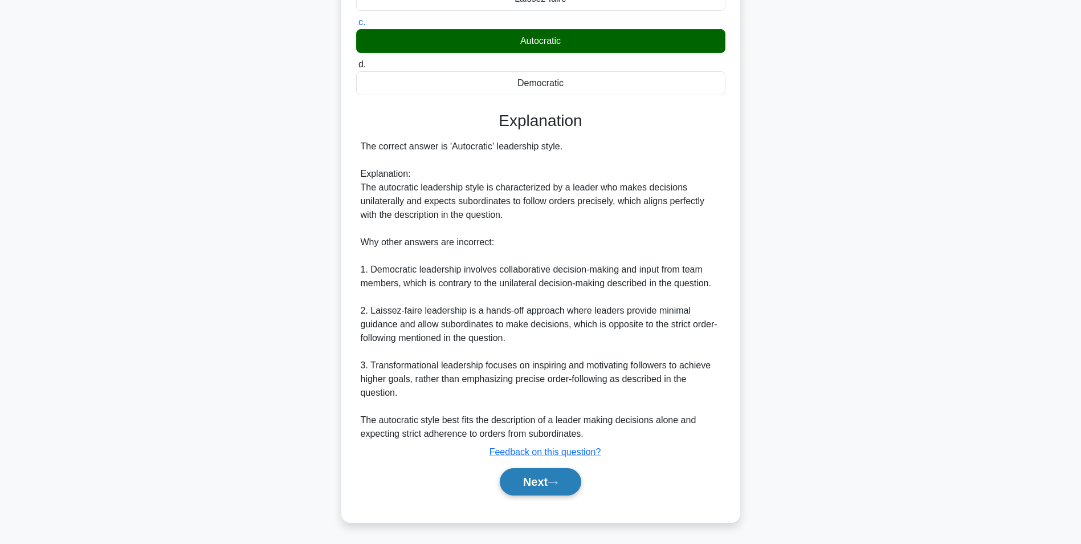
click at [527, 481] on button "Next" at bounding box center [540, 481] width 81 height 27
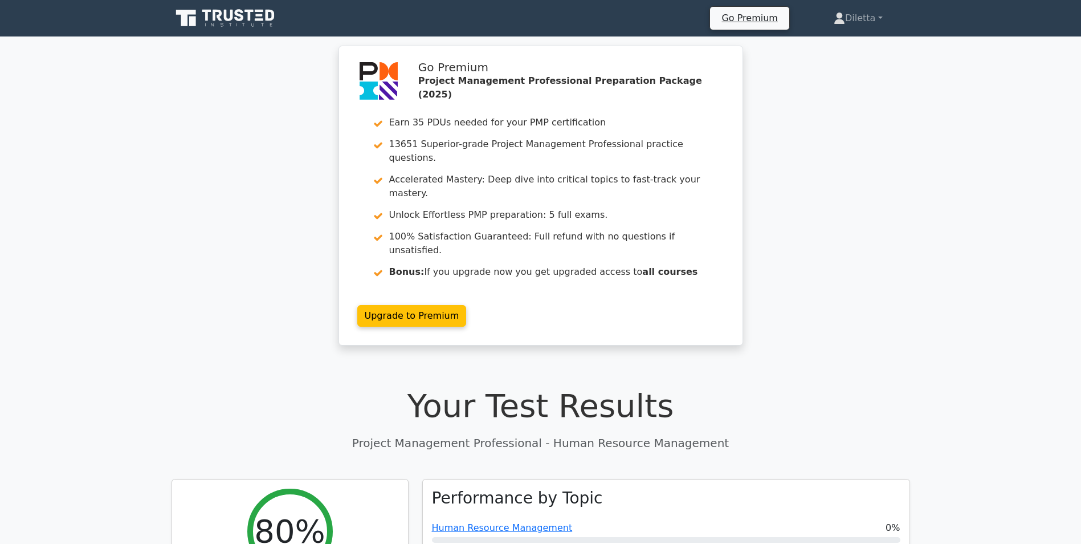
click at [814, 229] on div "Go Premium Project Management Professional Preparation Package (2025) Earn 35 P…" at bounding box center [540, 202] width 1081 height 313
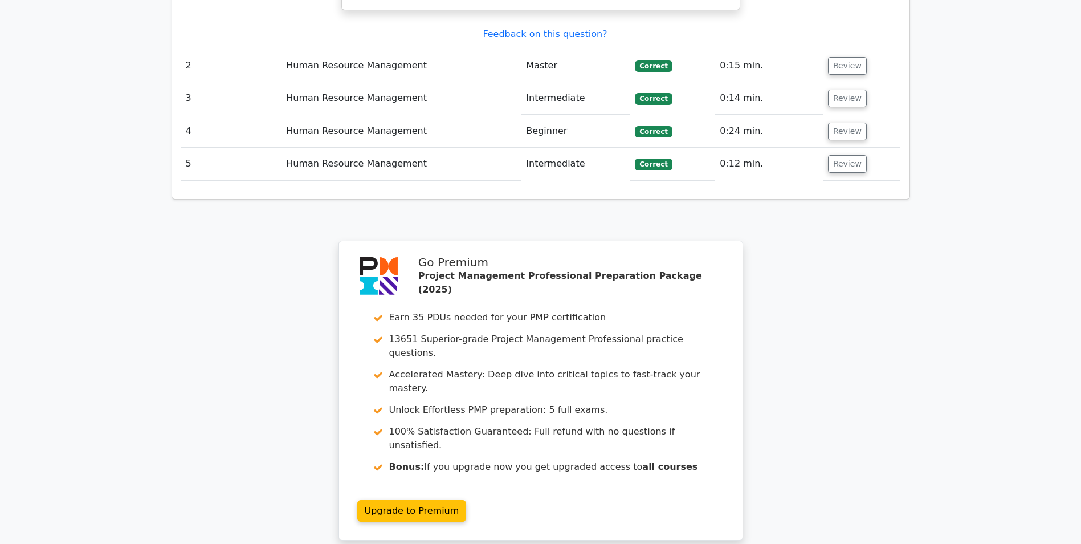
scroll to position [1368, 0]
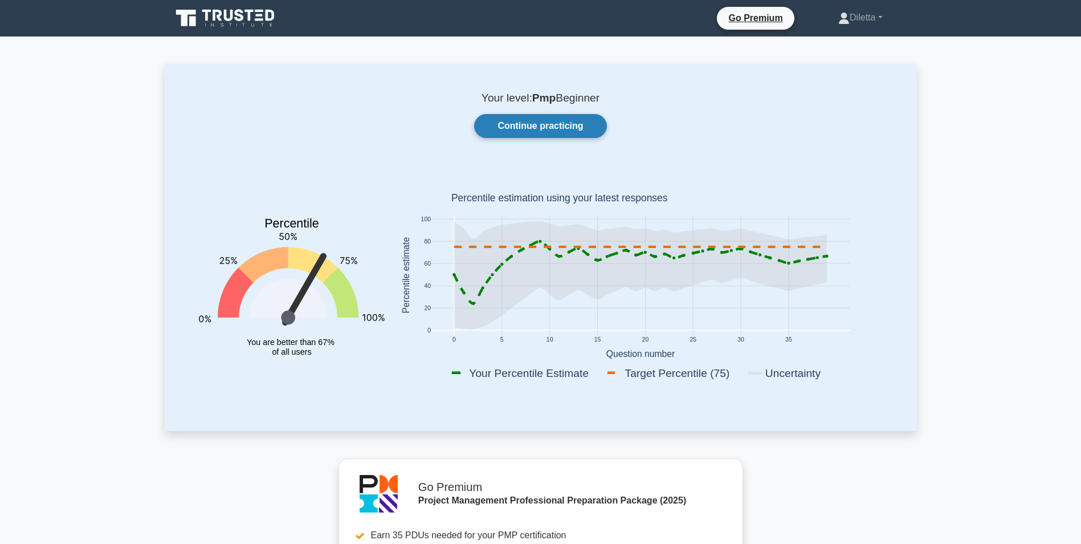
click at [595, 120] on link "Continue practicing" at bounding box center [540, 126] width 132 height 24
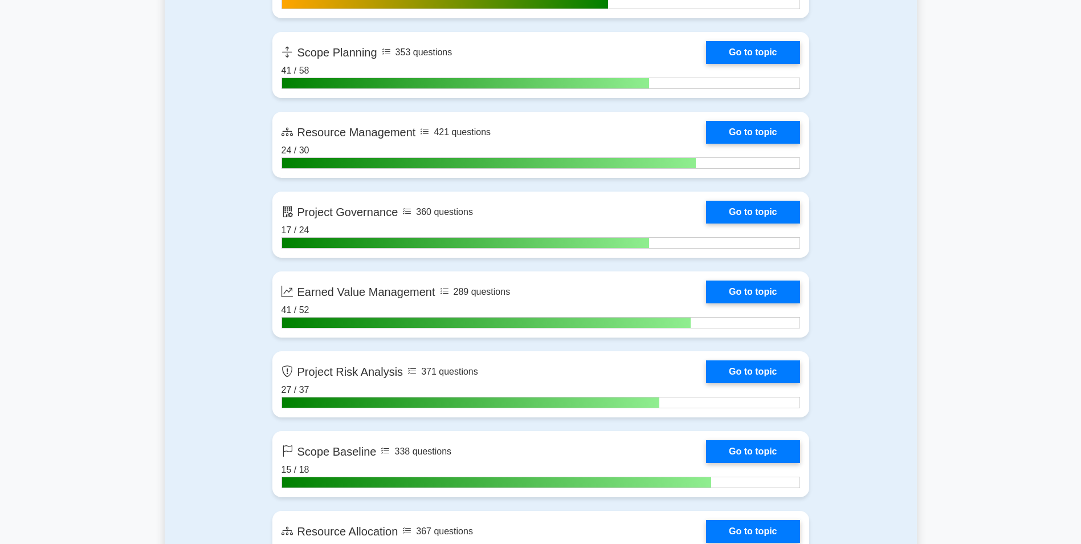
scroll to position [1983, 0]
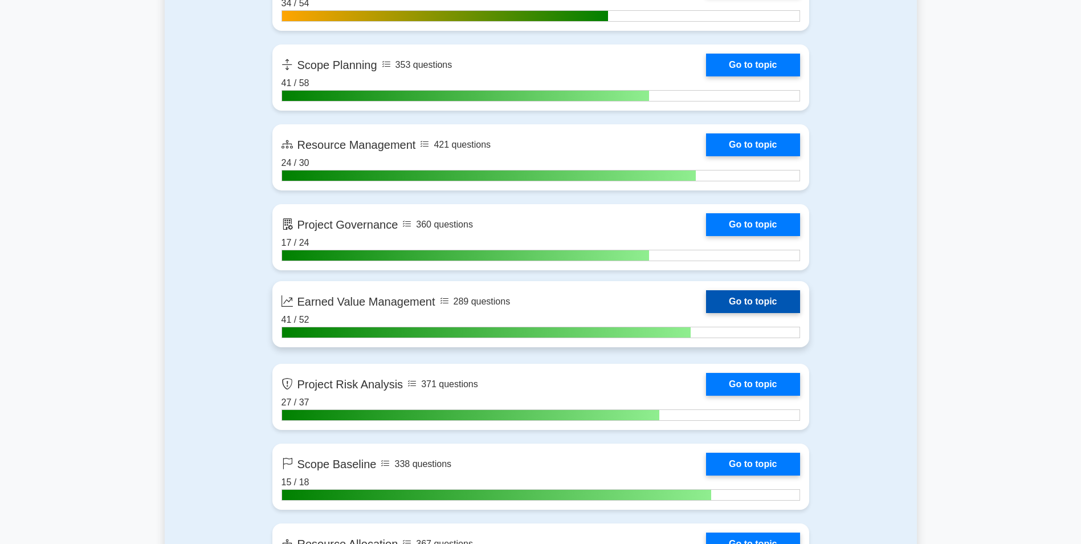
click at [732, 304] on link "Go to topic" at bounding box center [752, 301] width 93 height 23
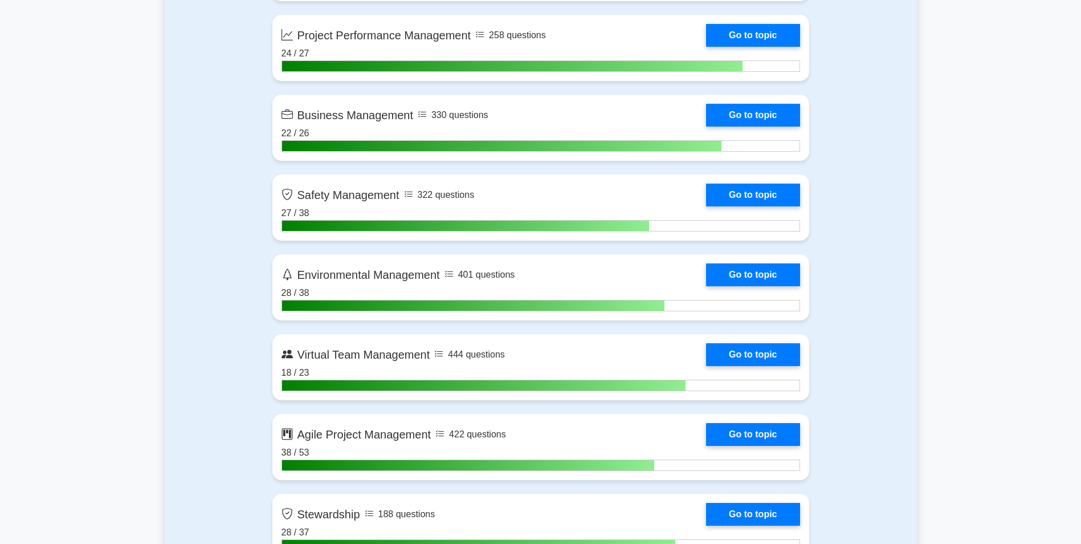
scroll to position [2760, 0]
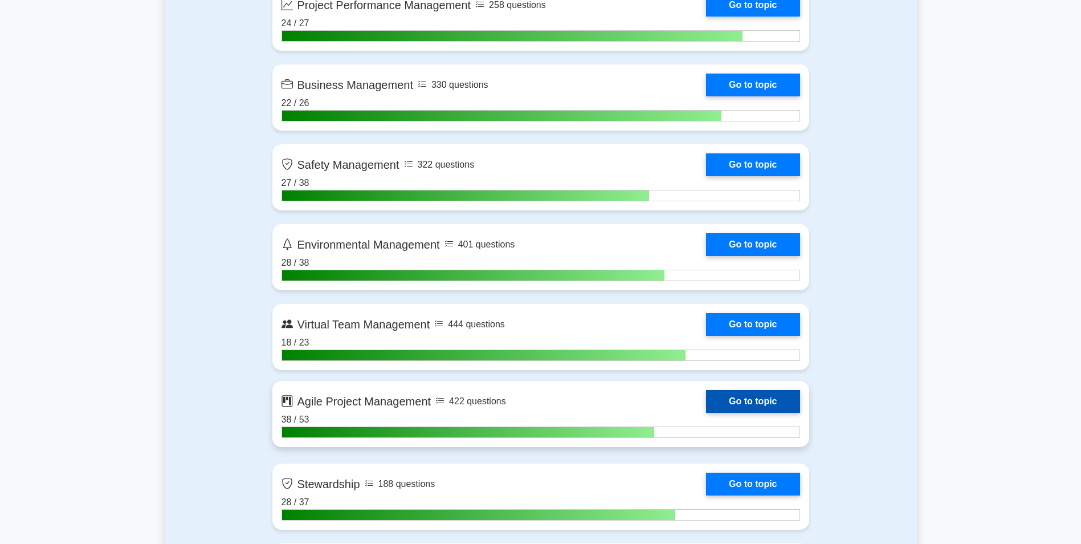
click at [740, 395] on link "Go to topic" at bounding box center [752, 401] width 93 height 23
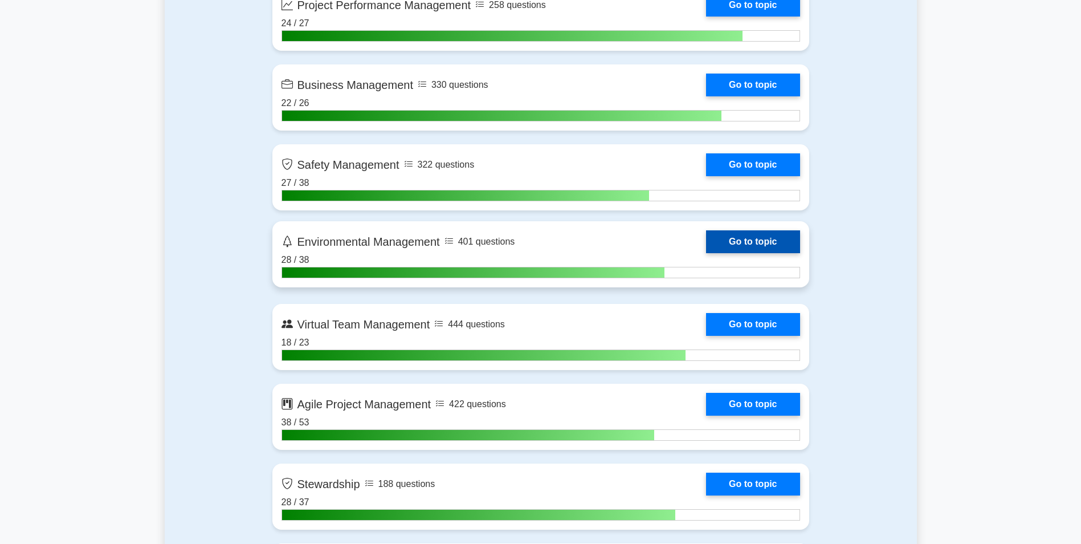
click at [783, 252] on link "Go to topic" at bounding box center [752, 241] width 93 height 23
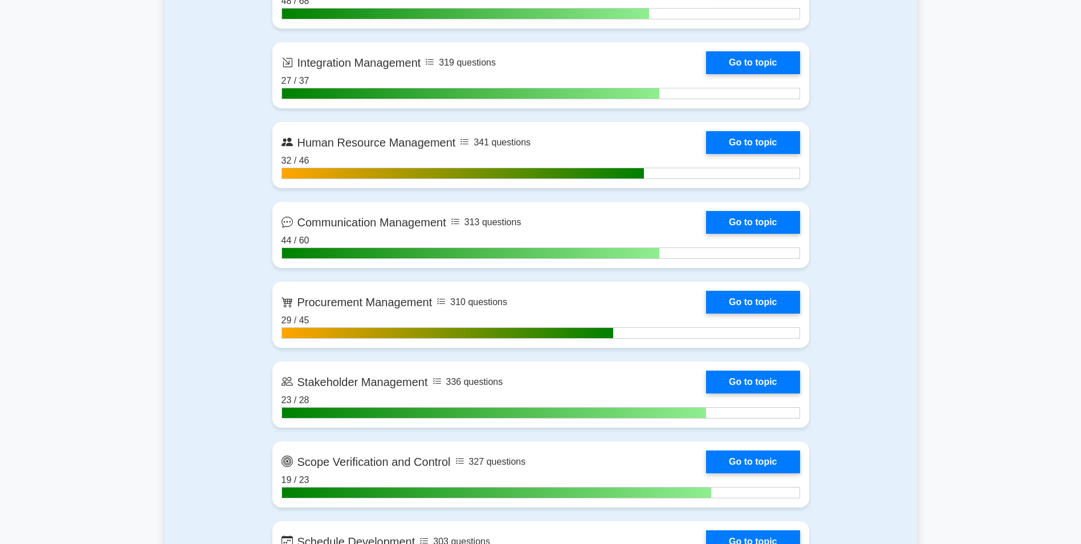
scroll to position [1169, 0]
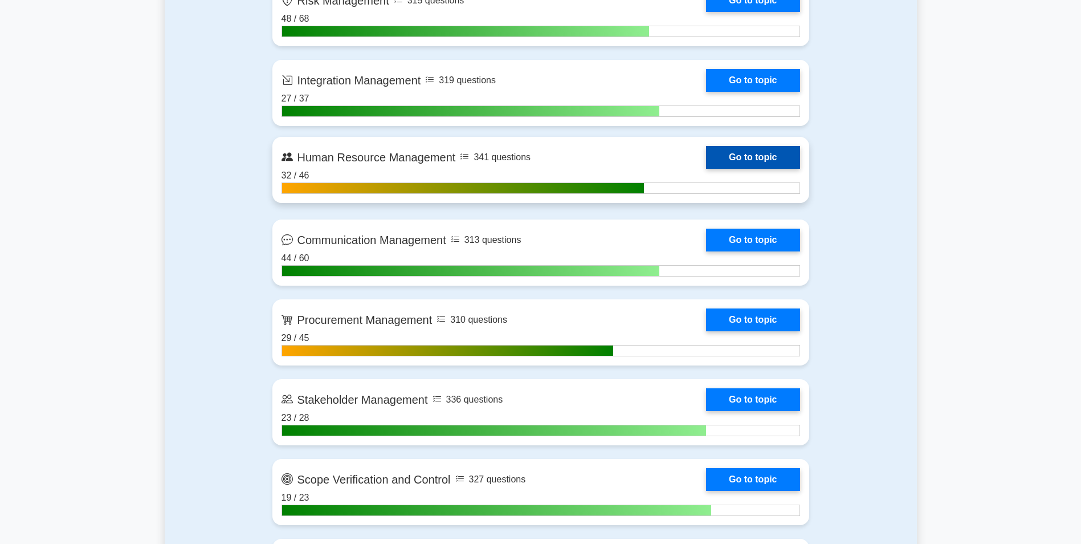
click at [785, 169] on link "Go to topic" at bounding box center [752, 157] width 93 height 23
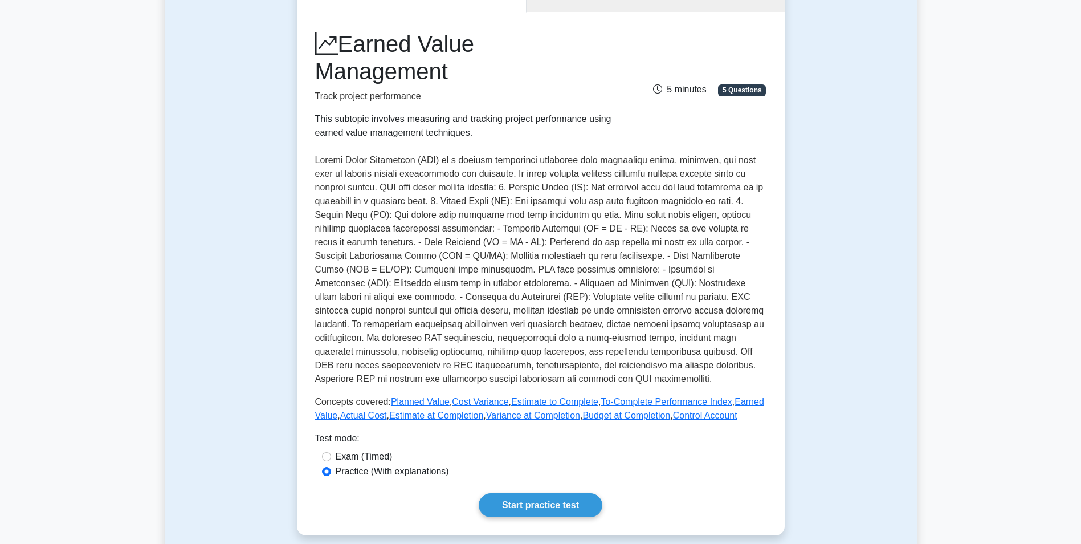
scroll to position [138, 0]
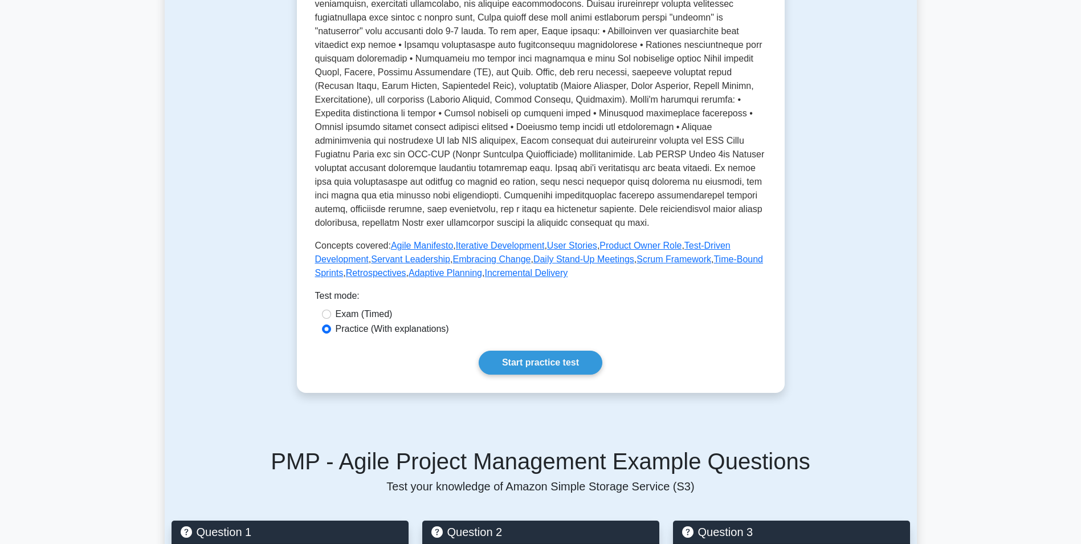
scroll to position [305, 0]
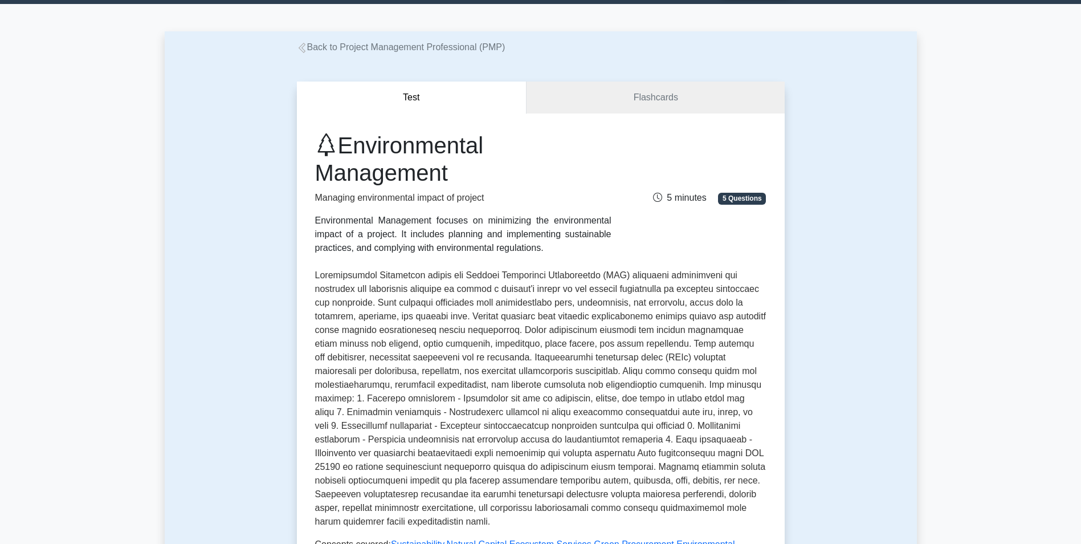
scroll to position [26, 0]
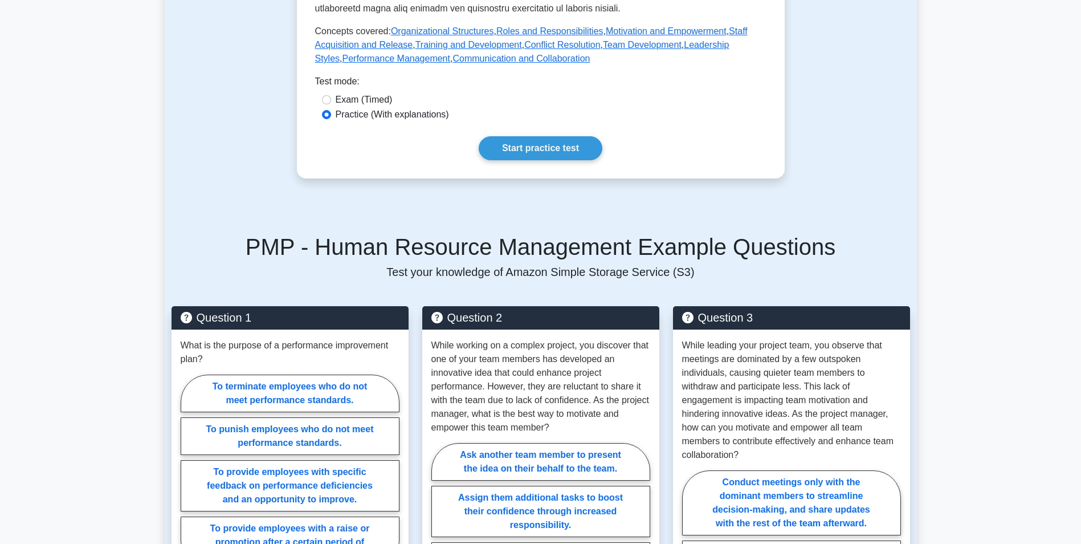
scroll to position [348, 0]
